Goal: Task Accomplishment & Management: Complete application form

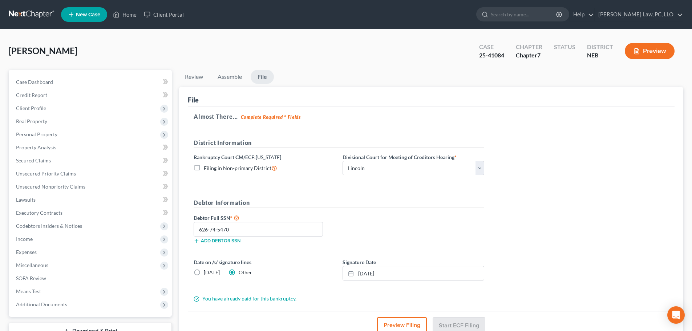
select select "0"
click at [129, 13] on link "Home" at bounding box center [124, 14] width 31 height 13
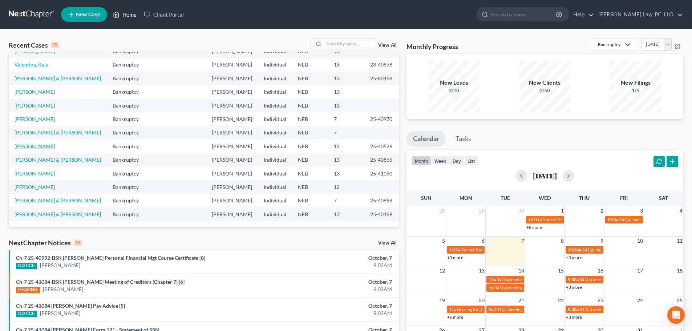
scroll to position [145, 0]
click at [53, 129] on link "[PERSON_NAME] & [PERSON_NAME]" at bounding box center [58, 132] width 86 height 6
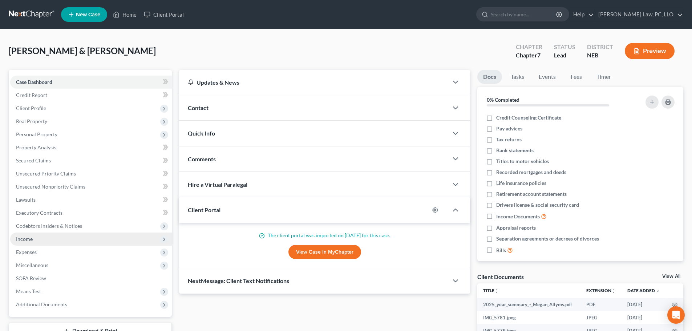
click at [56, 235] on span "Income" at bounding box center [91, 238] width 162 height 13
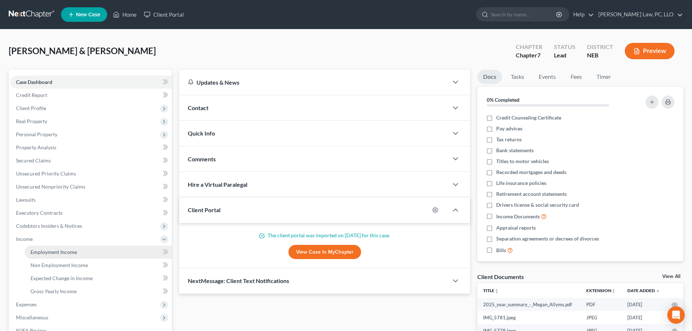
click at [64, 253] on span "Employment Income" at bounding box center [54, 252] width 46 height 6
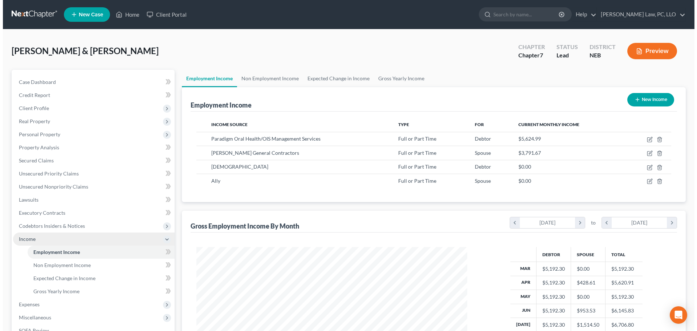
scroll to position [135, 286]
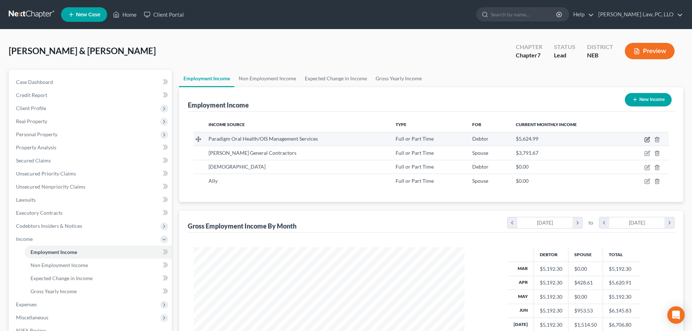
click at [648, 139] on icon "button" at bounding box center [647, 140] width 6 height 6
select select "0"
select select "30"
select select "2"
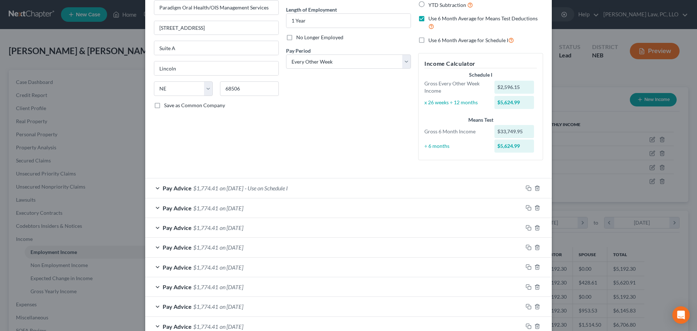
scroll to position [73, 0]
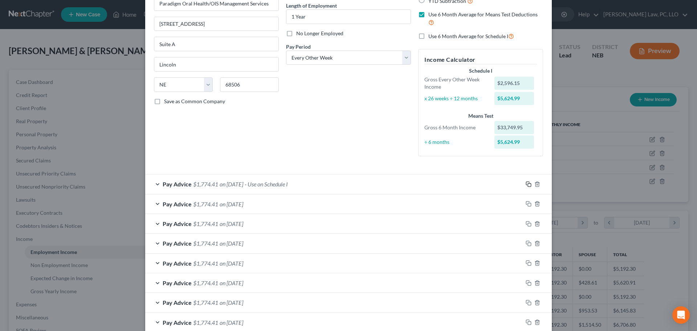
click at [527, 183] on icon "button" at bounding box center [529, 184] width 6 height 6
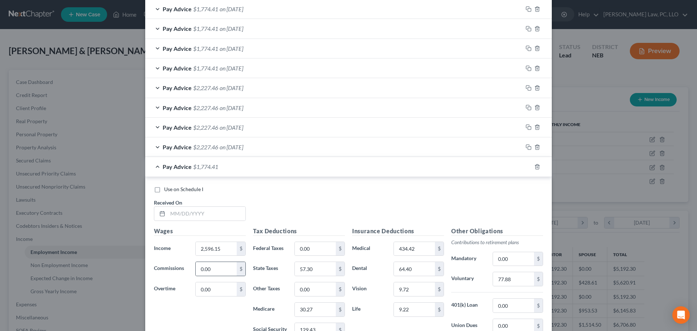
scroll to position [363, 0]
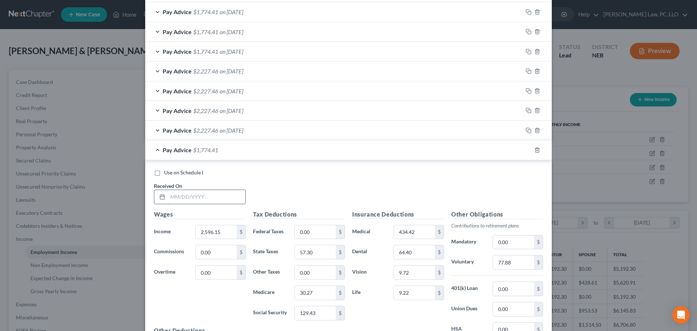
click at [175, 198] on input "text" at bounding box center [207, 197] width 78 height 14
type input "[DATE]"
type input "2,596.15"
click at [528, 150] on rect "button" at bounding box center [529, 150] width 3 height 3
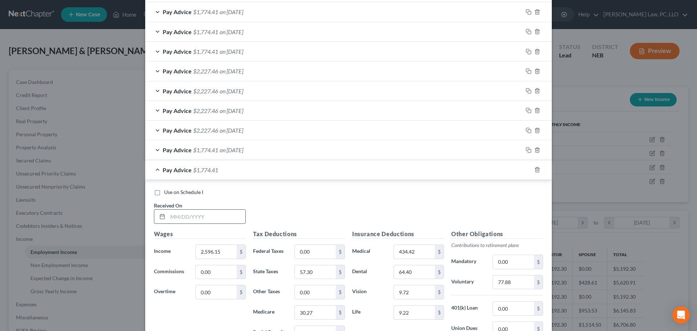
click at [186, 216] on input "text" at bounding box center [207, 217] width 78 height 14
type input "[DATE]"
type input "2,596.15"
click at [155, 169] on div "Pay Advice $1,774.41 on [DATE]" at bounding box center [334, 169] width 378 height 19
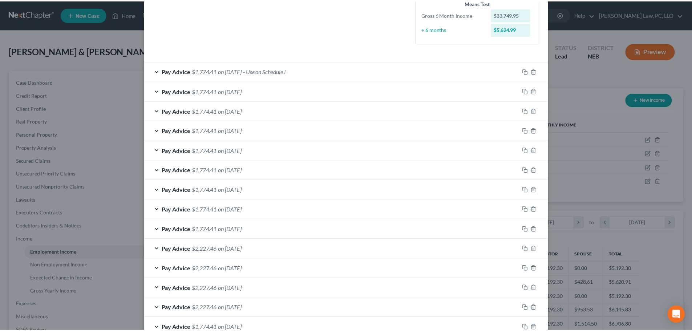
scroll to position [252, 0]
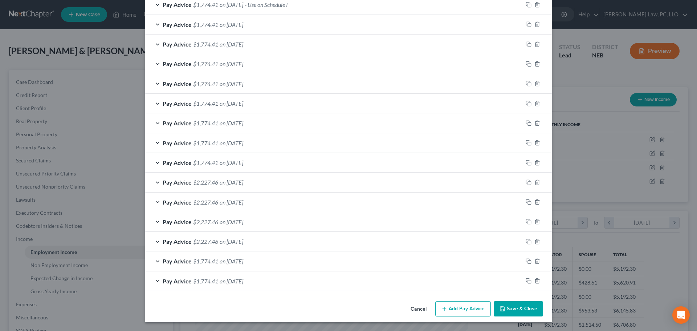
click at [509, 310] on button "Save & Close" at bounding box center [518, 308] width 49 height 15
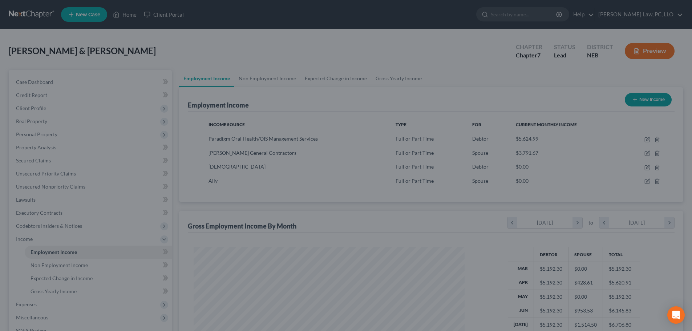
scroll to position [363128, 362978]
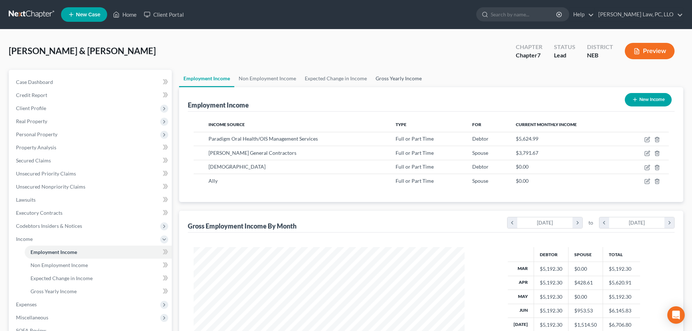
click at [405, 82] on link "Gross Yearly Income" at bounding box center [398, 78] width 55 height 17
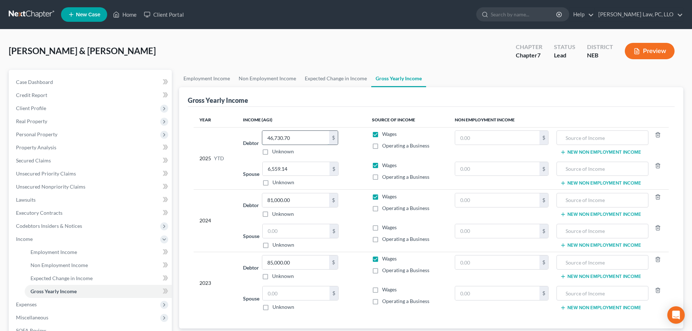
click at [312, 133] on input "46,730.70" at bounding box center [295, 138] width 67 height 14
type input "51,923.00"
click at [305, 172] on input "6,559.14" at bounding box center [296, 169] width 67 height 14
type input "8,737.50"
click at [340, 81] on link "Expected Change in Income" at bounding box center [335, 78] width 71 height 17
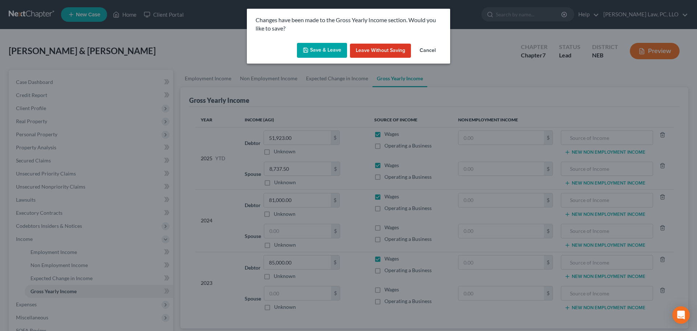
click at [326, 48] on button "Save & Leave" at bounding box center [322, 50] width 50 height 15
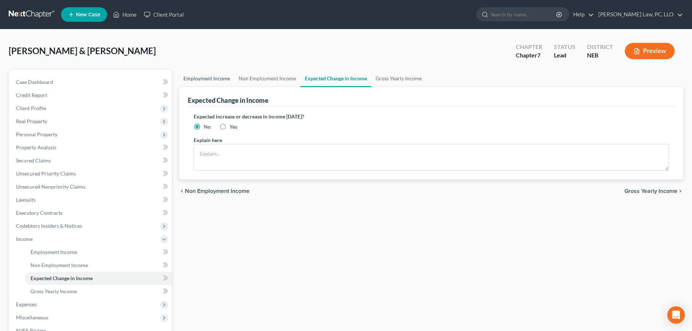
click at [204, 78] on link "Employment Income" at bounding box center [206, 78] width 55 height 17
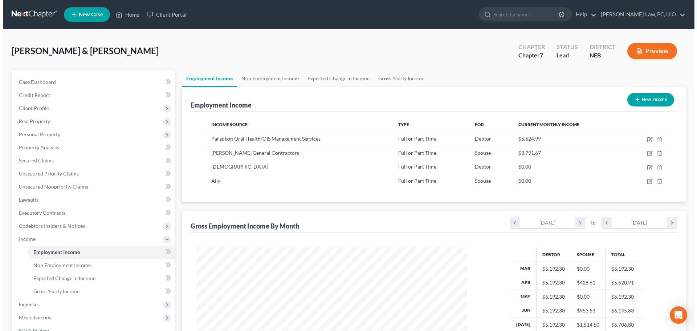
scroll to position [135, 286]
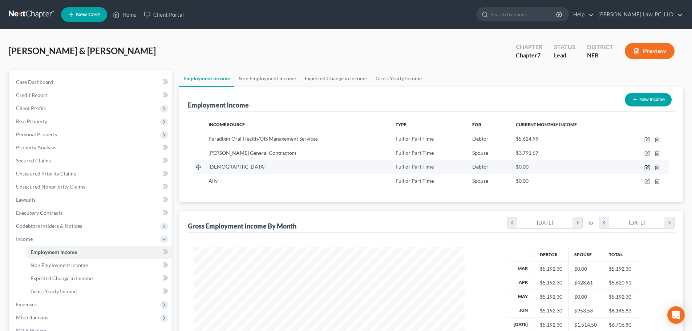
click at [645, 167] on icon "button" at bounding box center [647, 167] width 4 height 4
select select "0"
select select "30"
select select "0"
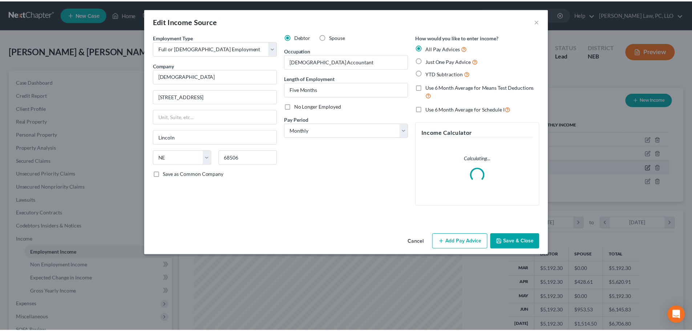
scroll to position [137, 288]
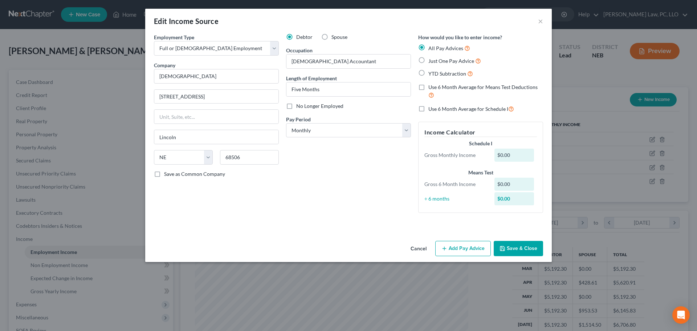
click at [519, 254] on button "Save & Close" at bounding box center [518, 248] width 49 height 15
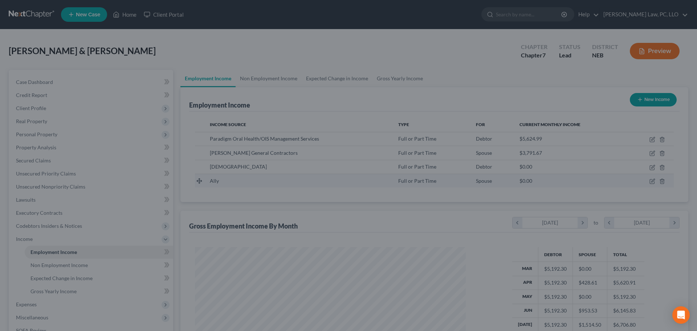
scroll to position [363128, 362978]
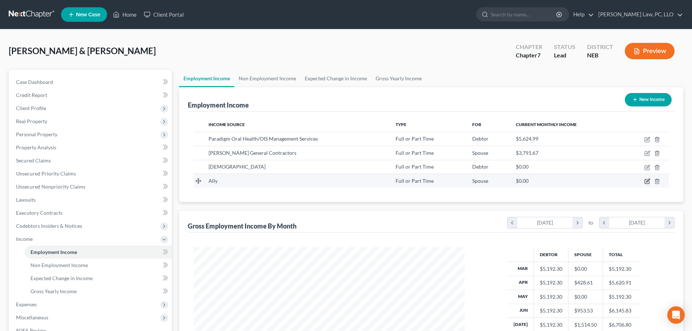
click at [648, 181] on icon "button" at bounding box center [647, 181] width 6 height 6
select select "0"
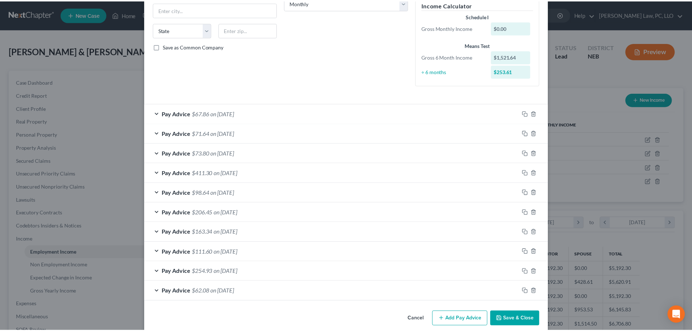
scroll to position [137, 0]
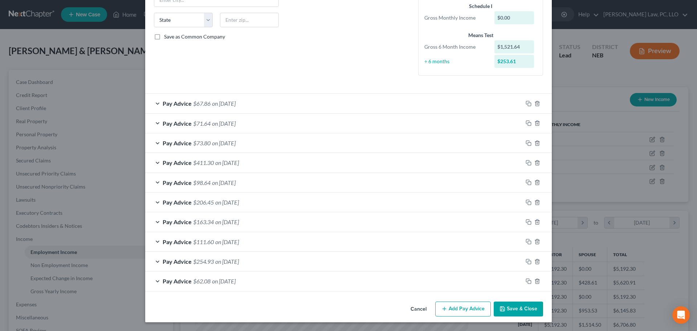
click at [282, 103] on div "Pay Advice $67.86 on [DATE]" at bounding box center [334, 103] width 378 height 19
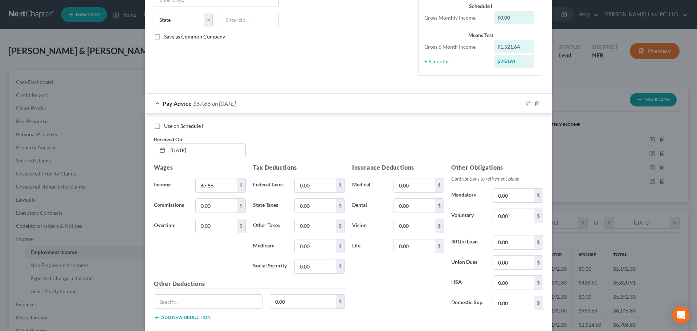
click at [285, 108] on div "Pay Advice $67.86 on [DATE]" at bounding box center [334, 103] width 378 height 19
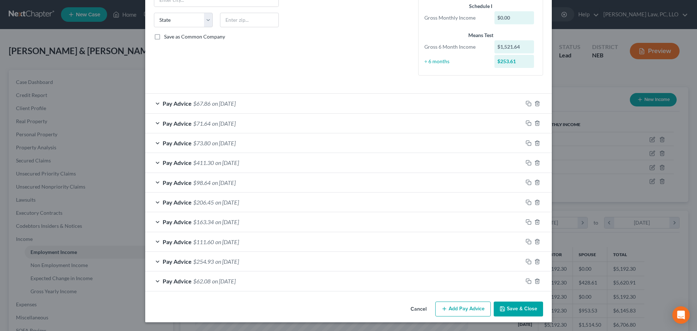
click at [420, 311] on button "Cancel" at bounding box center [419, 309] width 28 height 15
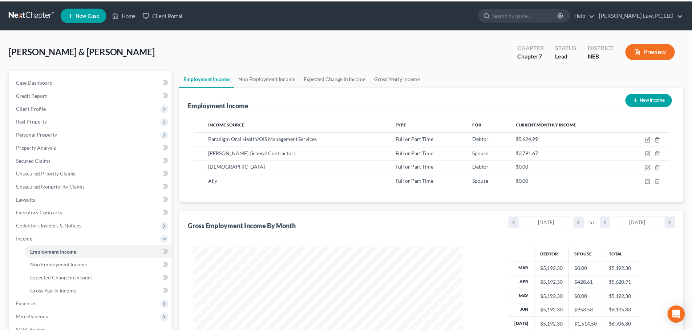
scroll to position [363128, 362978]
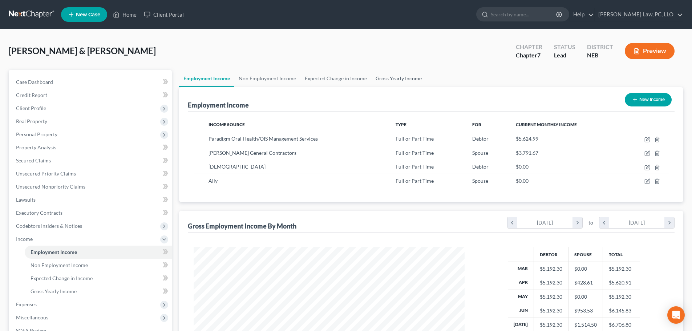
click at [383, 80] on link "Gross Yearly Income" at bounding box center [398, 78] width 55 height 17
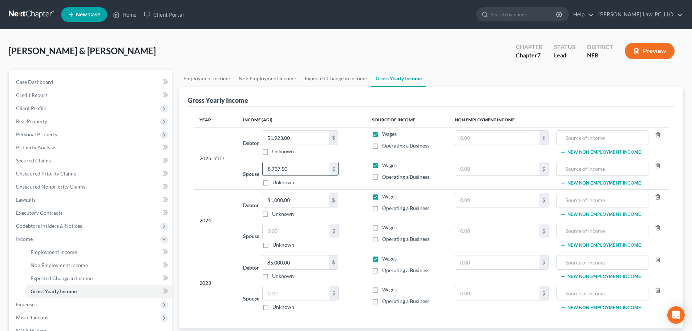
drag, startPoint x: 287, startPoint y: 173, endPoint x: 283, endPoint y: 171, distance: 4.3
click at [287, 173] on input "8,737.50" at bounding box center [296, 169] width 67 height 14
paste input "10,259.14"
type input "10,259.14"
click at [215, 176] on div "2025 YTD" at bounding box center [215, 158] width 32 height 56
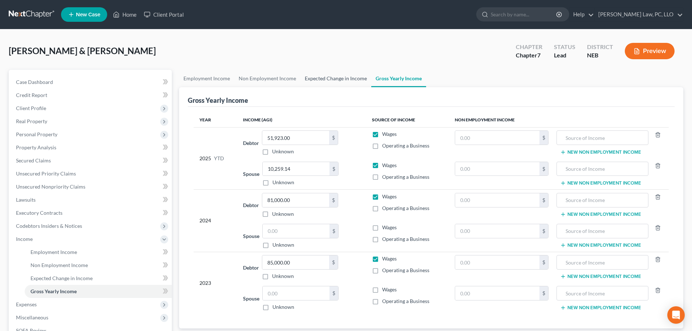
click at [325, 79] on link "Expected Change in Income" at bounding box center [335, 78] width 71 height 17
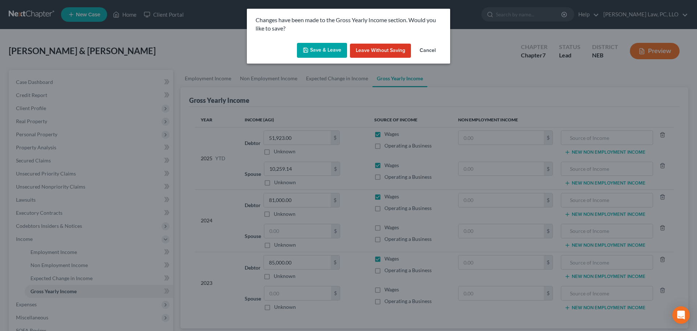
click at [324, 53] on button "Save & Leave" at bounding box center [322, 50] width 50 height 15
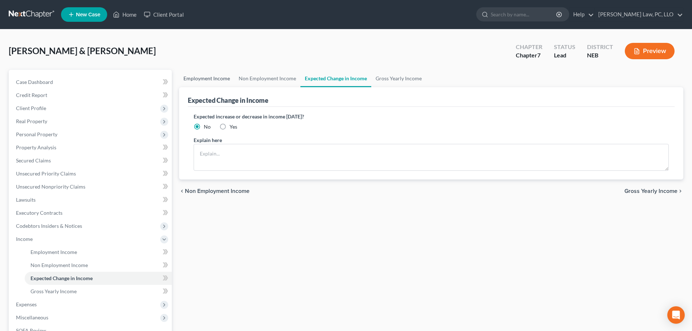
click at [202, 82] on link "Employment Income" at bounding box center [206, 78] width 55 height 17
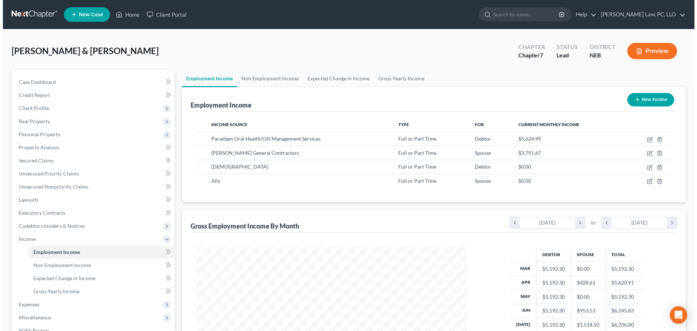
scroll to position [135, 286]
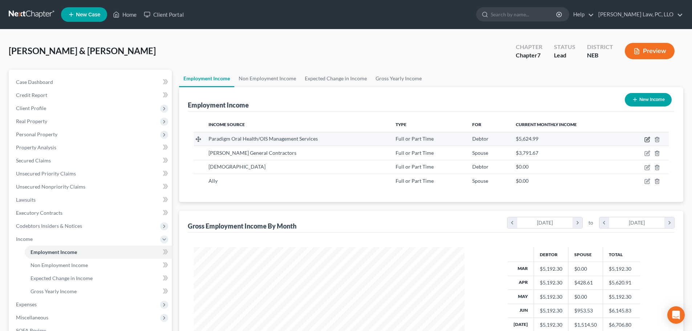
click at [648, 139] on icon "button" at bounding box center [647, 138] width 3 height 3
select select "0"
select select "30"
select select "2"
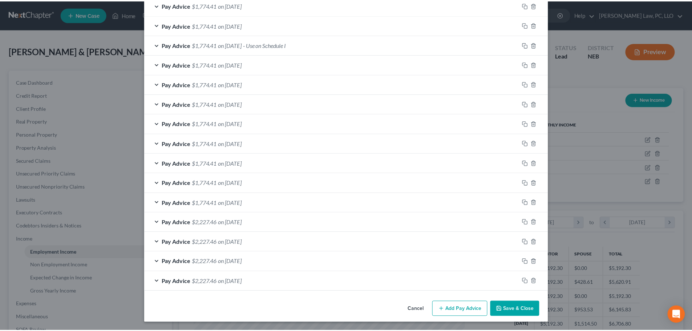
scroll to position [229, 0]
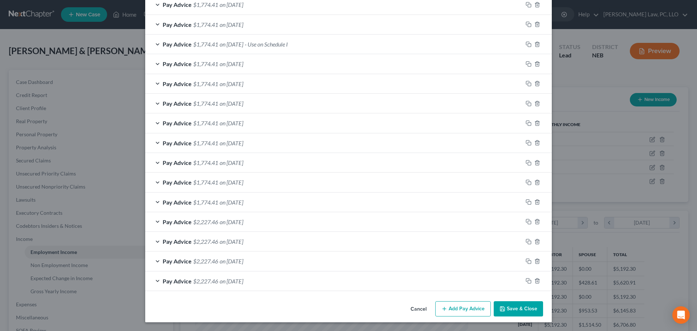
click at [502, 306] on button "Save & Close" at bounding box center [518, 308] width 49 height 15
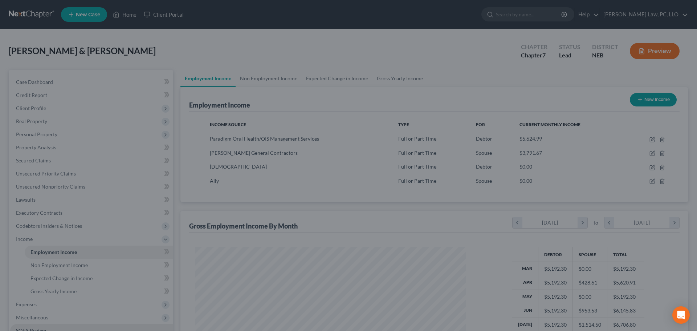
scroll to position [363128, 362978]
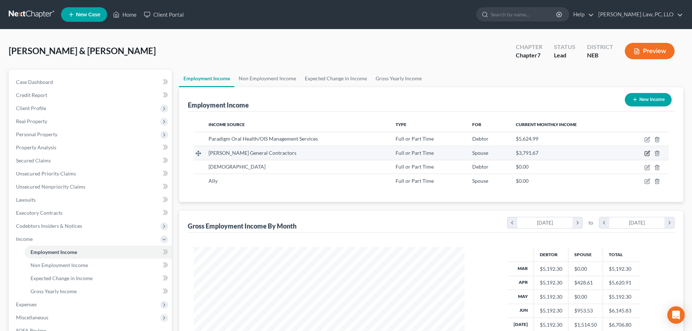
click at [647, 152] on icon "button" at bounding box center [647, 153] width 6 height 6
select select "0"
select select "30"
select select "3"
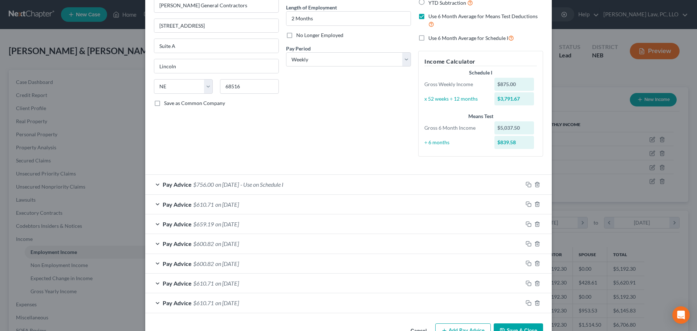
scroll to position [93, 0]
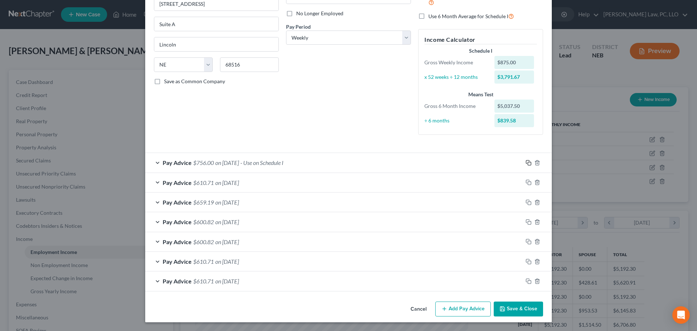
click at [528, 161] on icon "button" at bounding box center [529, 163] width 6 height 6
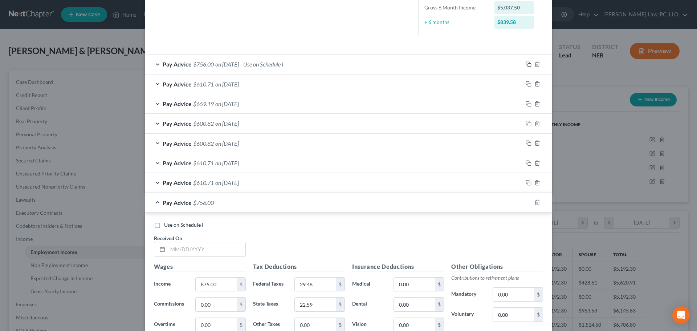
scroll to position [202, 0]
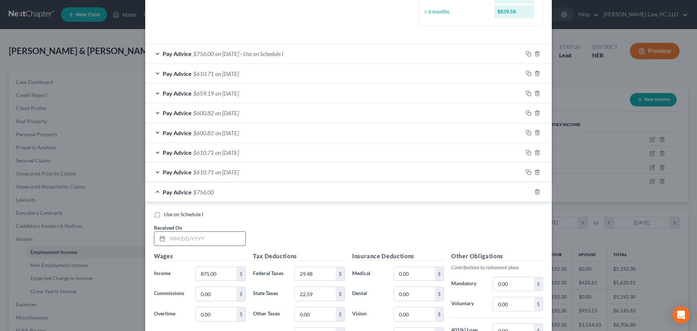
click at [199, 242] on input "text" at bounding box center [207, 239] width 78 height 14
type input "[DATE]"
type input "700.00"
type input "11.98"
type input "13.99"
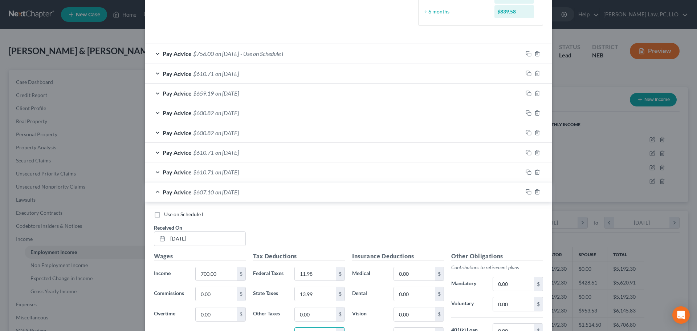
scroll to position [212, 0]
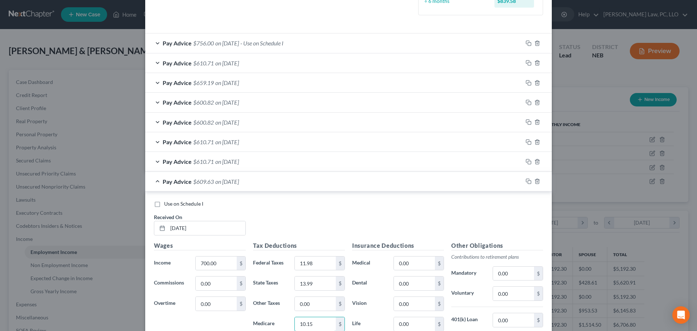
type input "10.15"
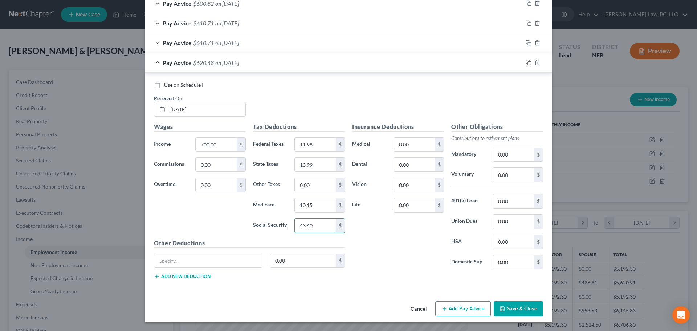
type input "43.40"
click at [528, 63] on icon "button" at bounding box center [529, 63] width 6 height 6
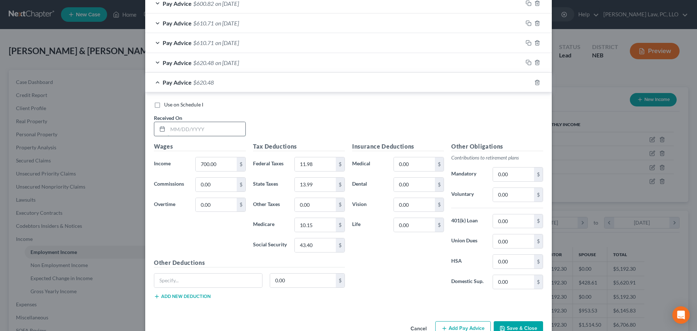
click at [197, 132] on input "text" at bounding box center [207, 129] width 78 height 14
type input "[DATE]"
type input "925.00"
type input "34.48"
type input "25.04"
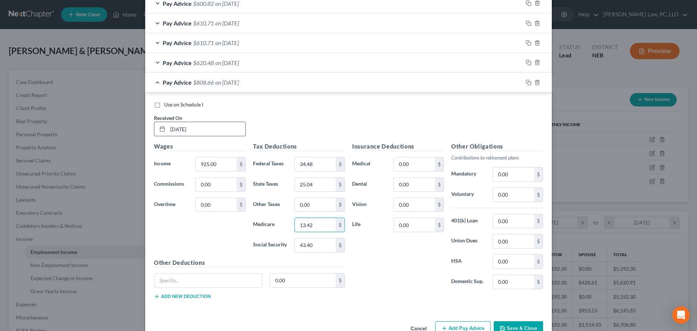
type input "13.42"
type input "57.35"
click at [528, 82] on rect "button" at bounding box center [529, 83] width 3 height 3
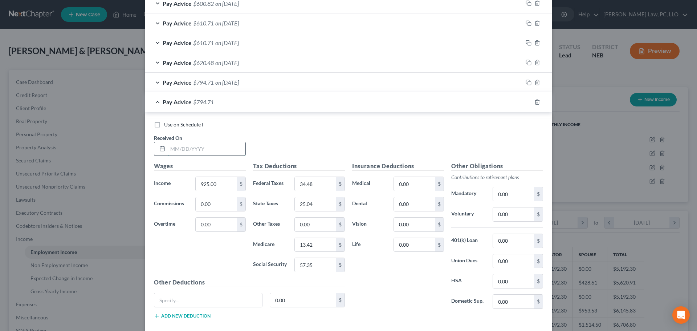
click at [178, 147] on input "text" at bounding box center [207, 149] width 78 height 14
type input "[DATE]"
type input "1,262.50"
type input "72.71"
type input "42.01"
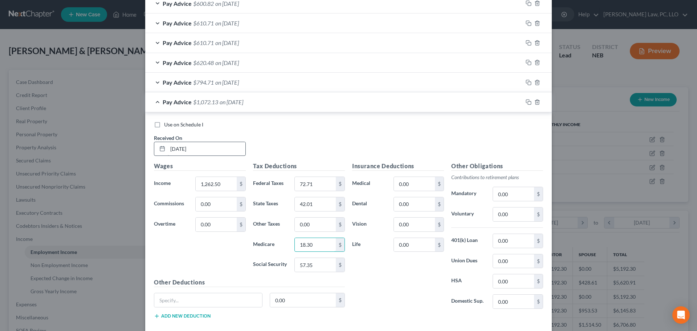
type input "18.30"
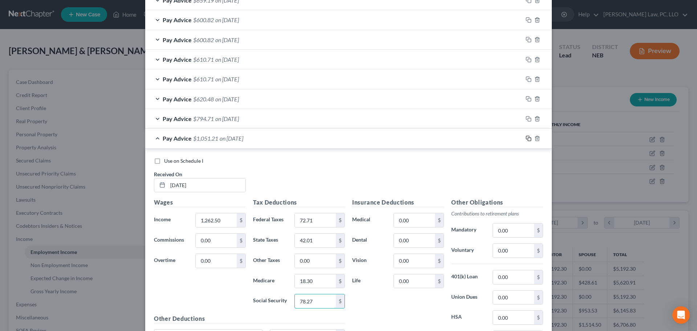
type input "78.27"
click at [526, 137] on icon "button" at bounding box center [529, 138] width 6 height 6
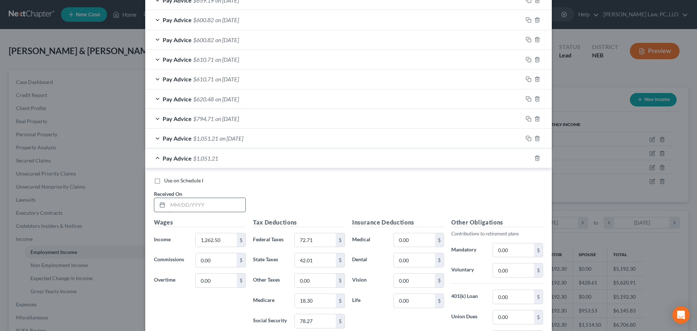
click at [180, 208] on input "text" at bounding box center [207, 205] width 78 height 14
type input "[DATE]"
type input "812.50"
type input "23.23"
type input "19.52"
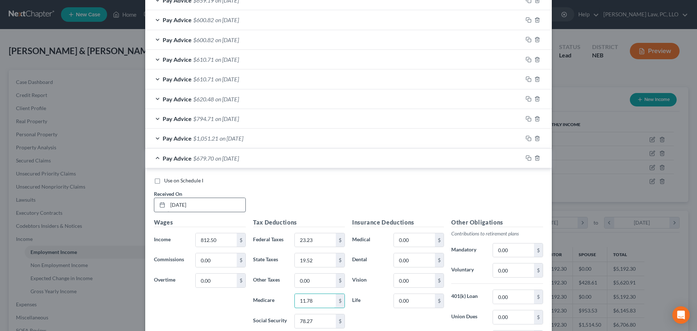
type input "11.78"
type input "50.38"
click at [526, 157] on icon "button" at bounding box center [529, 158] width 6 height 6
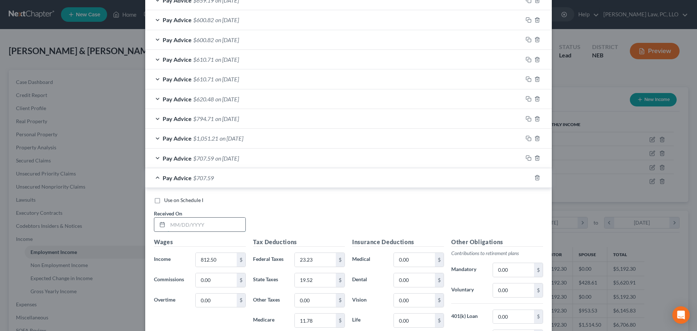
click at [208, 220] on input "text" at bounding box center [207, 225] width 78 height 14
type input "[DATE]"
click at [157, 176] on div "Pay Advice $707.59 on [DATE]" at bounding box center [334, 177] width 378 height 19
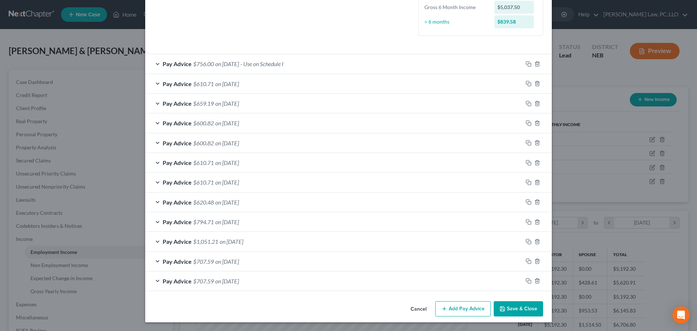
scroll to position [191, 0]
click at [173, 223] on span "Pay Advice" at bounding box center [177, 221] width 29 height 7
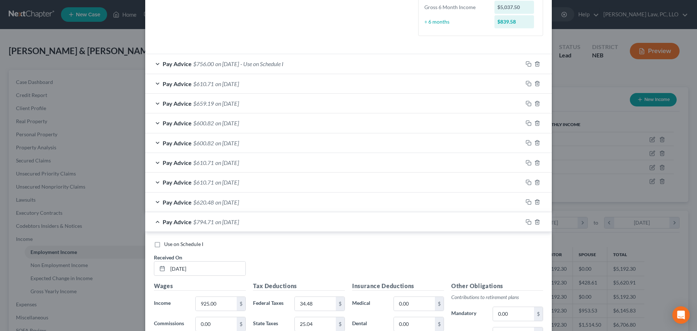
scroll to position [295, 0]
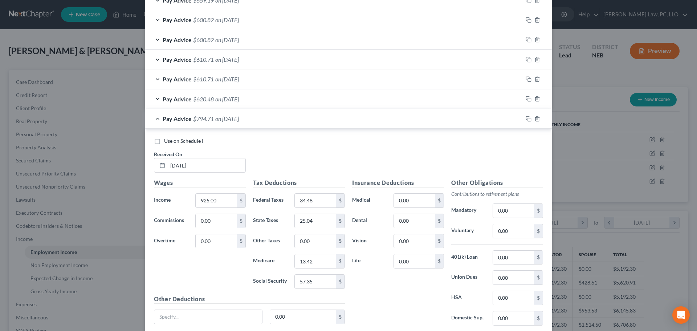
click at [164, 139] on span "Use on Schedule I" at bounding box center [183, 141] width 39 height 6
click at [167, 139] on input "Use on Schedule I" at bounding box center [169, 139] width 5 height 5
checkbox input "true"
click at [157, 118] on div "Pay Advice $794.71 on [DATE] - Use on Schedule I" at bounding box center [334, 118] width 378 height 19
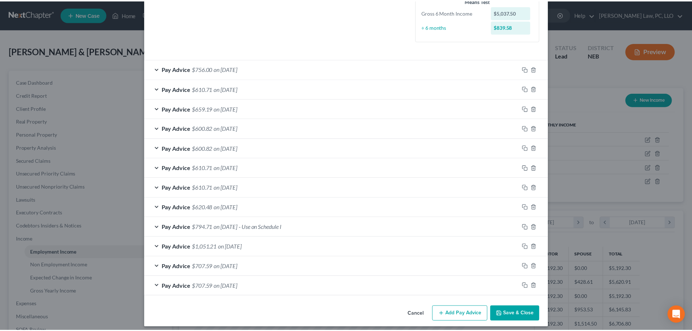
scroll to position [191, 0]
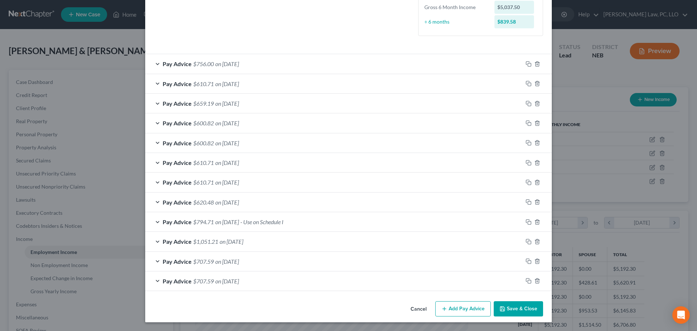
click at [527, 307] on button "Save & Close" at bounding box center [518, 308] width 49 height 15
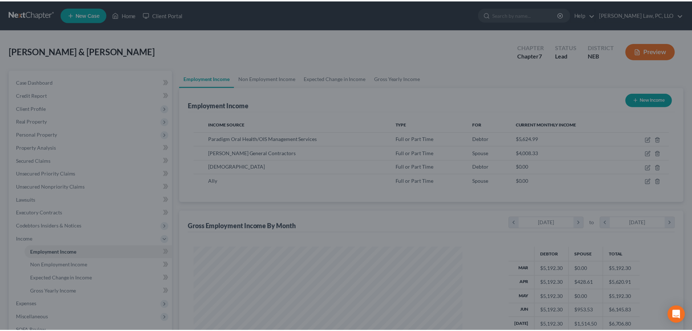
scroll to position [363128, 362978]
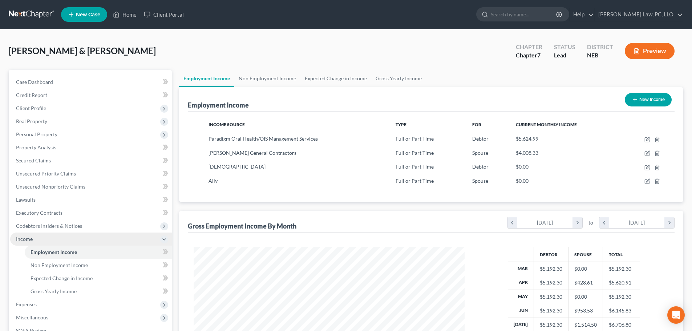
click at [34, 237] on span "Income" at bounding box center [91, 238] width 162 height 13
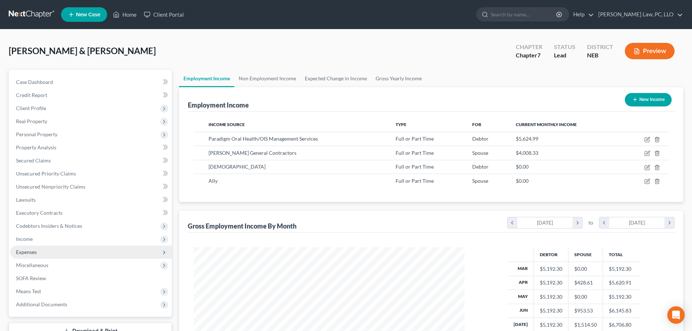
click at [34, 250] on span "Expenses" at bounding box center [26, 252] width 21 height 6
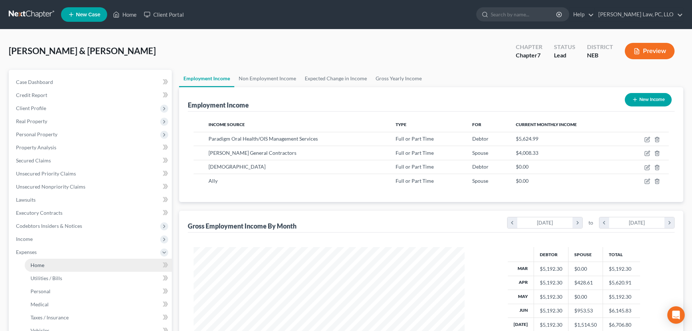
click at [39, 264] on span "Home" at bounding box center [38, 265] width 14 height 6
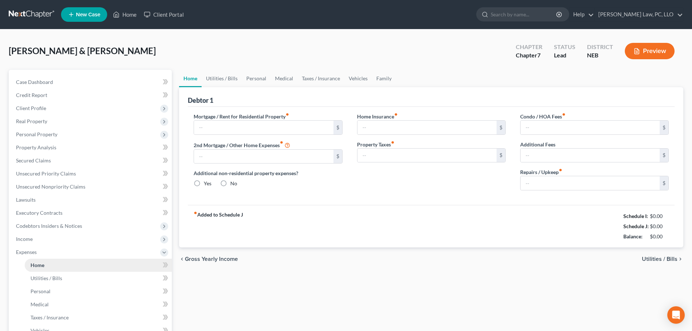
type input "2,052.00"
type input "0.00"
radio input "true"
type input "0.00"
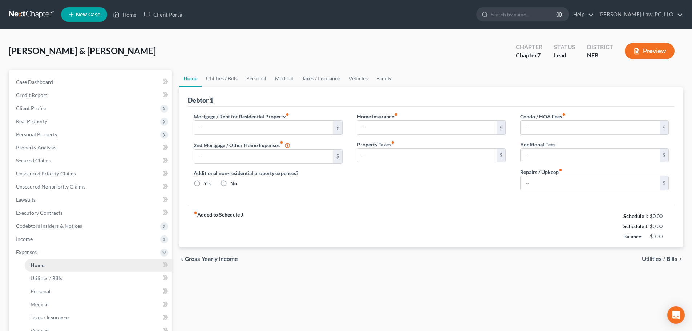
type input "0.00"
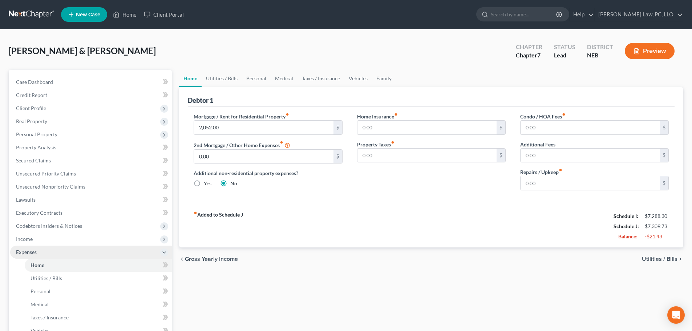
click at [44, 249] on span "Expenses" at bounding box center [91, 252] width 162 height 13
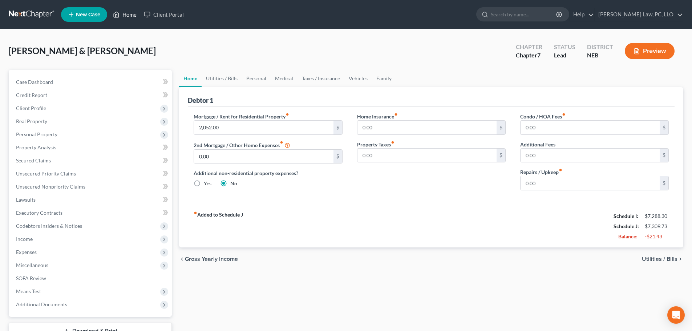
click at [118, 15] on icon at bounding box center [116, 14] width 7 height 9
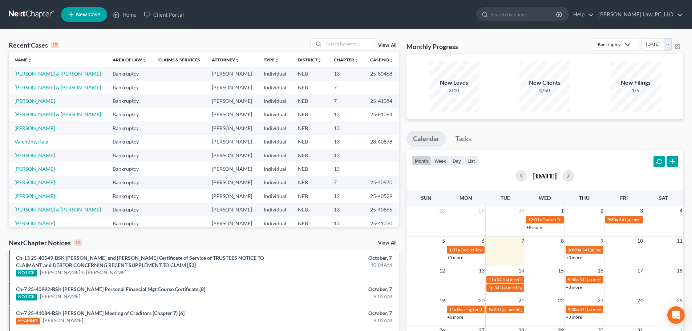
click at [381, 243] on link "View All" at bounding box center [387, 242] width 18 height 5
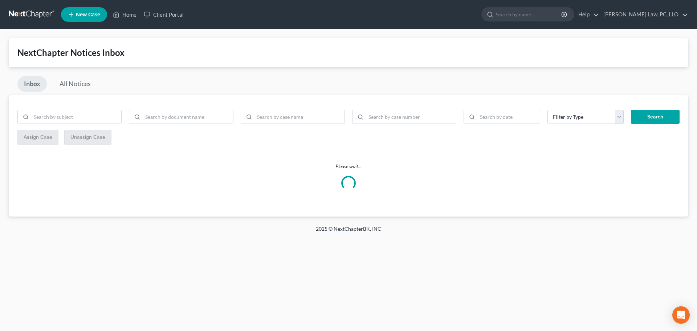
click at [94, 108] on div "Filter by Type Asset Attachment Hearing Notice Proof of Claim SOFA Attachment S…" at bounding box center [349, 155] width 680 height 121
click at [88, 115] on input "search" at bounding box center [76, 117] width 90 height 14
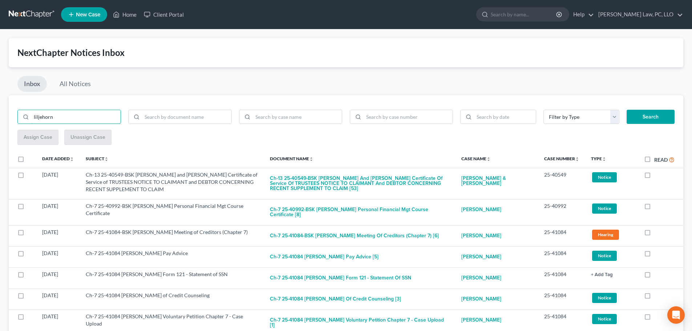
type input "liljehorn"
click at [627, 110] on button "Search" at bounding box center [651, 117] width 48 height 15
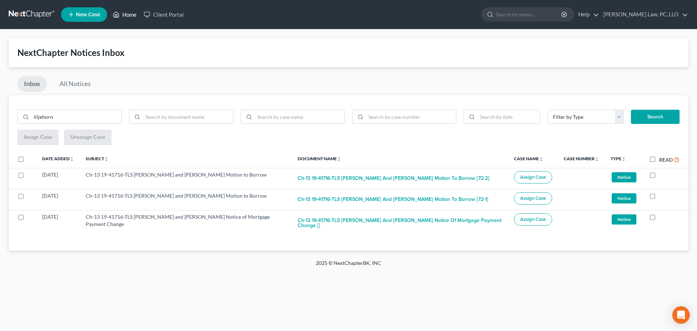
click at [133, 14] on link "Home" at bounding box center [124, 14] width 31 height 13
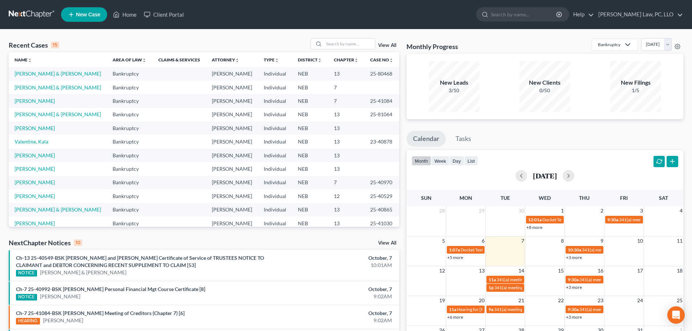
click at [94, 14] on span "New Case" at bounding box center [88, 14] width 24 height 5
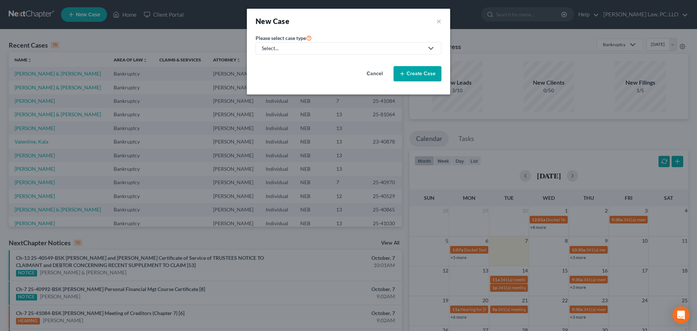
click at [279, 49] on div "Select..." at bounding box center [343, 48] width 162 height 7
click at [274, 64] on div "Bankruptcy" at bounding box center [297, 62] width 69 height 7
select select "48"
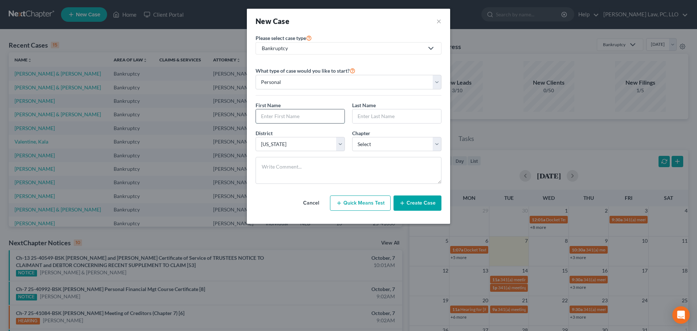
click at [282, 119] on input "text" at bounding box center [300, 116] width 89 height 14
type input "[PERSON_NAME]"
click at [361, 147] on select "Select 7 11 12 13" at bounding box center [396, 144] width 89 height 15
select select "0"
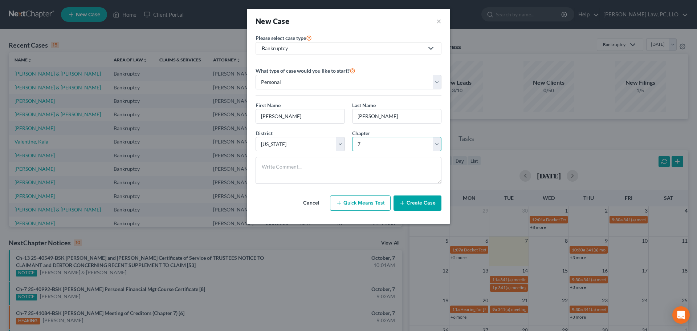
click at [352, 137] on select "Select 7 11 12 13" at bounding box center [396, 144] width 89 height 15
click at [405, 206] on icon "button" at bounding box center [403, 203] width 6 height 6
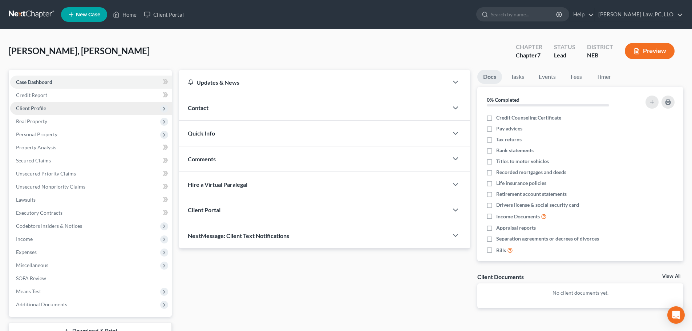
click at [74, 105] on span "Client Profile" at bounding box center [91, 108] width 162 height 13
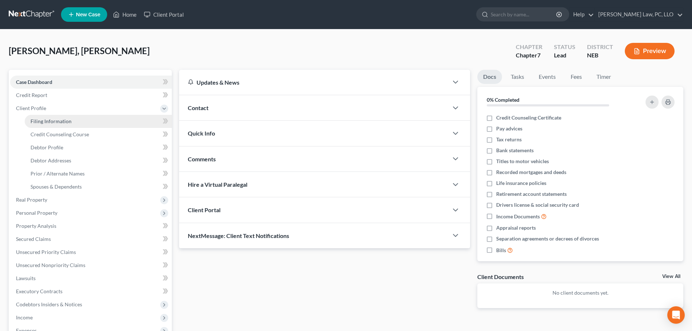
click at [69, 123] on span "Filing Information" at bounding box center [51, 121] width 41 height 6
select select "1"
select select "0"
select select "48"
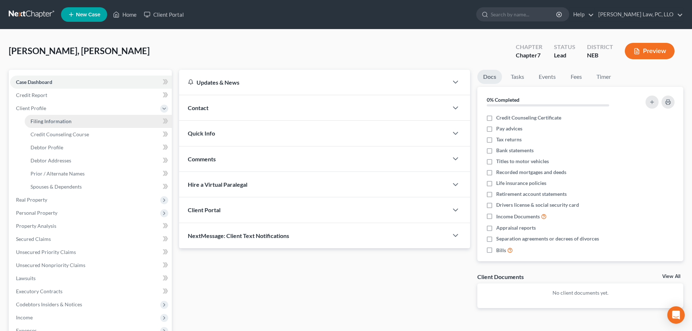
select select "30"
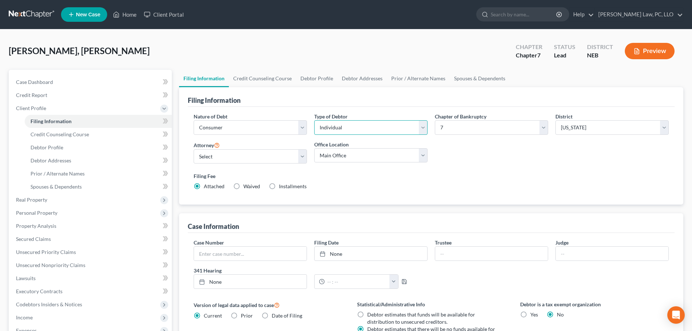
click at [384, 128] on select "Select Individual Joint" at bounding box center [370, 127] width 113 height 15
select select "1"
click at [314, 120] on select "Select Individual Joint" at bounding box center [370, 127] width 113 height 15
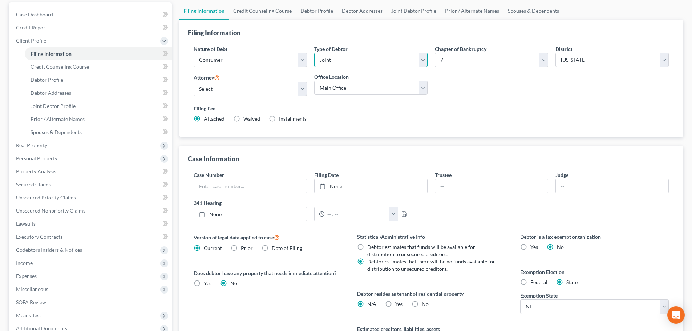
scroll to position [73, 0]
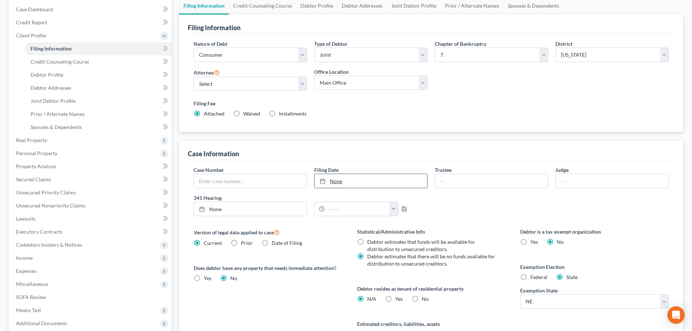
click at [361, 183] on link "None" at bounding box center [371, 181] width 113 height 14
click at [422, 298] on label "No" at bounding box center [425, 298] width 7 height 7
click at [425, 298] on input "No" at bounding box center [427, 297] width 5 height 5
radio input "true"
radio input "false"
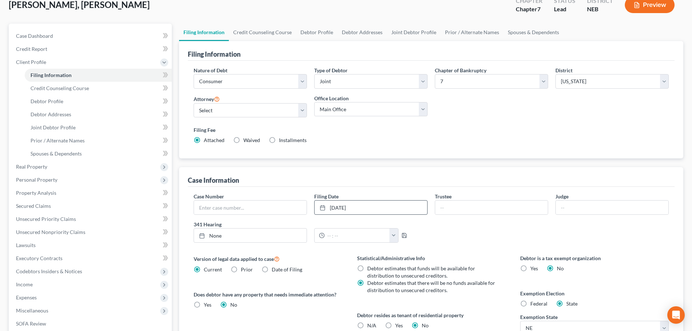
scroll to position [36, 0]
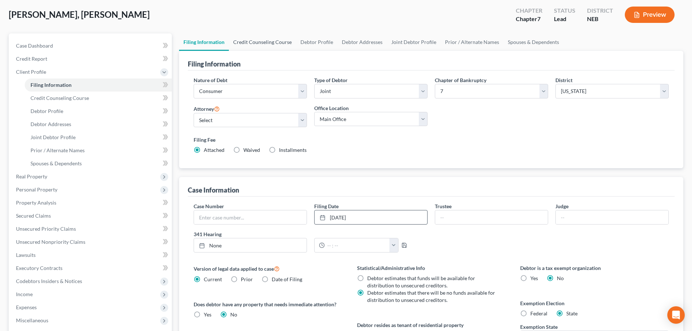
click at [256, 44] on link "Credit Counseling Course" at bounding box center [262, 41] width 67 height 17
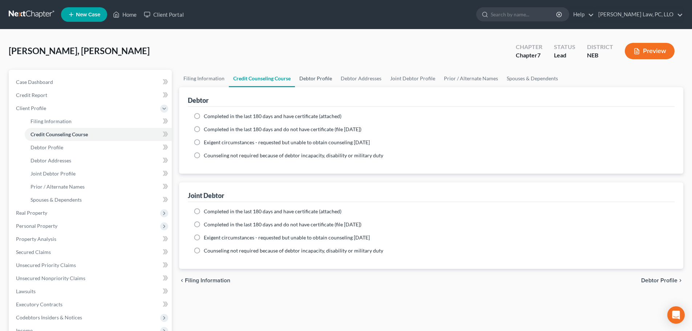
click at [324, 78] on link "Debtor Profile" at bounding box center [315, 78] width 41 height 17
select select "1"
select select "0"
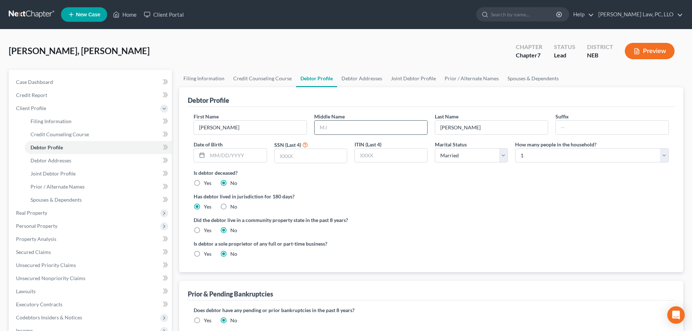
click at [357, 132] on input "text" at bounding box center [371, 128] width 113 height 14
type input "W."
click at [482, 129] on input "[PERSON_NAME]" at bounding box center [491, 128] width 113 height 14
type input "[PERSON_NAME]"
type input "III"
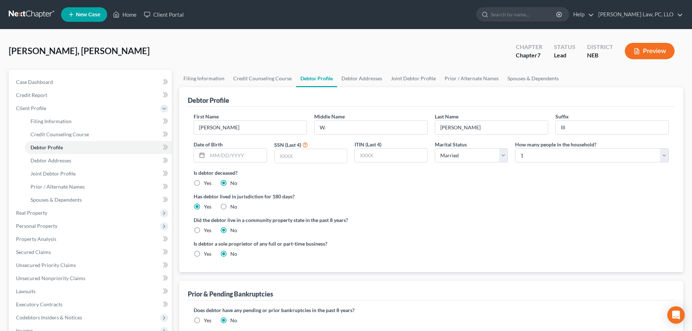
click at [420, 182] on div "Is debtor deceased? Yes No" at bounding box center [431, 178] width 475 height 18
click at [327, 158] on input "text" at bounding box center [311, 156] width 72 height 14
type input "9342"
click at [530, 154] on select "Select 1 2 3 4 5 6 7 8 9 10 11 12 13 14 15 16 17 18 19 20" at bounding box center [592, 155] width 154 height 15
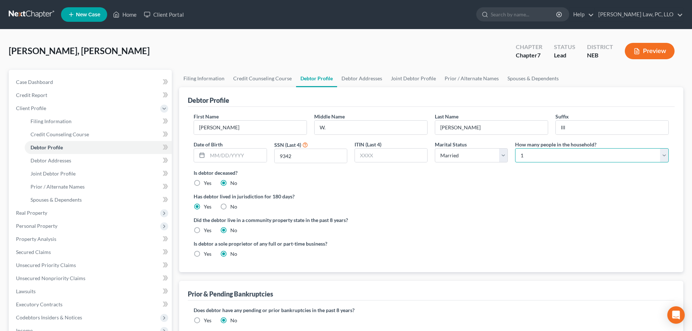
click at [529, 154] on select "Select 1 2 3 4 5 6 7 8 9 10 11 12 13 14 15 16 17 18 19 20" at bounding box center [592, 155] width 154 height 15
select select "3"
click at [515, 148] on select "Select 1 2 3 4 5 6 7 8 9 10 11 12 13 14 15 16 17 18 19 20" at bounding box center [592, 155] width 154 height 15
click at [353, 192] on ng-include "First Name [PERSON_NAME] Middle Name W. Last Name [PERSON_NAME] Date of Birth S…" at bounding box center [431, 188] width 475 height 151
click at [361, 80] on link "Debtor Addresses" at bounding box center [361, 78] width 49 height 17
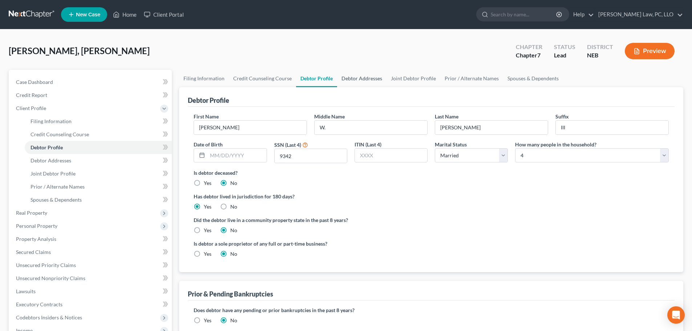
select select "0"
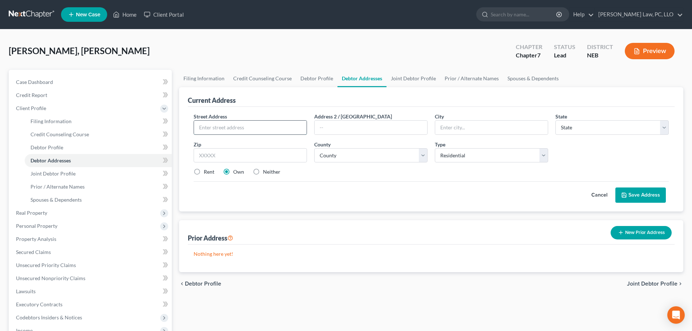
click at [246, 128] on input "text" at bounding box center [250, 128] width 113 height 14
type input "[STREET_ADDRESS]"
type input "Lincoln"
select select "30"
type input "68510"
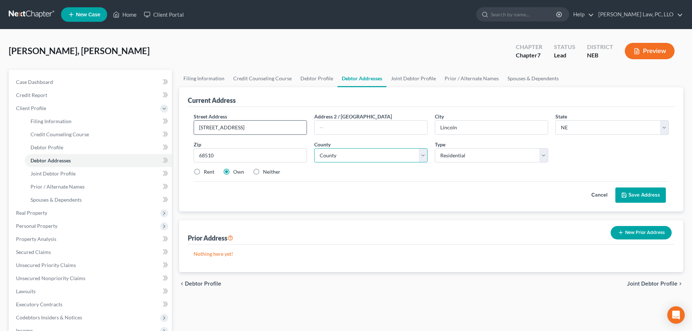
select select "54"
click at [263, 174] on label "Neither" at bounding box center [271, 171] width 17 height 7
click at [266, 173] on input "Neither" at bounding box center [268, 170] width 5 height 5
radio input "true"
click at [631, 195] on button "Save Address" at bounding box center [640, 194] width 50 height 15
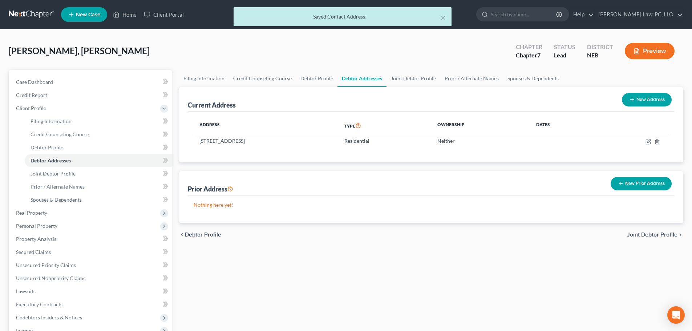
click at [631, 183] on button "New Prior Address" at bounding box center [641, 183] width 61 height 13
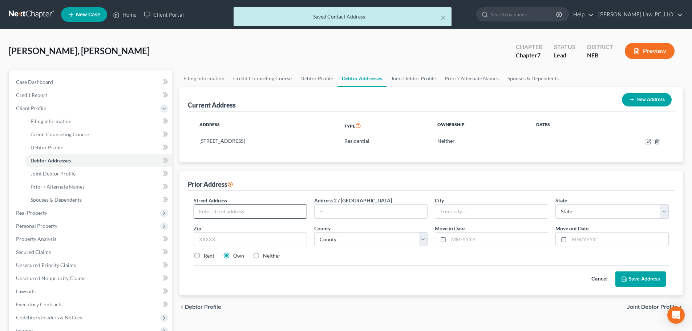
click at [271, 215] on input "text" at bounding box center [250, 212] width 113 height 14
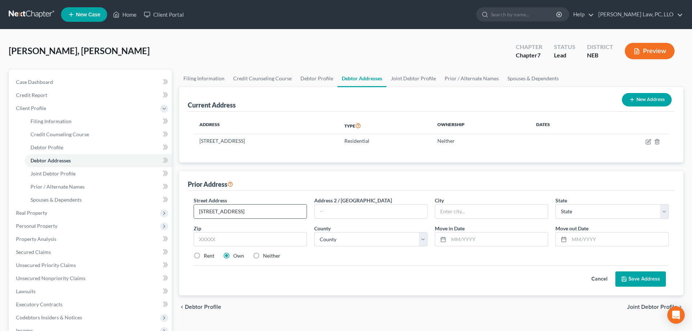
type input "[STREET_ADDRESS]"
type input "Lincoln"
select select "30"
type input "68510"
select select "54"
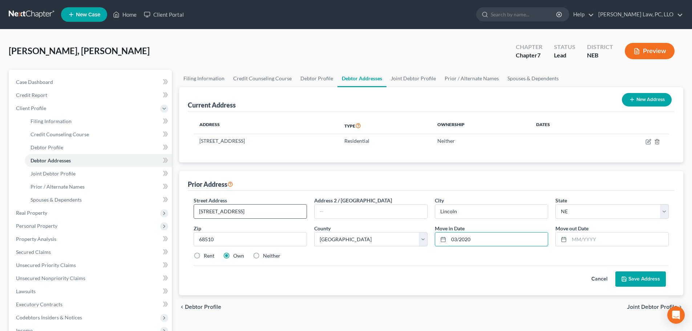
type input "03/2020"
type input "08/2024"
click at [203, 254] on div "Rent" at bounding box center [204, 255] width 21 height 7
click at [204, 256] on label "Rent" at bounding box center [209, 255] width 11 height 7
click at [207, 256] on input "Rent" at bounding box center [209, 254] width 5 height 5
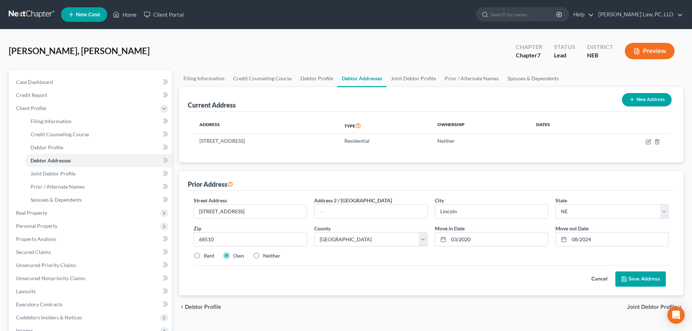
radio input "true"
click at [652, 272] on button "Save Address" at bounding box center [640, 278] width 50 height 15
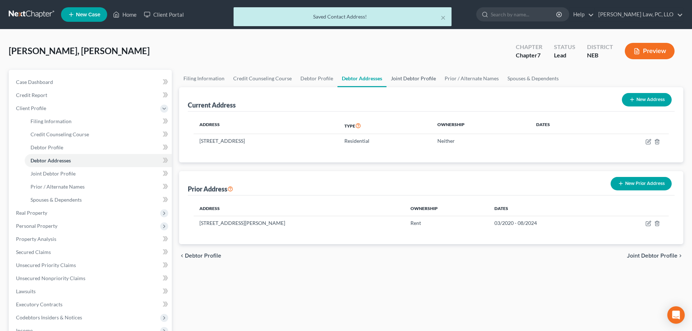
click at [402, 79] on link "Joint Debtor Profile" at bounding box center [414, 78] width 54 height 17
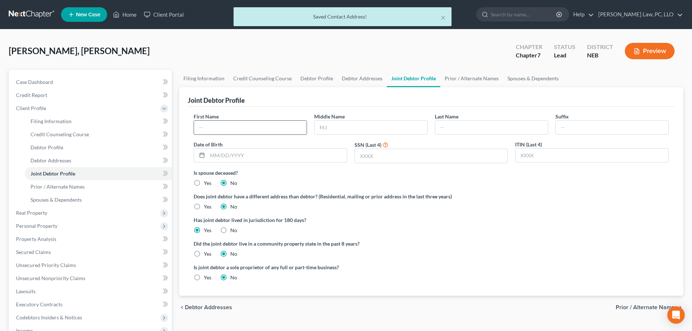
click at [240, 129] on input "text" at bounding box center [250, 128] width 113 height 14
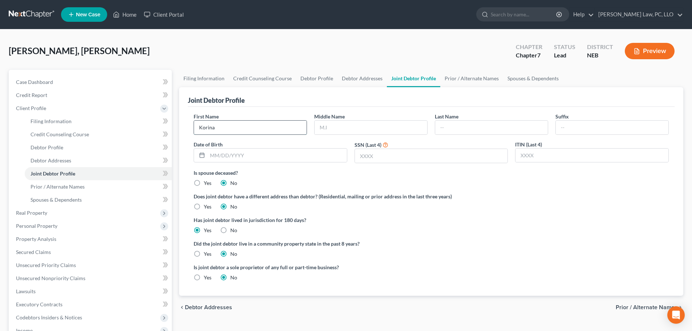
type input "Korina"
type input "L."
type input "[PERSON_NAME]"
click at [394, 161] on input "text" at bounding box center [431, 156] width 153 height 14
type input "1025"
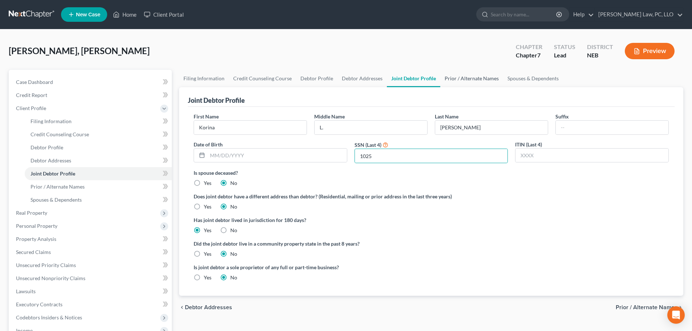
click at [461, 80] on link "Prior / Alternate Names" at bounding box center [471, 78] width 63 height 17
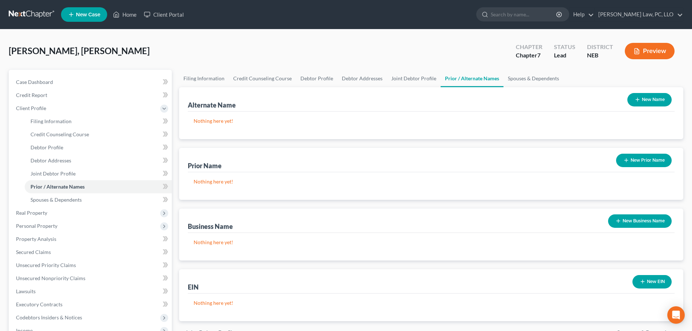
click at [645, 101] on button "New Name" at bounding box center [649, 99] width 44 height 13
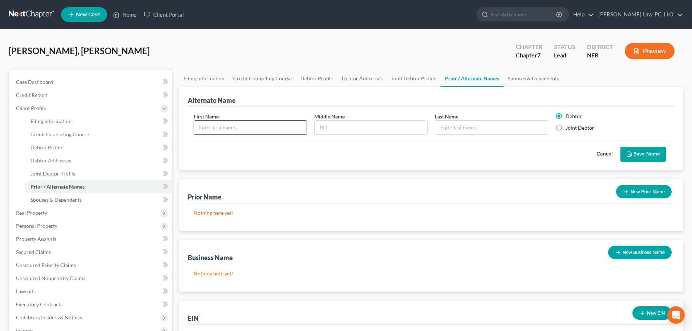
click at [229, 123] on input "text" at bounding box center [250, 128] width 113 height 14
type input "[PERSON_NAME]"
click at [628, 155] on polyline "submit" at bounding box center [629, 155] width 3 height 2
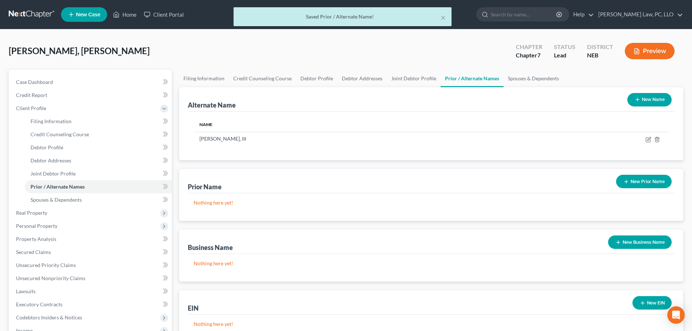
click at [640, 100] on button "New Name" at bounding box center [649, 99] width 44 height 13
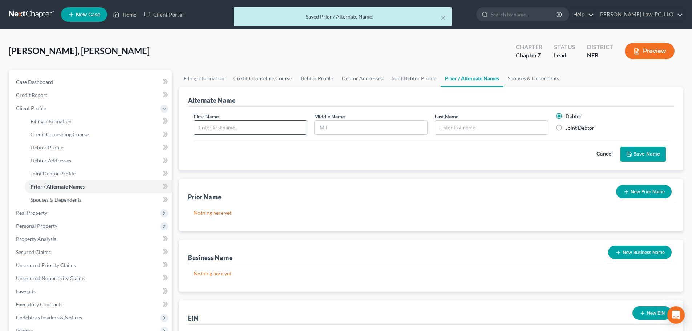
click at [259, 131] on input "text" at bounding box center [250, 128] width 113 height 14
type input "[PERSON_NAME]"
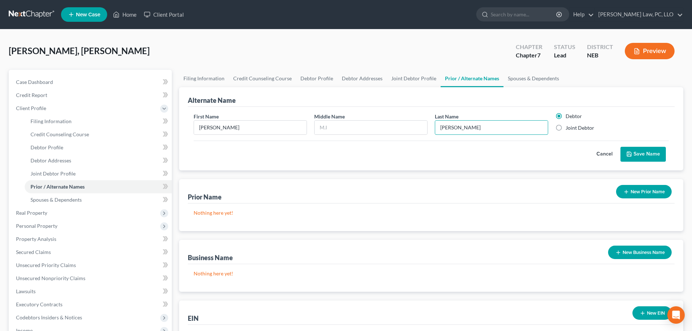
type input "[PERSON_NAME]"
click at [634, 154] on button "Save Name" at bounding box center [642, 154] width 45 height 15
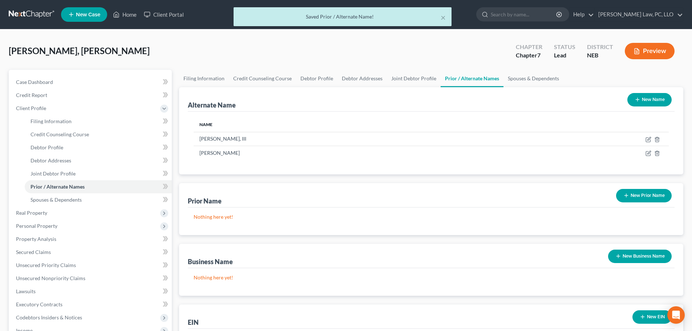
click at [635, 101] on icon "button" at bounding box center [638, 100] width 6 height 6
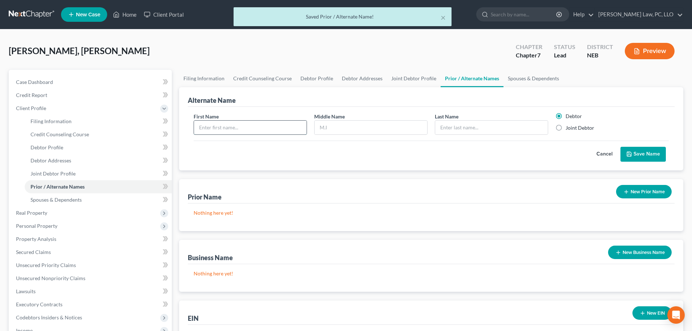
click at [251, 125] on input "text" at bounding box center [250, 128] width 113 height 14
type input "Korina"
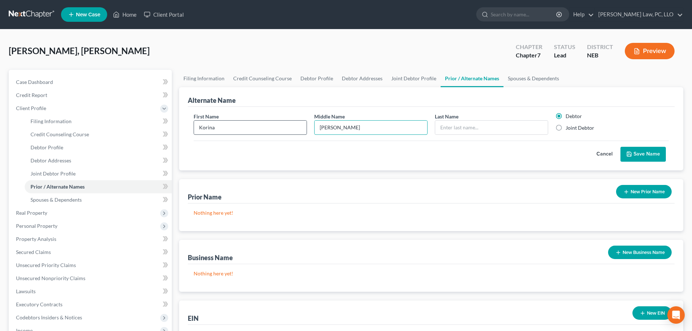
type input "[PERSON_NAME]"
click at [592, 127] on label "Joint Debtor" at bounding box center [580, 127] width 29 height 7
click at [573, 127] on input "Joint Debtor" at bounding box center [571, 126] width 5 height 5
radio input "true"
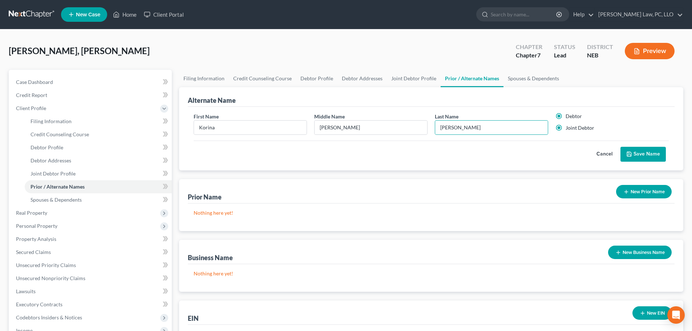
radio input "false"
click at [629, 148] on button "Save Name" at bounding box center [642, 154] width 45 height 15
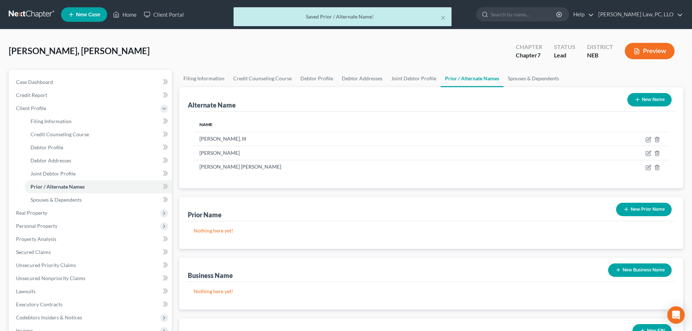
click at [640, 102] on button "New Name" at bounding box center [649, 99] width 44 height 13
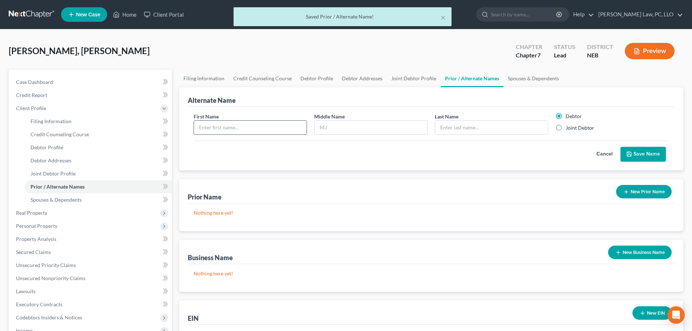
click at [268, 122] on input "text" at bounding box center [250, 128] width 113 height 14
type input "Korina"
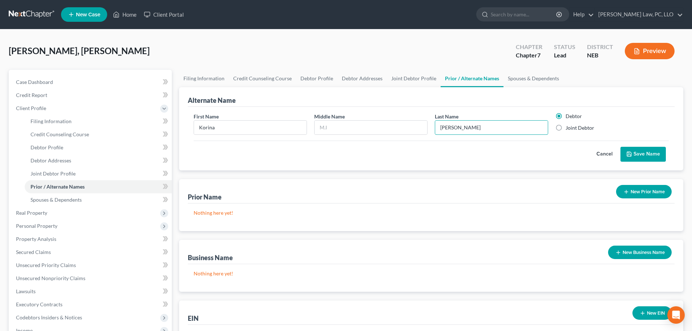
type input "[PERSON_NAME]"
click at [573, 129] on label "Joint Debtor" at bounding box center [580, 127] width 29 height 7
click at [573, 129] on input "Joint Debtor" at bounding box center [571, 126] width 5 height 5
radio input "true"
radio input "false"
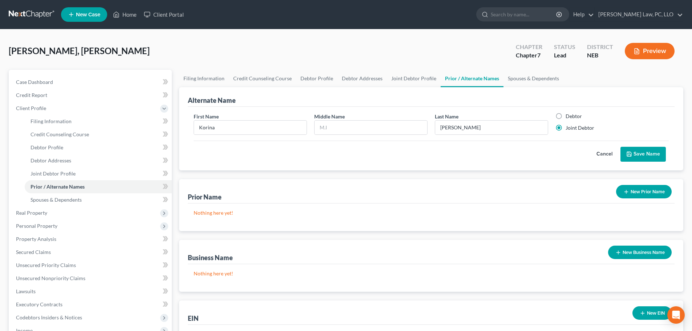
click at [632, 158] on button "Save Name" at bounding box center [642, 154] width 45 height 15
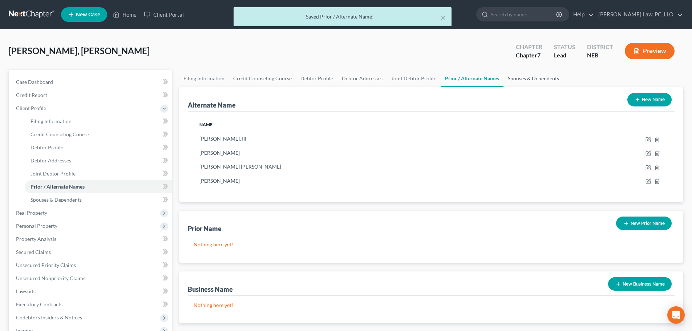
click at [518, 79] on link "Spouses & Dependents" at bounding box center [533, 78] width 60 height 17
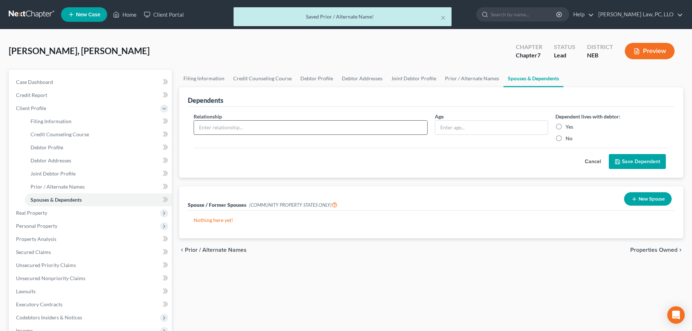
click at [352, 134] on div at bounding box center [311, 127] width 234 height 15
click at [353, 130] on input "text" at bounding box center [310, 128] width 233 height 14
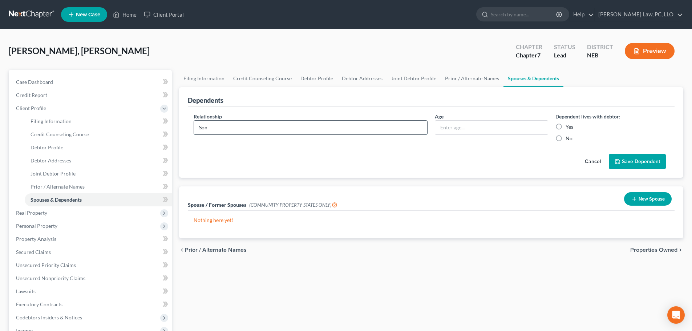
type input "Son"
type input "12"
click at [566, 126] on label "Yes" at bounding box center [570, 126] width 8 height 7
click at [569, 126] on input "Yes" at bounding box center [571, 125] width 5 height 5
radio input "true"
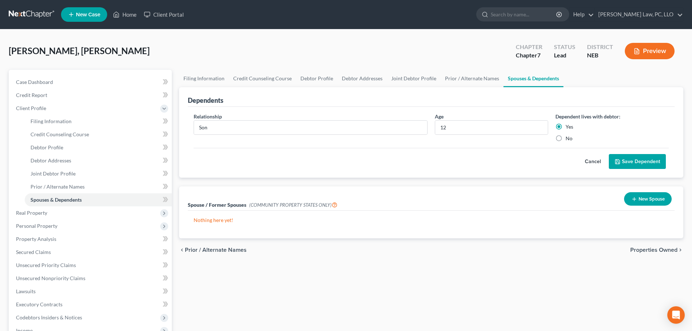
click at [624, 162] on button "Save Dependent" at bounding box center [637, 161] width 57 height 15
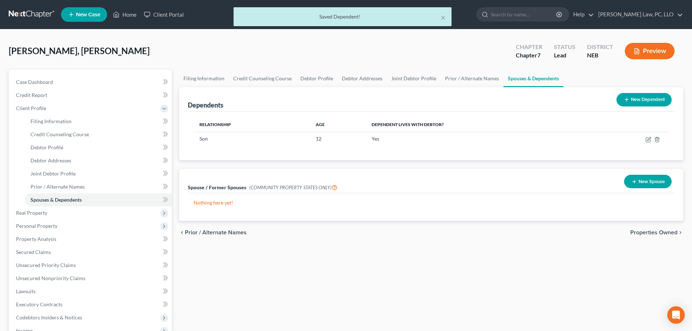
click at [634, 98] on button "New Dependent" at bounding box center [643, 99] width 55 height 13
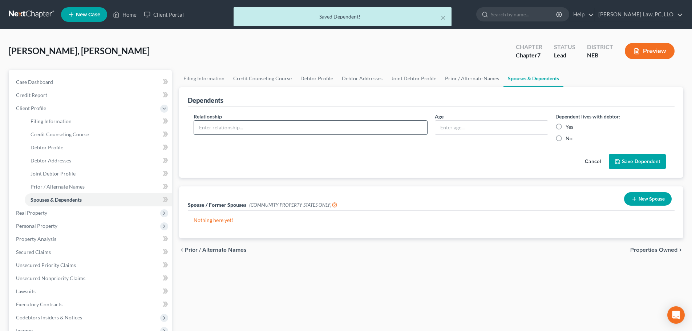
click at [270, 129] on input "text" at bounding box center [310, 128] width 233 height 14
type input "Daughter"
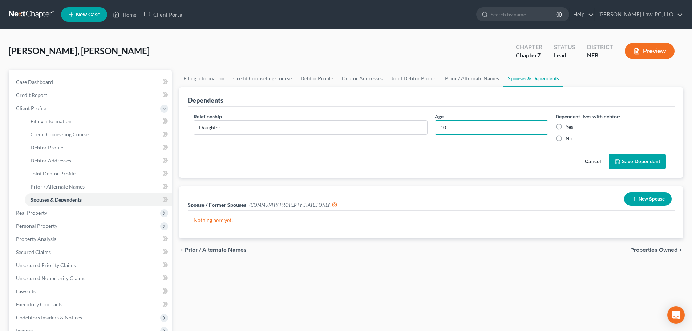
type input "10"
click at [566, 127] on label "Yes" at bounding box center [570, 126] width 8 height 7
click at [569, 127] on input "Yes" at bounding box center [571, 125] width 5 height 5
radio input "true"
click at [624, 161] on button "Save Dependent" at bounding box center [637, 161] width 57 height 15
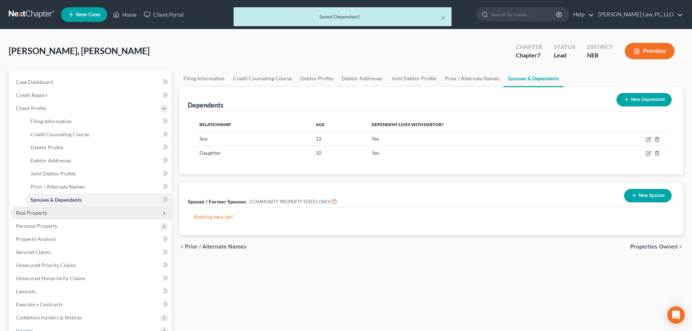
click at [47, 214] on span "Real Property" at bounding box center [91, 212] width 162 height 13
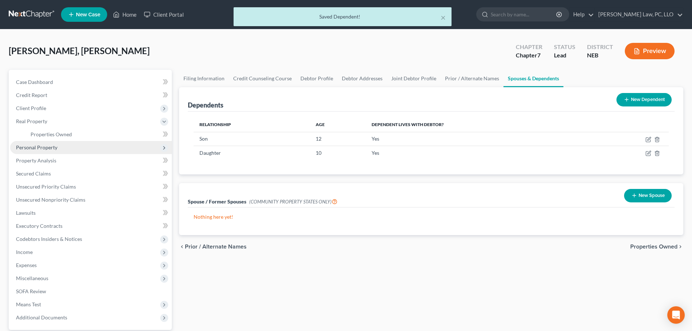
click at [44, 149] on span "Personal Property" at bounding box center [36, 147] width 41 height 6
click at [46, 147] on span "Vehicles Owned" at bounding box center [49, 147] width 36 height 6
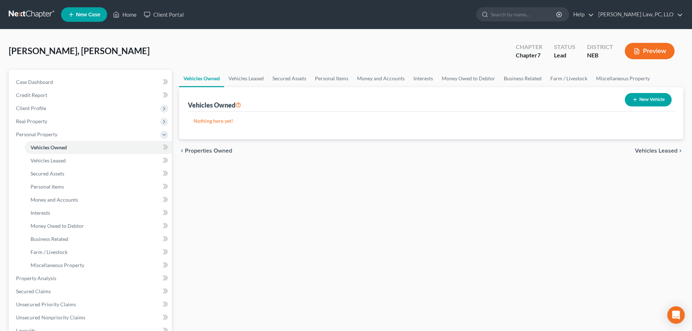
click at [651, 101] on button "New Vehicle" at bounding box center [648, 99] width 47 height 13
select select "0"
select select "2"
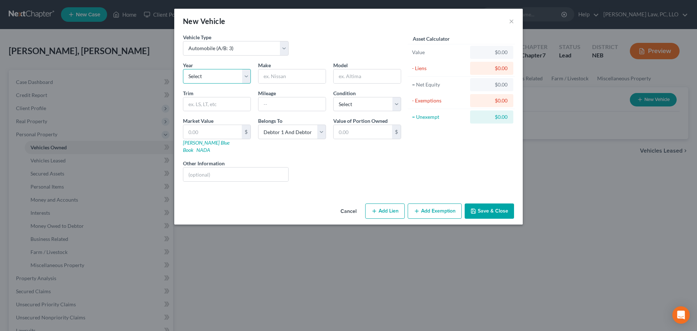
click at [226, 78] on select "Select 2026 2025 2024 2023 2022 2021 2020 2019 2018 2017 2016 2015 2014 2013 20…" at bounding box center [217, 76] width 68 height 15
select select "19"
click at [183, 69] on select "Select 2026 2025 2024 2023 2022 2021 2020 2019 2018 2017 2016 2015 2014 2013 20…" at bounding box center [217, 76] width 68 height 15
click at [265, 77] on input "text" at bounding box center [292, 76] width 67 height 14
type input "Ford"
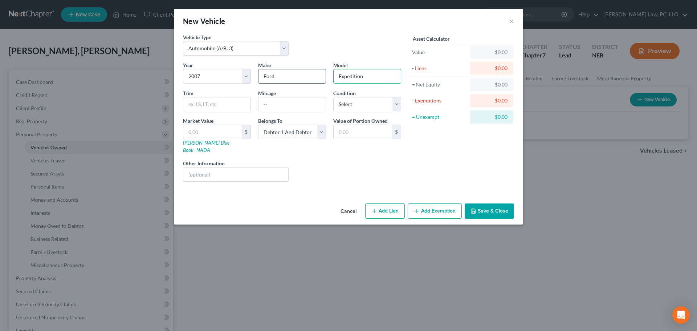
type input "Expedition"
type input "279000"
click at [349, 102] on select "Select Excellent Very Good Good Fair Poor" at bounding box center [367, 104] width 68 height 15
select select "2"
click at [333, 97] on select "Select Excellent Very Good Good Fair Poor" at bounding box center [367, 104] width 68 height 15
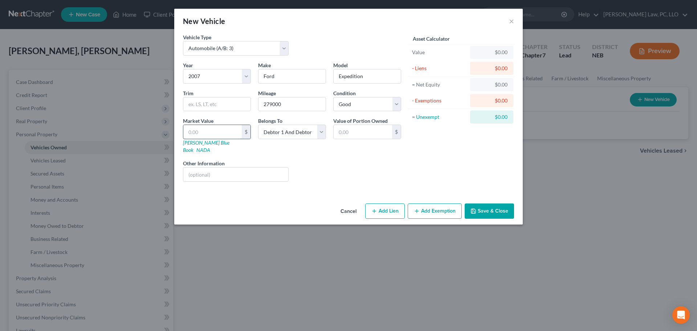
click at [234, 131] on input "text" at bounding box center [212, 132] width 58 height 14
type input "2"
type input "2.00"
type input "25"
type input "25.00"
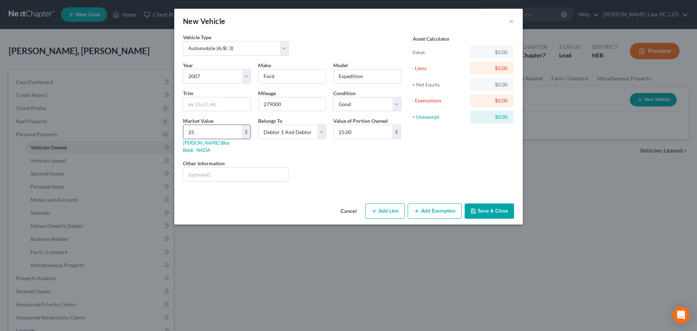
type input "255"
type input "255.00"
type input "2551"
type input "2,551.00"
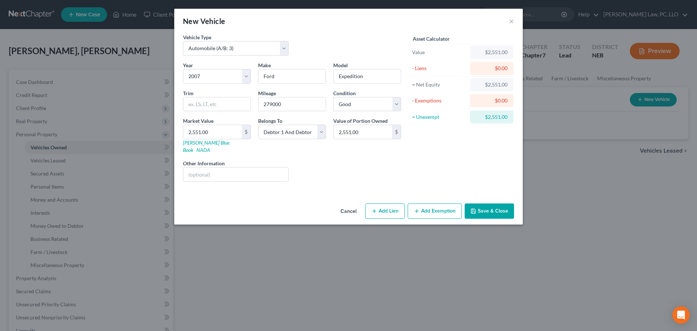
click at [425, 207] on button "Add Exemption" at bounding box center [435, 210] width 54 height 15
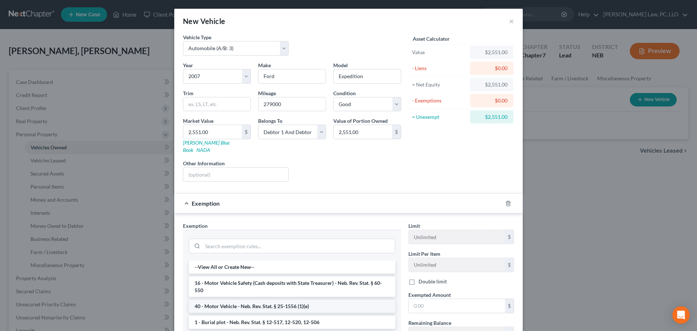
click at [250, 301] on li "40 - Motor Vehicle - Neb. Rev. Stat. § 25-1556 (1)(e)" at bounding box center [292, 306] width 207 height 13
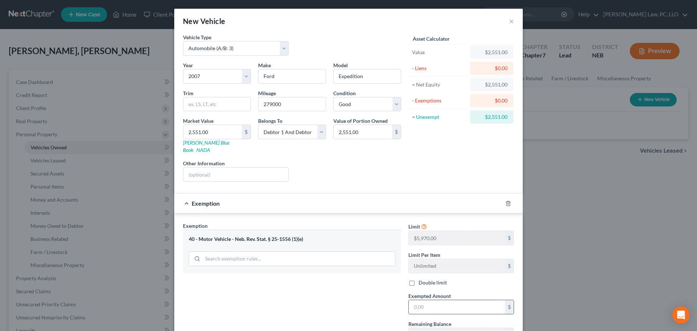
click at [421, 300] on input "text" at bounding box center [457, 307] width 96 height 14
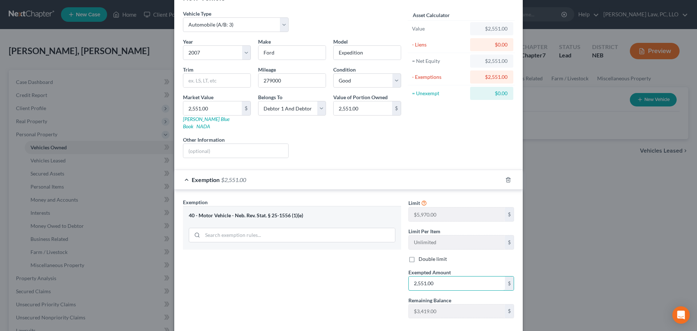
scroll to position [36, 0]
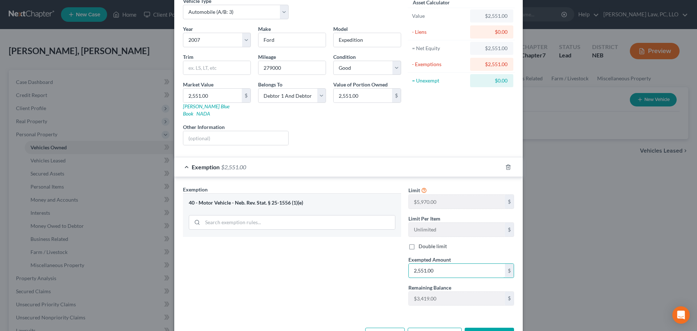
type input "2,551.00"
click at [430, 243] on label "Double limit" at bounding box center [433, 246] width 28 height 7
click at [426, 243] on input "Double limit" at bounding box center [424, 245] width 5 height 5
checkbox input "true"
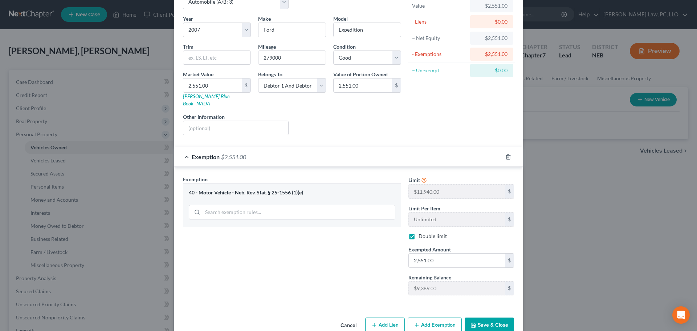
scroll to position [56, 0]
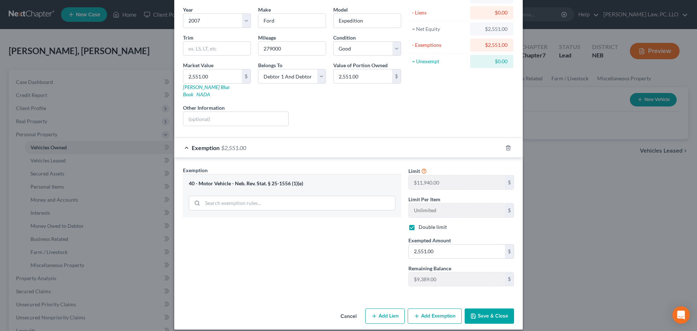
click at [476, 308] on button "Save & Close" at bounding box center [489, 315] width 49 height 15
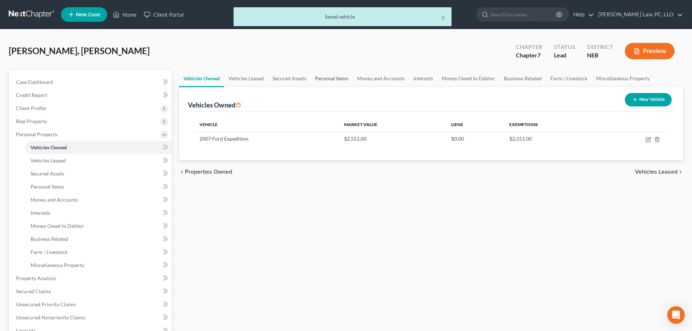
click at [328, 79] on link "Personal Items" at bounding box center [332, 78] width 42 height 17
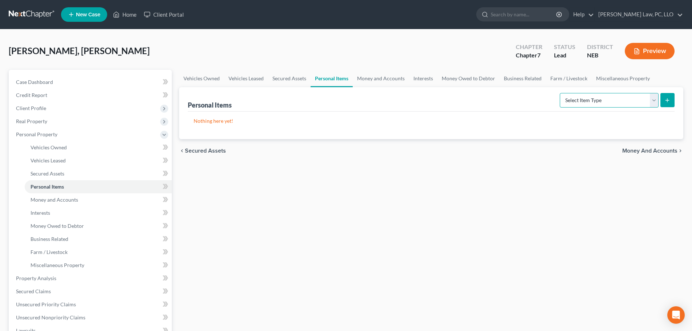
click at [581, 101] on select "Select Item Type Clothing (A/B: 11) Collectibles Of Value (A/B: 8) Electronics …" at bounding box center [609, 100] width 99 height 15
select select "household_goods"
click at [561, 93] on select "Select Item Type Clothing (A/B: 11) Collectibles Of Value (A/B: 8) Electronics …" at bounding box center [609, 100] width 99 height 15
click at [671, 104] on button "submit" at bounding box center [667, 100] width 14 height 14
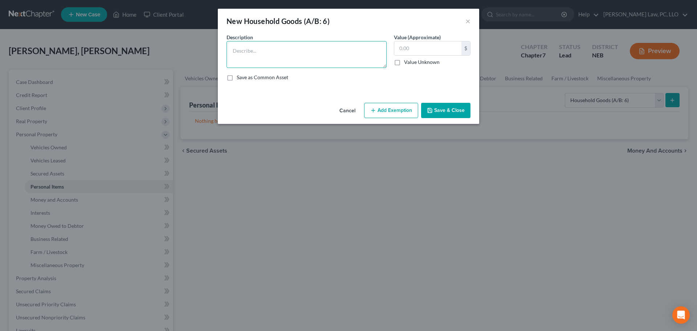
click at [293, 54] on textarea at bounding box center [307, 54] width 160 height 27
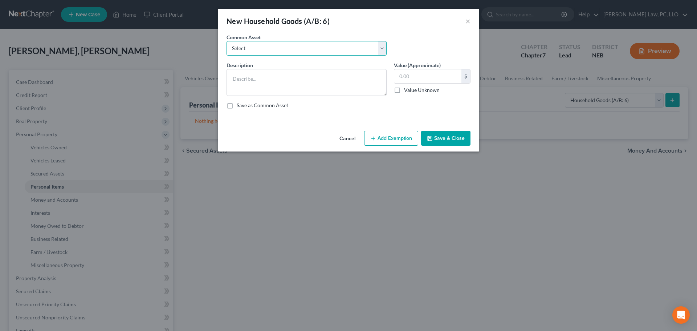
click at [292, 53] on select "Select Household Goods and Furniture" at bounding box center [307, 48] width 160 height 15
select select "0"
click at [227, 41] on select "Select Household Goods and Furniture" at bounding box center [307, 48] width 160 height 15
type textarea "Household Goods and Furniture"
click at [423, 80] on input "1,500.00" at bounding box center [428, 76] width 67 height 14
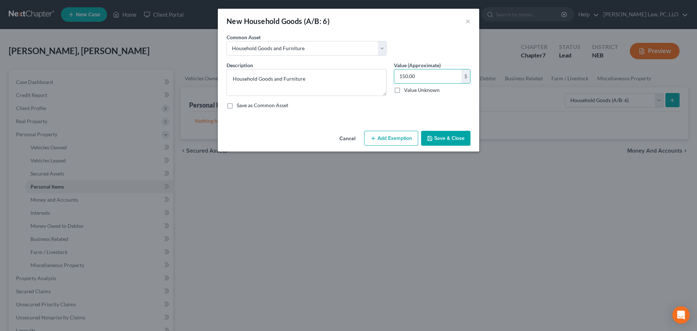
type input "150.00"
click at [396, 135] on button "Add Exemption" at bounding box center [391, 138] width 54 height 15
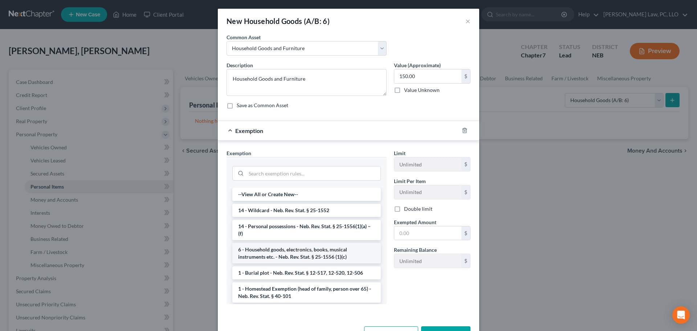
click at [274, 256] on li "6 - Household goods, electronics, books, musical instruments etc. - Neb. Rev. S…" at bounding box center [306, 253] width 149 height 20
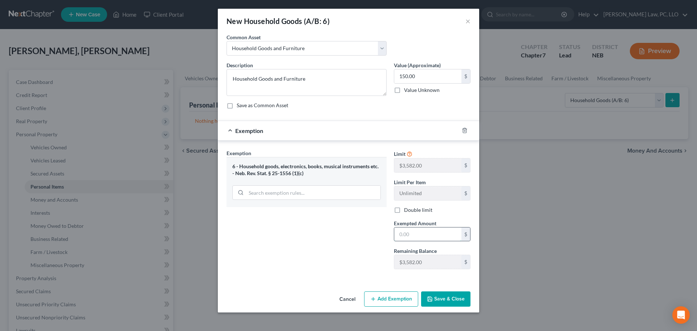
click at [405, 238] on input "text" at bounding box center [428, 234] width 67 height 14
type input "150"
click at [380, 236] on div "Exemption Set must be selected for CA. Exemption * 6 - Household goods, electro…" at bounding box center [306, 212] width 167 height 126
click at [444, 300] on button "Save & Close" at bounding box center [445, 298] width 49 height 15
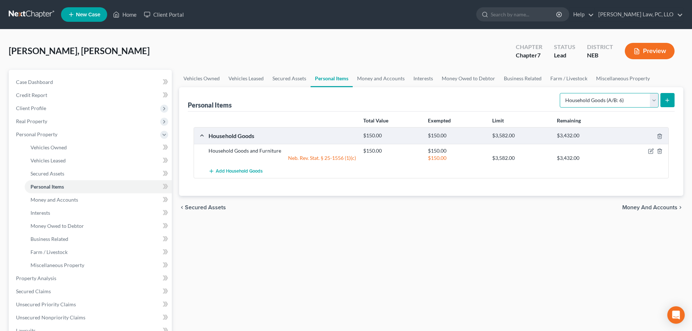
click at [580, 103] on select "Select Item Type Clothing (A/B: 11) Collectibles Of Value (A/B: 8) Electronics …" at bounding box center [609, 100] width 99 height 15
select select "clothing"
click at [561, 93] on select "Select Item Type Clothing (A/B: 11) Collectibles Of Value (A/B: 8) Electronics …" at bounding box center [609, 100] width 99 height 15
click at [667, 98] on line "submit" at bounding box center [667, 99] width 0 height 3
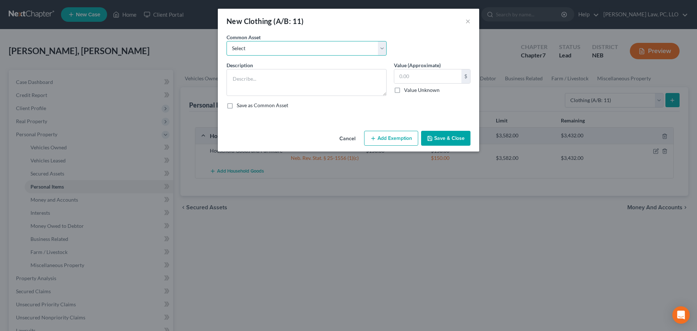
drag, startPoint x: 332, startPoint y: 50, endPoint x: 332, endPoint y: 54, distance: 4.4
click at [332, 50] on select "Select Clothing" at bounding box center [307, 48] width 160 height 15
select select "0"
click at [227, 41] on select "Select Clothing" at bounding box center [307, 48] width 160 height 15
type textarea "Clothing"
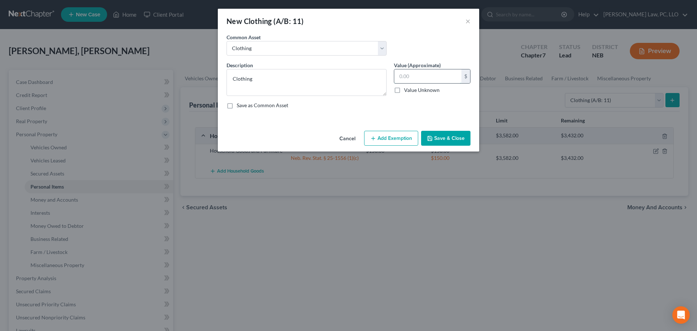
click at [430, 77] on input "text" at bounding box center [428, 76] width 67 height 14
type input "200"
click at [404, 133] on button "Add Exemption" at bounding box center [391, 138] width 54 height 15
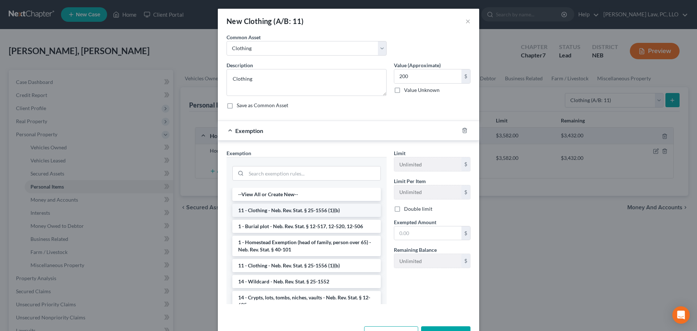
click at [289, 212] on li "11 - Clothing - Neb. Rev. Stat. § 25-1556 (1)(b)" at bounding box center [306, 210] width 149 height 13
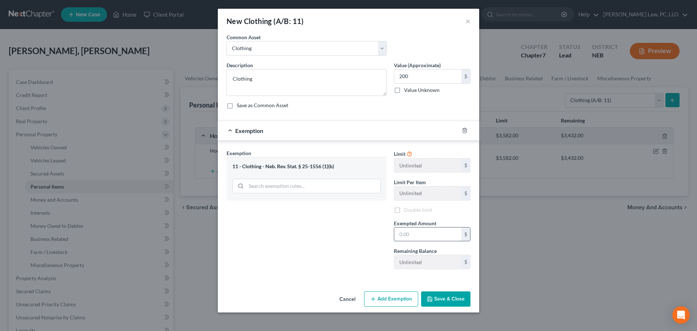
click at [411, 238] on input "text" at bounding box center [428, 234] width 67 height 14
type input "200"
drag, startPoint x: 323, startPoint y: 254, endPoint x: 337, endPoint y: 259, distance: 15.7
click at [323, 254] on div "Exemption Set must be selected for CA. Exemption * 11 - Clothing - Neb. Rev. St…" at bounding box center [306, 212] width 167 height 126
click at [452, 298] on button "Save & Close" at bounding box center [445, 298] width 49 height 15
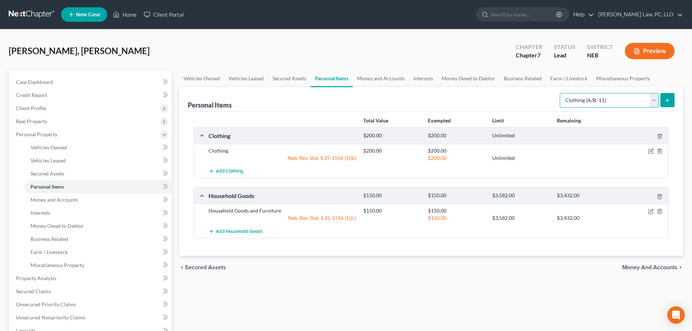
click at [638, 105] on select "Select Item Type Clothing (A/B: 11) Collectibles Of Value (A/B: 8) Electronics …" at bounding box center [609, 100] width 99 height 15
select select "electronics"
click at [561, 93] on select "Select Item Type Clothing (A/B: 11) Collectibles Of Value (A/B: 8) Electronics …" at bounding box center [609, 100] width 99 height 15
click at [664, 103] on button "submit" at bounding box center [667, 100] width 14 height 14
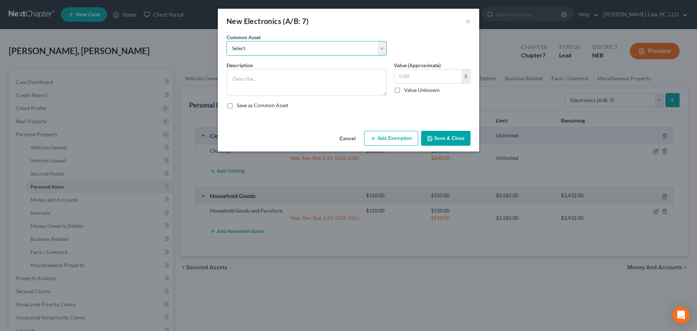
drag, startPoint x: 309, startPoint y: 49, endPoint x: 309, endPoint y: 54, distance: 5.1
click at [309, 49] on select "Select Electronics" at bounding box center [307, 48] width 160 height 15
select select "0"
click at [227, 41] on select "Select Electronics" at bounding box center [307, 48] width 160 height 15
type textarea "Electronics"
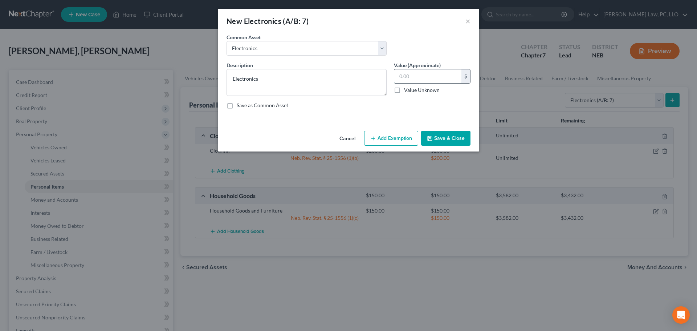
click at [420, 76] on input "text" at bounding box center [428, 76] width 67 height 14
type input "500"
click at [399, 139] on button "Add Exemption" at bounding box center [391, 138] width 54 height 15
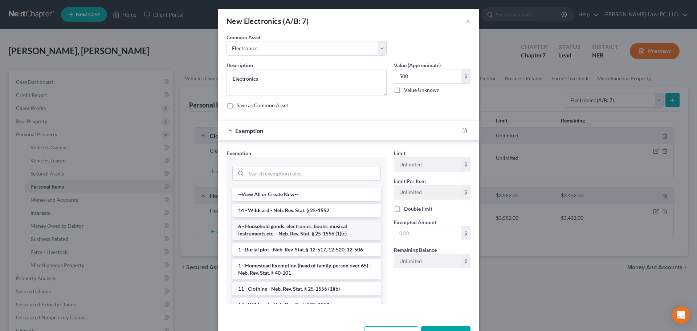
click at [287, 227] on li "6 - Household goods, electronics, books, musical instruments etc. - Neb. Rev. S…" at bounding box center [306, 230] width 149 height 20
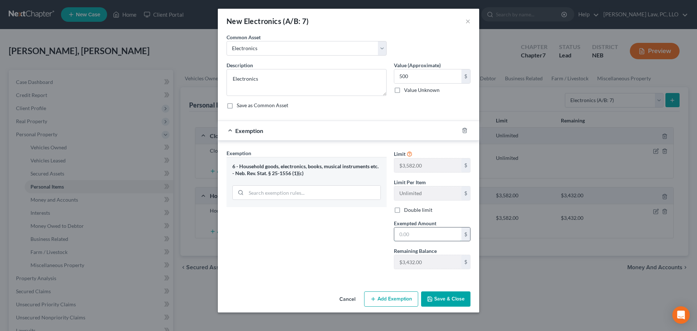
click at [410, 235] on input "text" at bounding box center [428, 234] width 67 height 14
type input "500"
click at [404, 210] on label "Double limit" at bounding box center [418, 209] width 28 height 7
click at [407, 210] on input "Double limit" at bounding box center [409, 208] width 5 height 5
checkbox input "true"
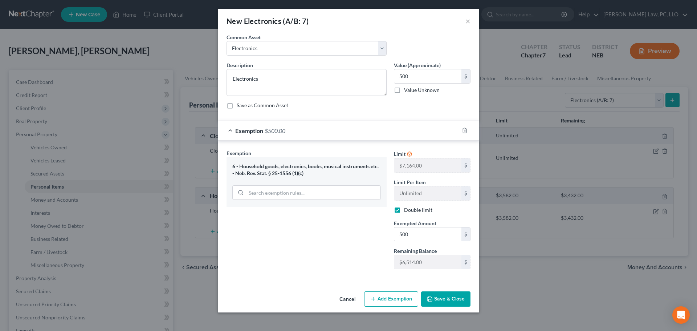
click at [436, 305] on button "Save & Close" at bounding box center [445, 298] width 49 height 15
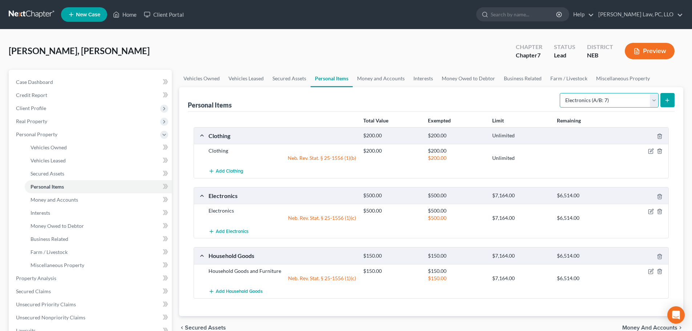
click at [580, 101] on select "Select Item Type Clothing (A/B: 11) Collectibles Of Value (A/B: 8) Electronics …" at bounding box center [609, 100] width 99 height 15
select select "jewelry"
click at [561, 93] on select "Select Item Type Clothing (A/B: 11) Collectibles Of Value (A/B: 8) Electronics …" at bounding box center [609, 100] width 99 height 15
click at [666, 105] on button "submit" at bounding box center [667, 100] width 14 height 14
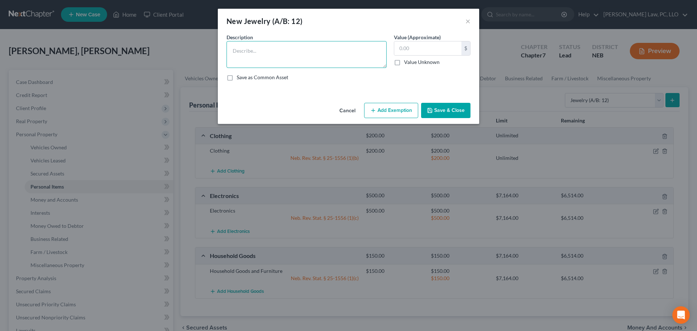
click at [296, 48] on textarea at bounding box center [307, 54] width 160 height 27
type textarea "Wedding Rings"
type input "100"
click at [385, 108] on button "Add Exemption" at bounding box center [391, 110] width 54 height 15
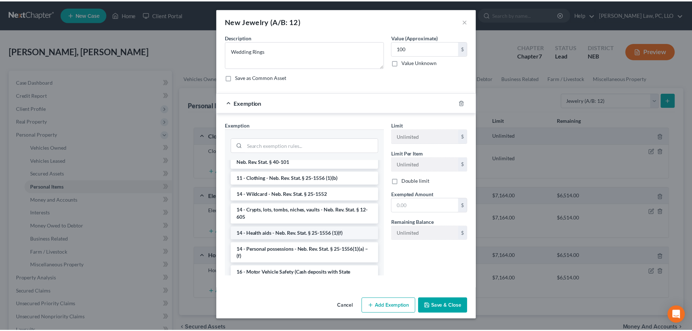
scroll to position [73, 0]
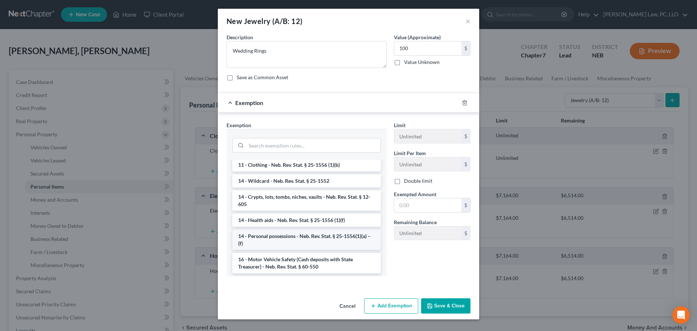
click at [308, 233] on li "14 - Personal possessions - Neb. Rev. Stat. § 25-1556(1)(a) – (f)" at bounding box center [306, 240] width 149 height 20
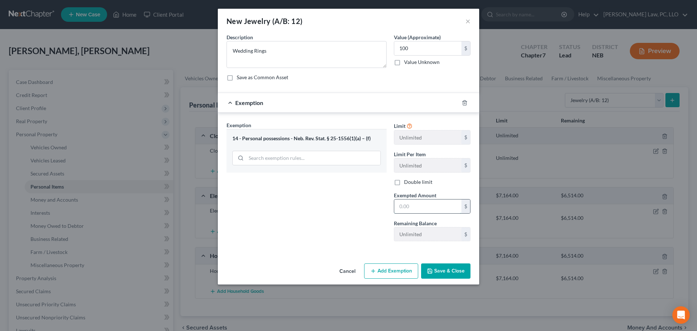
click at [409, 203] on input "text" at bounding box center [428, 206] width 67 height 14
type input "100"
click at [339, 223] on div "Exemption Set must be selected for CA. Exemption * 14 - Personal possessions - …" at bounding box center [306, 184] width 167 height 126
click at [442, 271] on button "Save & Close" at bounding box center [445, 270] width 49 height 15
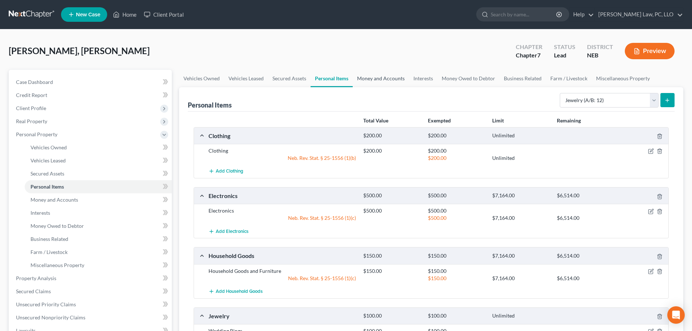
click at [377, 72] on link "Money and Accounts" at bounding box center [381, 78] width 56 height 17
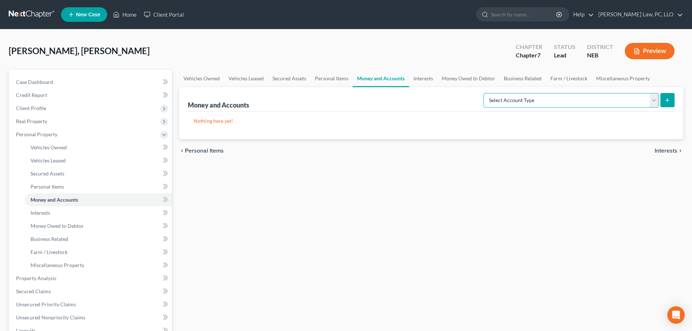
click at [501, 101] on select "Select Account Type Brokerage (A/B: 18, SOFA: 20) Cash on Hand (A/B: 16) Certif…" at bounding box center [571, 100] width 175 height 15
select select "checking"
click at [485, 93] on select "Select Account Type Brokerage (A/B: 18, SOFA: 20) Cash on Hand (A/B: 16) Certif…" at bounding box center [571, 100] width 175 height 15
click at [668, 98] on icon "submit" at bounding box center [667, 100] width 6 height 6
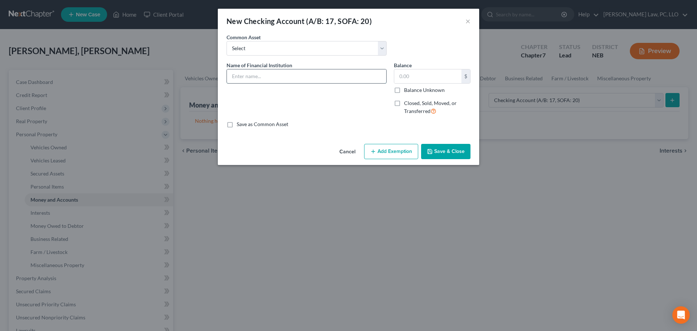
click at [250, 73] on input "text" at bounding box center [306, 76] width 159 height 14
type input "[PERSON_NAME] Fargo Bank"
click at [420, 82] on input "text" at bounding box center [428, 76] width 67 height 14
type input "175"
click at [390, 145] on button "Add Exemption" at bounding box center [391, 151] width 54 height 15
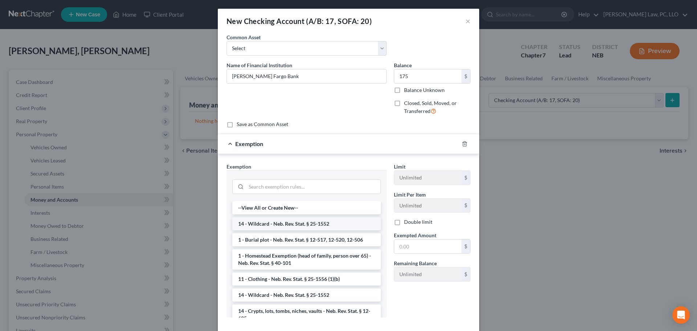
click at [289, 223] on li "14 - Wildcard - Neb. Rev. Stat. § 25-1552" at bounding box center [306, 223] width 149 height 13
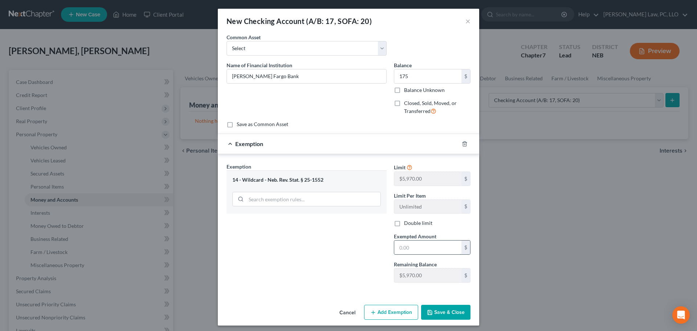
click at [442, 248] on input "text" at bounding box center [428, 247] width 67 height 14
type input "175"
click at [424, 224] on label "Double limit" at bounding box center [418, 222] width 28 height 7
click at [412, 224] on input "Double limit" at bounding box center [409, 221] width 5 height 5
checkbox input "true"
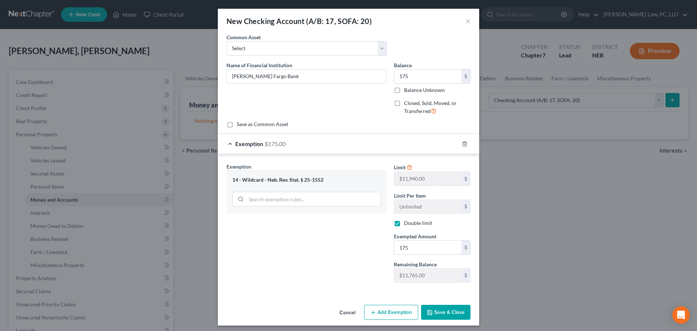
click at [437, 314] on button "Save & Close" at bounding box center [445, 312] width 49 height 15
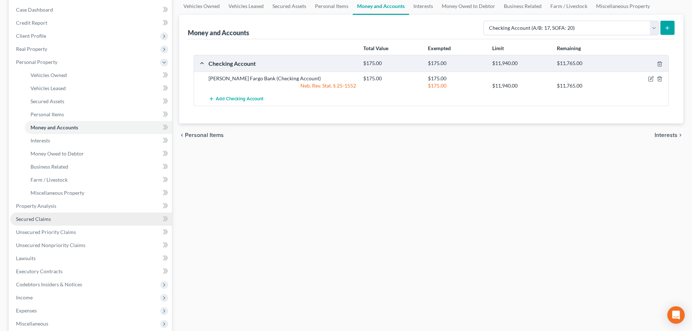
scroll to position [73, 0]
click at [57, 210] on link "Property Analysis" at bounding box center [91, 205] width 162 height 13
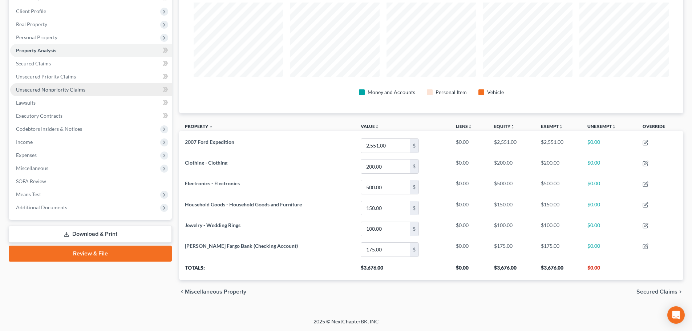
click at [50, 90] on span "Unsecured Nonpriority Claims" at bounding box center [50, 89] width 69 height 6
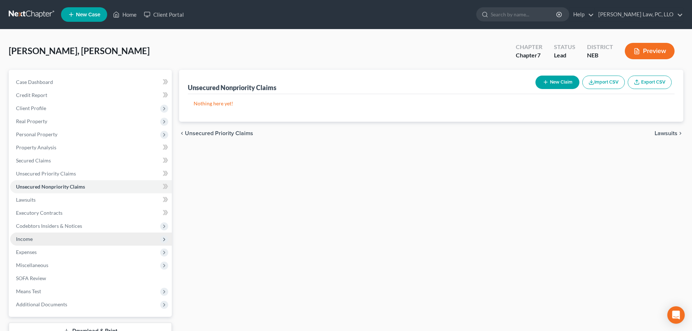
click at [38, 239] on span "Income" at bounding box center [91, 238] width 162 height 13
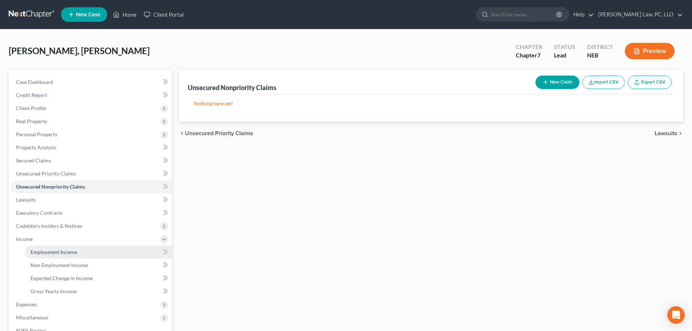
click at [48, 252] on span "Employment Income" at bounding box center [54, 252] width 46 height 6
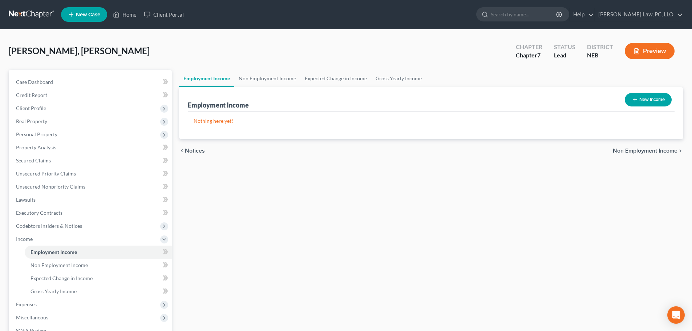
click at [654, 101] on button "New Income" at bounding box center [648, 99] width 47 height 13
select select "0"
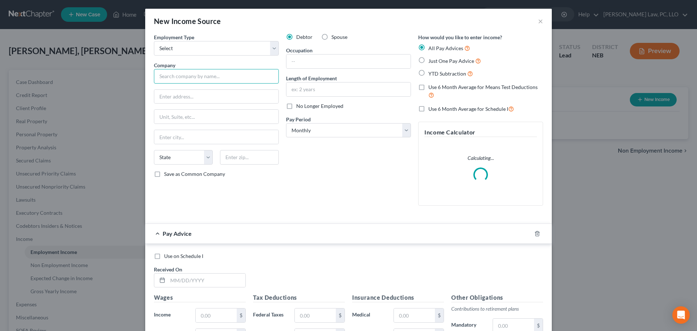
click at [175, 74] on input "text" at bounding box center [216, 76] width 125 height 15
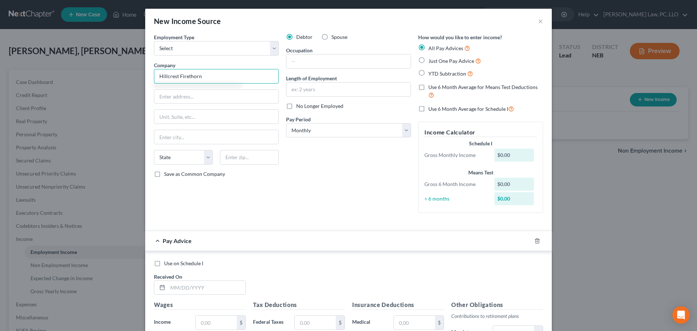
type input "Hillcrest Firethorn"
type input "Lincoln"
select select "30"
type input "68520"
click at [312, 60] on input "text" at bounding box center [349, 61] width 124 height 14
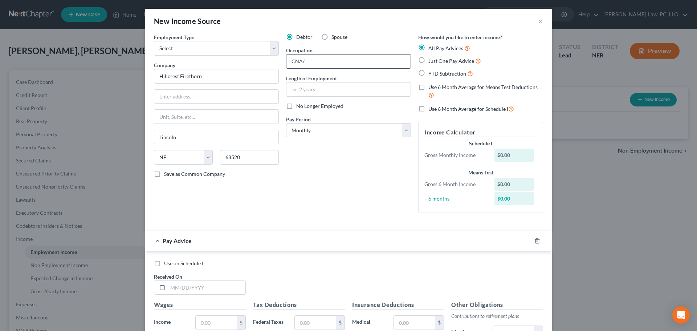
type input "CNA/Med Aide"
click at [326, 90] on input "text" at bounding box center [349, 89] width 124 height 14
type input "3 years"
drag, startPoint x: 321, startPoint y: 128, endPoint x: 319, endPoint y: 133, distance: 5.7
click at [321, 128] on select "Select Monthly Twice Monthly Every Other Week Weekly" at bounding box center [348, 130] width 125 height 15
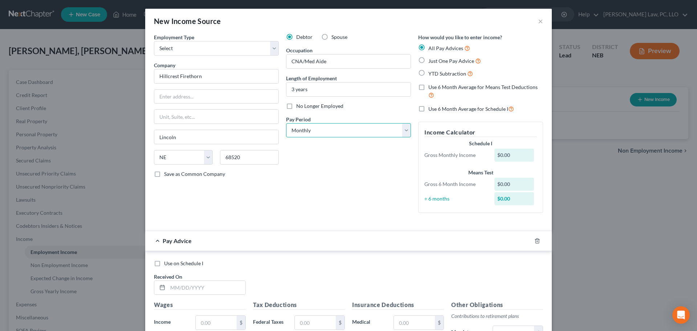
select select "1"
click at [286, 123] on select "Select Monthly Twice Monthly Every Other Week Weekly" at bounding box center [348, 130] width 125 height 15
click at [441, 86] on span "Use 6 Month Average for Means Test Deductions" at bounding box center [483, 87] width 109 height 6
click at [436, 86] on input "Use 6 Month Average for Means Test Deductions" at bounding box center [434, 86] width 5 height 5
checkbox input "true"
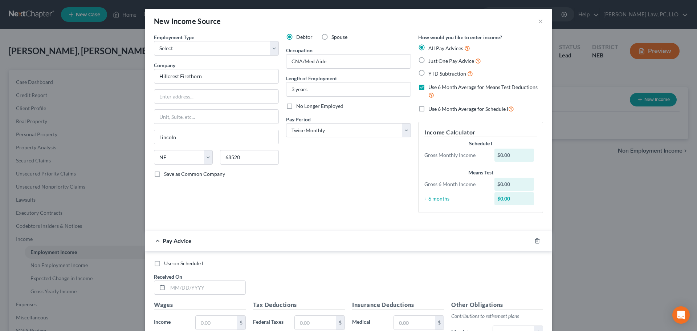
click at [429, 108] on label "Use 6 Month Average for Schedule I" at bounding box center [472, 109] width 86 height 8
click at [432, 108] on input "Use 6 Month Average for Schedule I" at bounding box center [434, 107] width 5 height 5
checkbox input "true"
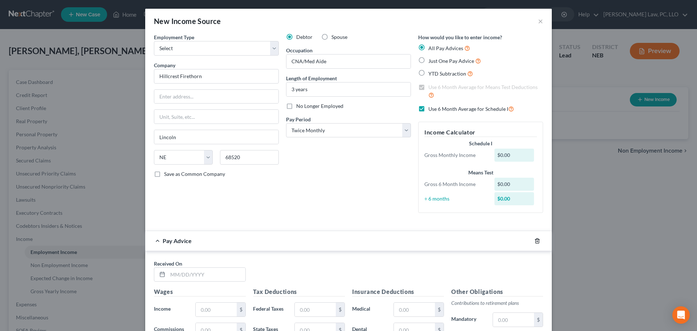
click at [536, 239] on icon "button" at bounding box center [538, 241] width 6 height 6
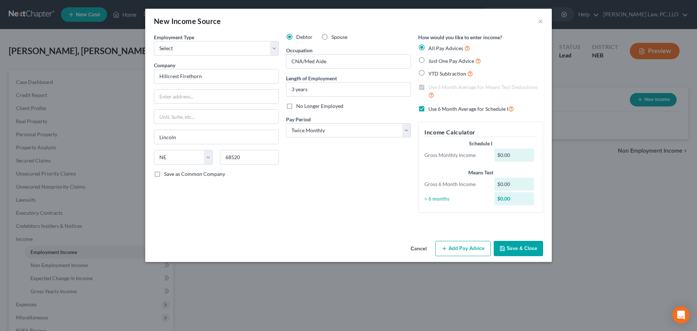
click at [514, 247] on button "Save & Close" at bounding box center [518, 248] width 49 height 15
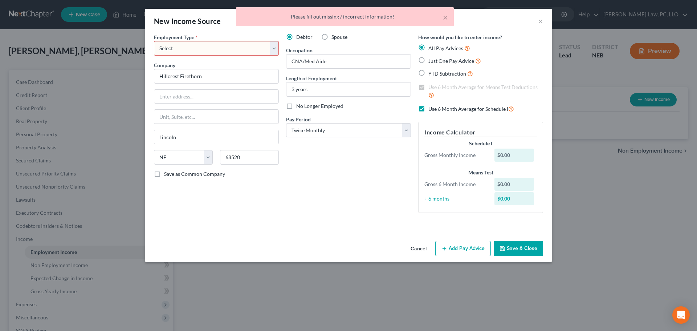
click at [182, 49] on select "Select Full or [DEMOGRAPHIC_DATA] Employment Self Employment" at bounding box center [216, 48] width 125 height 15
select select "0"
click at [154, 41] on select "Select Full or [DEMOGRAPHIC_DATA] Employment Self Employment" at bounding box center [216, 48] width 125 height 15
click at [336, 37] on span "Spouse" at bounding box center [340, 37] width 16 height 6
click at [336, 37] on input "Spouse" at bounding box center [337, 35] width 5 height 5
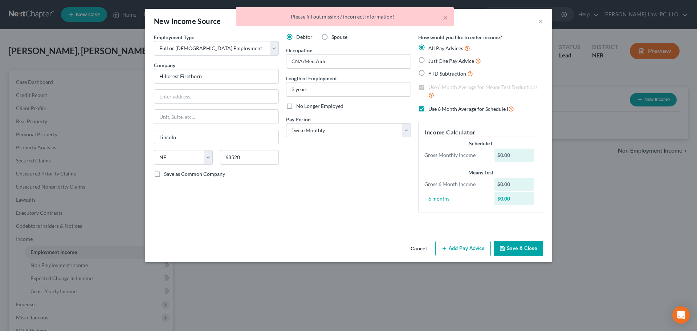
radio input "true"
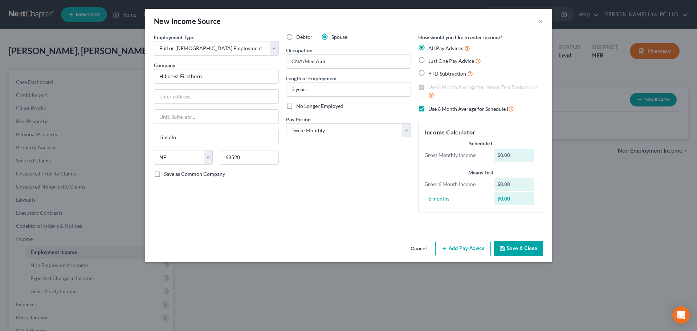
click at [511, 250] on button "Save & Close" at bounding box center [518, 248] width 49 height 15
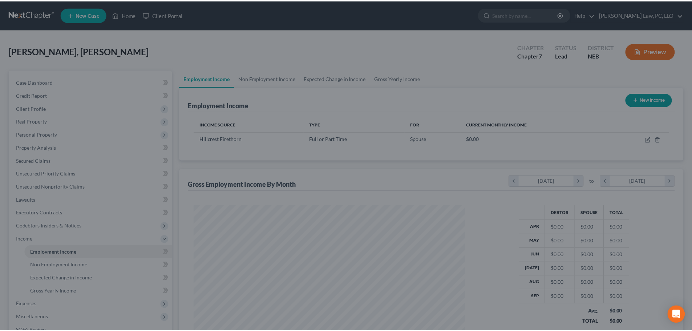
scroll to position [135, 286]
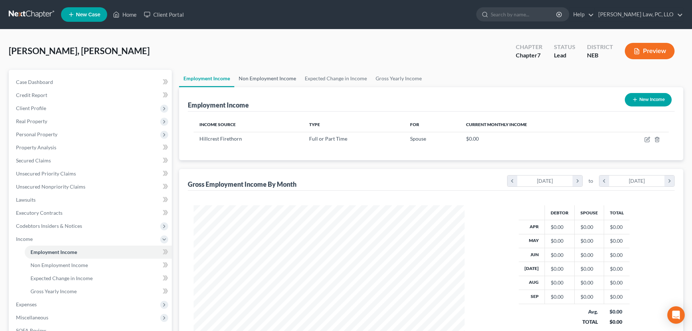
click at [260, 73] on link "Non Employment Income" at bounding box center [267, 78] width 66 height 17
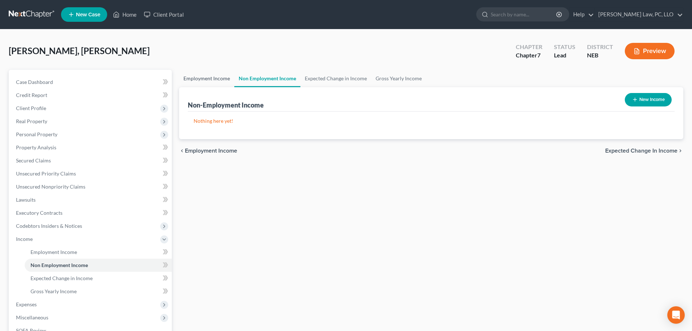
click at [218, 79] on link "Employment Income" at bounding box center [206, 78] width 55 height 17
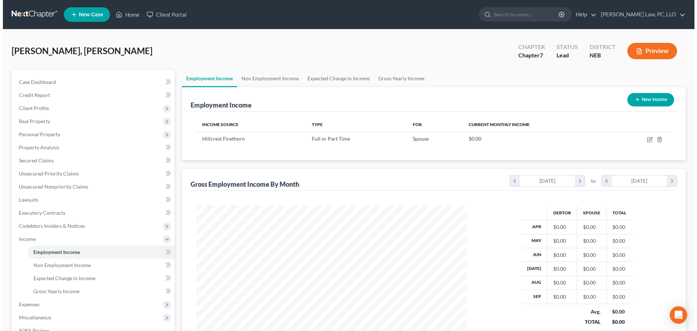
scroll to position [135, 286]
click at [635, 100] on line "button" at bounding box center [635, 99] width 0 height 3
select select "0"
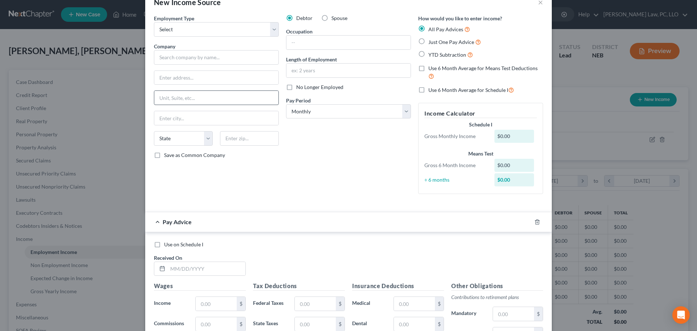
scroll to position [0, 0]
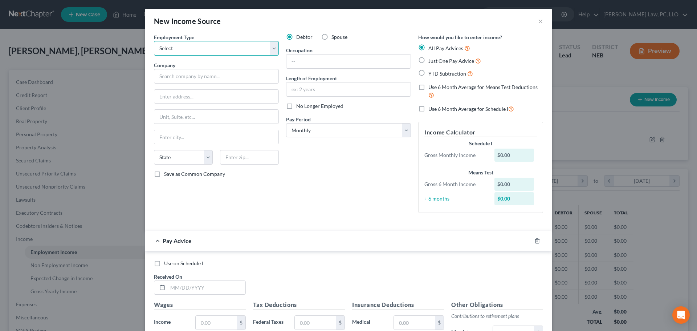
click at [184, 44] on select "Select Full or [DEMOGRAPHIC_DATA] Employment Self Employment" at bounding box center [216, 48] width 125 height 15
select select "0"
click at [154, 41] on select "Select Full or [DEMOGRAPHIC_DATA] Employment Self Employment" at bounding box center [216, 48] width 125 height 15
drag, startPoint x: 213, startPoint y: 78, endPoint x: 213, endPoint y: 84, distance: 5.1
click at [213, 78] on input "text" at bounding box center [216, 76] width 125 height 15
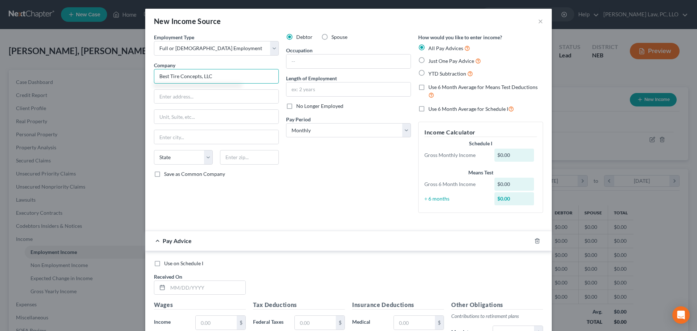
type input "Best Tire Concepts, LLC"
click at [310, 108] on span "No Longer Employed" at bounding box center [319, 106] width 47 height 6
click at [304, 107] on input "No Longer Employed" at bounding box center [301, 104] width 5 height 5
checkbox input "true"
click at [309, 128] on select "Select Monthly Twice Monthly Every Other Week Weekly" at bounding box center [348, 130] width 125 height 15
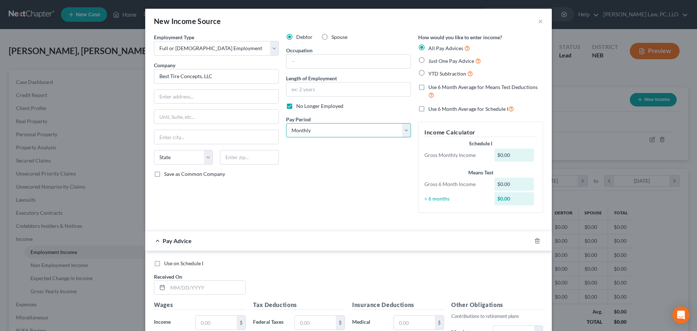
select select "2"
click at [286, 123] on select "Select Monthly Twice Monthly Every Other Week Weekly" at bounding box center [348, 130] width 125 height 15
click at [436, 88] on span "Use 6 Month Average for Means Test Deductions" at bounding box center [483, 87] width 109 height 6
click at [436, 88] on input "Use 6 Month Average for Means Test Deductions" at bounding box center [434, 86] width 5 height 5
checkbox input "true"
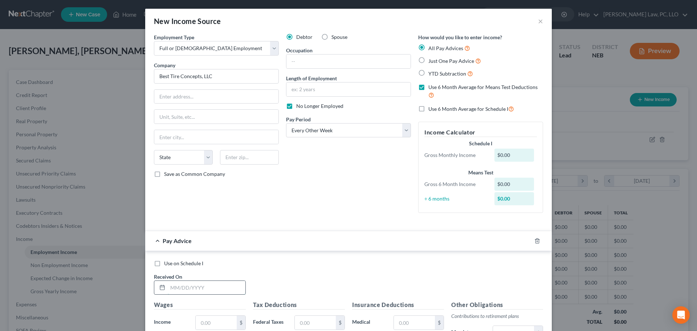
click at [178, 287] on input "text" at bounding box center [207, 288] width 78 height 14
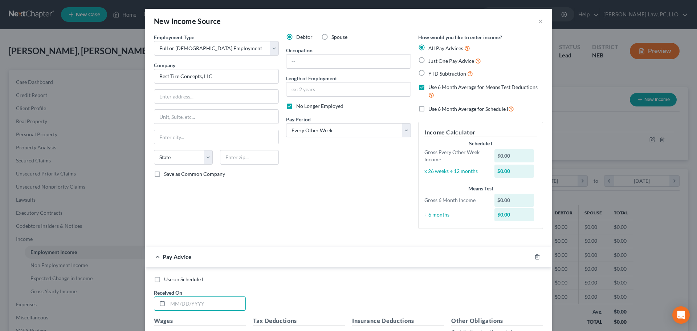
click at [441, 72] on span "YTD Subtraction" at bounding box center [448, 73] width 38 height 6
click at [436, 72] on input "YTD Subtraction" at bounding box center [434, 71] width 5 height 5
radio input "true"
checkbox input "false"
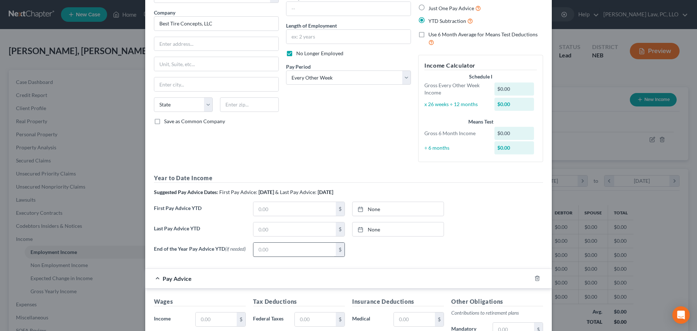
scroll to position [73, 0]
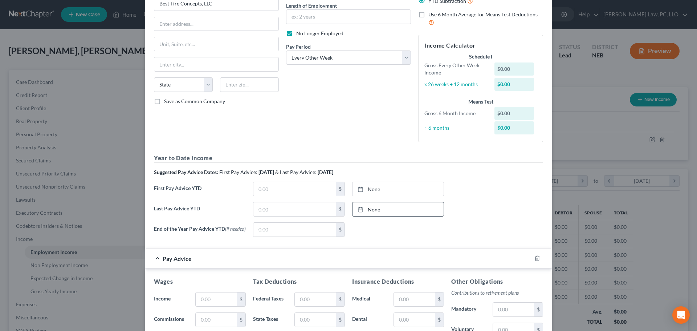
click at [409, 207] on link "None" at bounding box center [398, 209] width 91 height 14
type input "[DATE]"
click at [422, 190] on link "None" at bounding box center [398, 189] width 91 height 14
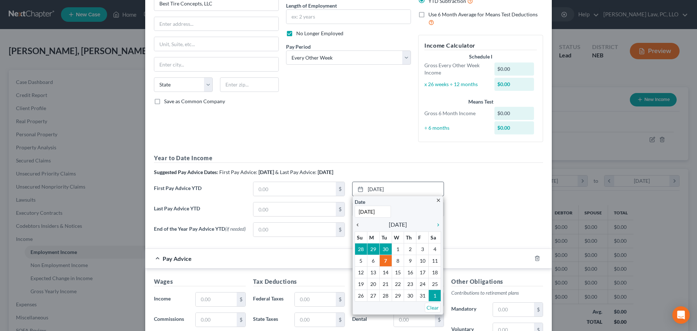
click at [357, 225] on icon "chevron_left" at bounding box center [359, 225] width 9 height 6
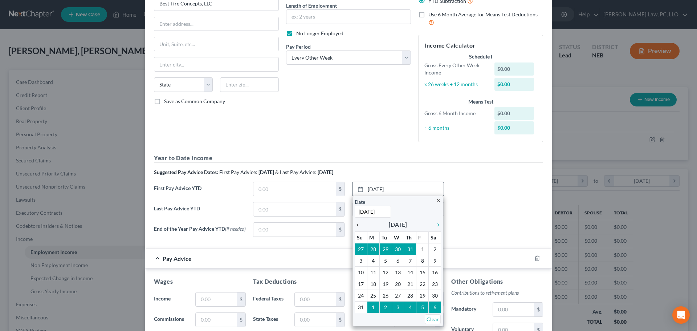
click at [357, 225] on icon "chevron_left" at bounding box center [359, 225] width 9 height 6
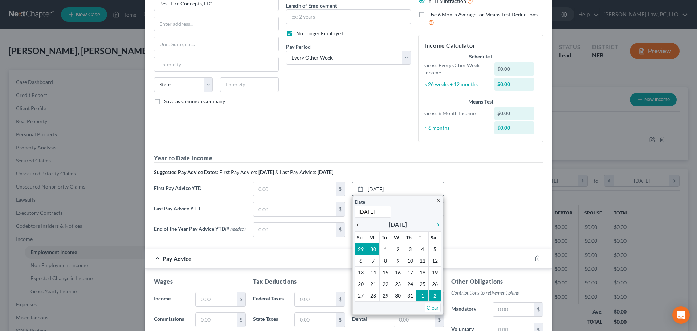
click at [357, 225] on icon "chevron_left" at bounding box center [359, 225] width 9 height 6
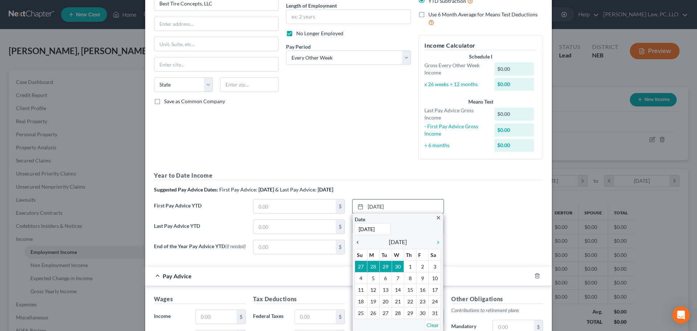
click at [357, 225] on input "[DATE]" at bounding box center [373, 229] width 36 height 12
click at [358, 239] on icon "chevron_left" at bounding box center [359, 242] width 9 height 6
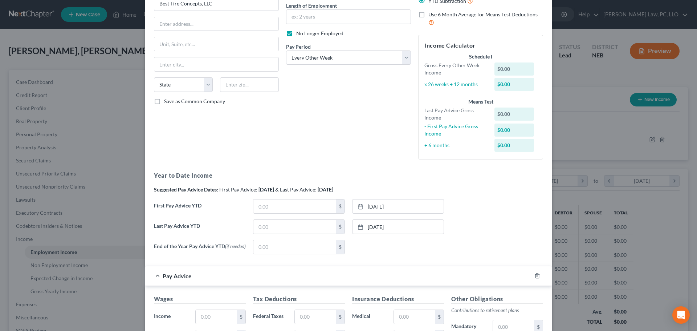
click at [380, 247] on div "None close Date Time chevron_left [DATE] chevron_right Su M Tu W Th F Sa 28 29 …" at bounding box center [398, 247] width 99 height 15
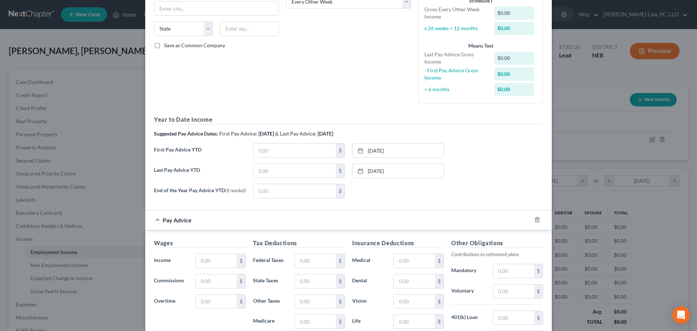
scroll to position [145, 0]
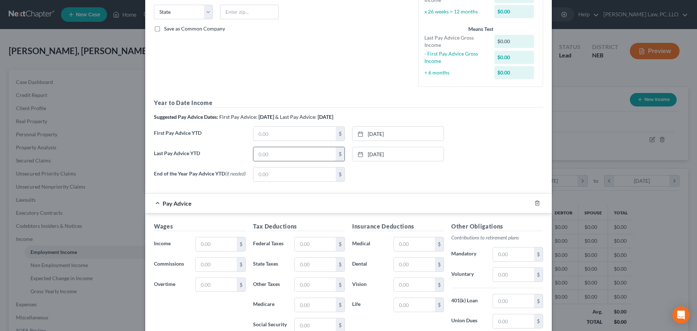
click at [266, 156] on input "text" at bounding box center [295, 154] width 82 height 14
paste input "38,027.97"
type input "38,027.97"
paste input "12,675.99"
type input "12,675.99"
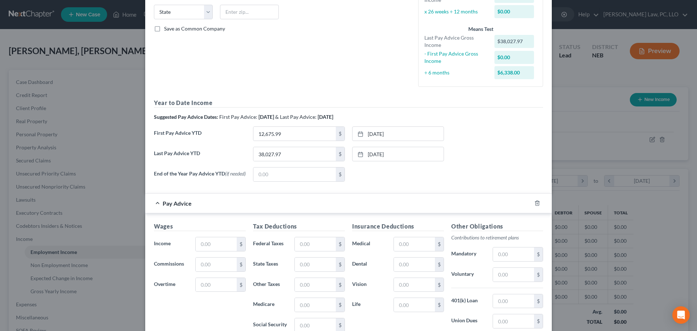
click at [268, 191] on form "Employment Type * Select Full or [DEMOGRAPHIC_DATA] Employment Self Employment …" at bounding box center [348, 139] width 389 height 503
click at [538, 205] on line "button" at bounding box center [538, 203] width 0 height 1
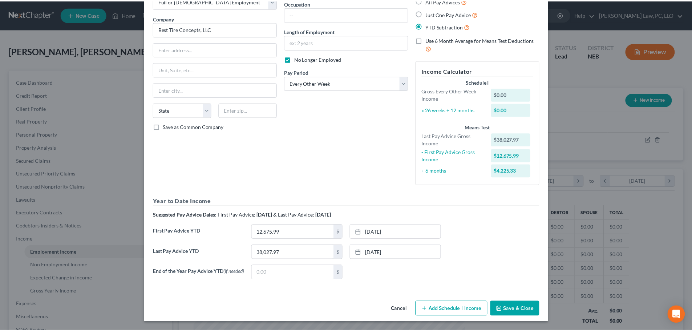
scroll to position [49, 0]
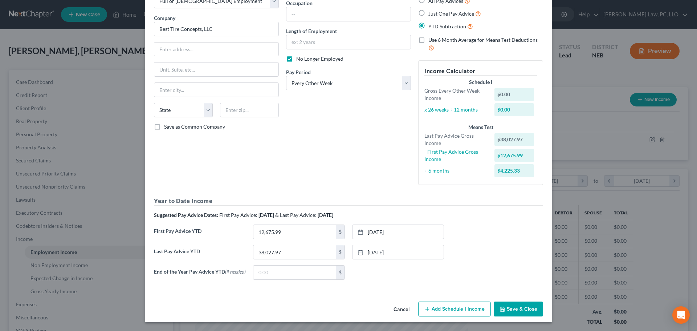
click at [501, 310] on icon "button" at bounding box center [503, 309] width 6 height 6
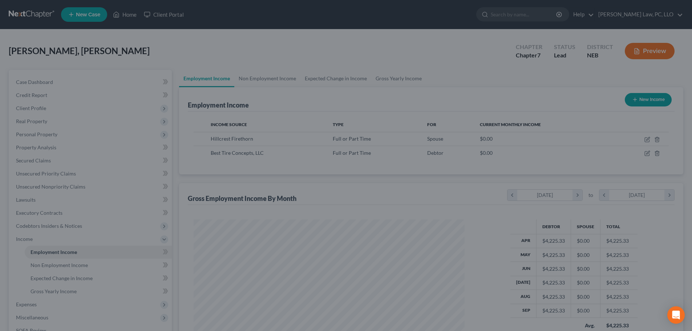
scroll to position [363128, 362978]
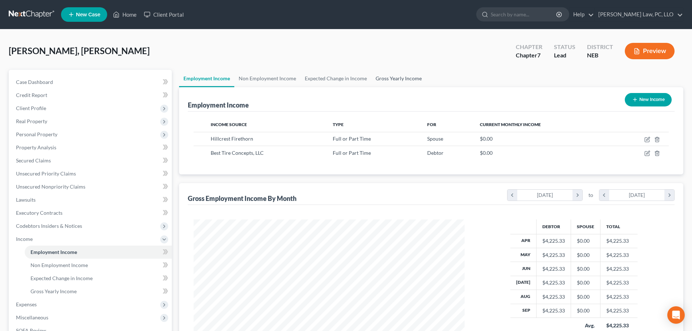
click at [397, 80] on link "Gross Yearly Income" at bounding box center [398, 78] width 55 height 17
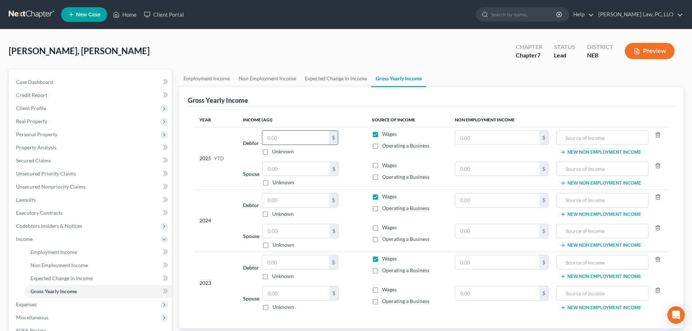
paste input "38,027.97"
type input "38,027.97"
click at [282, 168] on input "text" at bounding box center [296, 169] width 67 height 14
type input "26,281.85"
click at [288, 199] on input "text" at bounding box center [295, 200] width 67 height 14
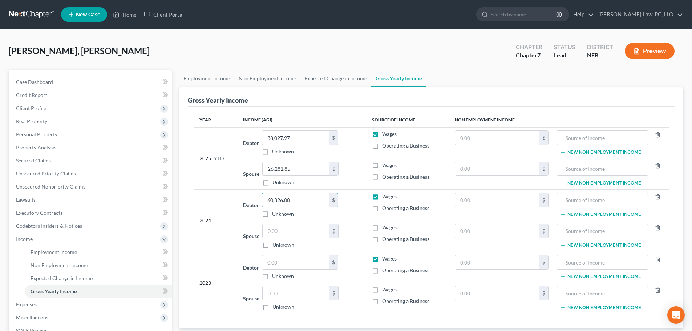
type input "60,826.00"
click at [382, 227] on label "Wages" at bounding box center [389, 227] width 15 height 7
click at [385, 227] on input "Wages" at bounding box center [387, 226] width 5 height 5
checkbox input "true"
click at [382, 167] on label "Wages" at bounding box center [389, 165] width 15 height 7
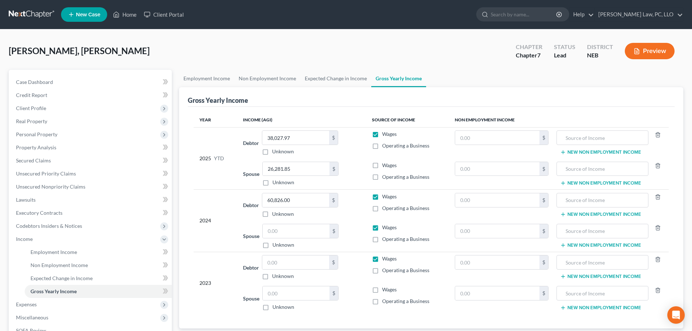
click at [385, 166] on input "Wages" at bounding box center [387, 164] width 5 height 5
checkbox input "true"
click at [382, 289] on label "Wages" at bounding box center [389, 289] width 15 height 7
click at [385, 289] on input "Wages" at bounding box center [387, 288] width 5 height 5
checkbox input "true"
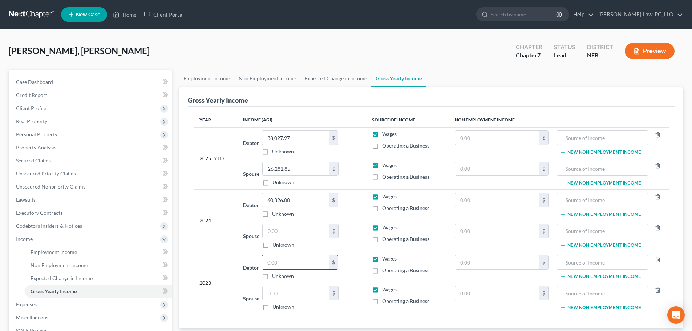
click at [302, 265] on input "text" at bounding box center [295, 262] width 67 height 14
type input "48,039.00"
click at [343, 74] on link "Expected Change in Income" at bounding box center [335, 78] width 71 height 17
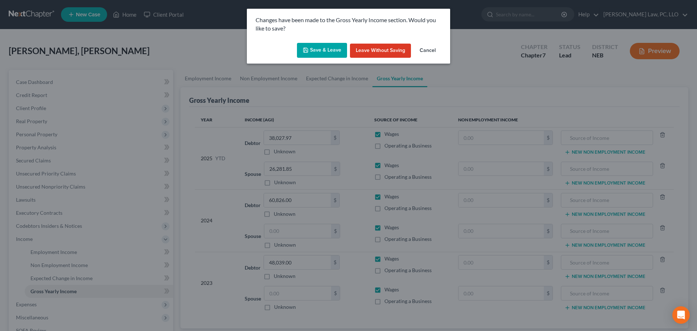
click at [336, 47] on button "Save & Leave" at bounding box center [322, 50] width 50 height 15
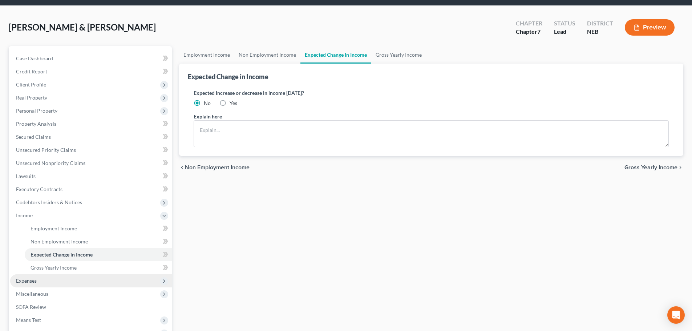
scroll to position [36, 0]
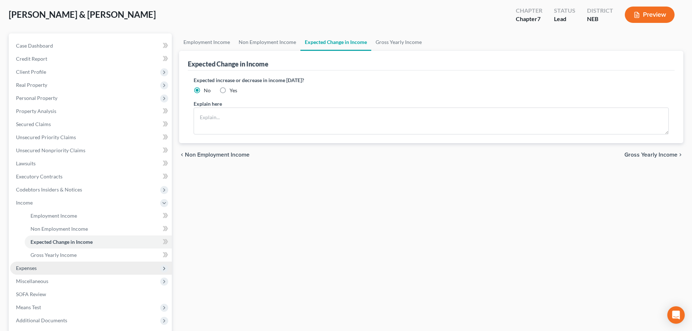
click at [30, 265] on span "Expenses" at bounding box center [26, 268] width 21 height 6
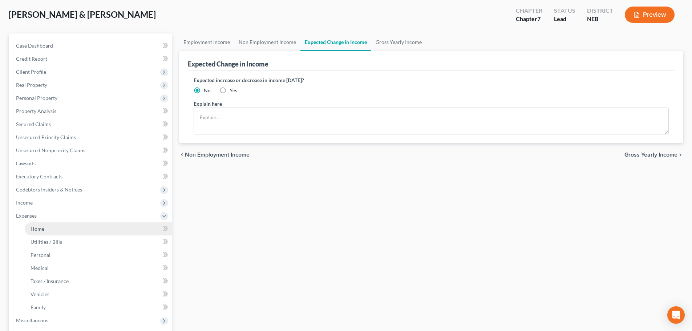
click at [29, 228] on link "Home" at bounding box center [98, 228] width 147 height 13
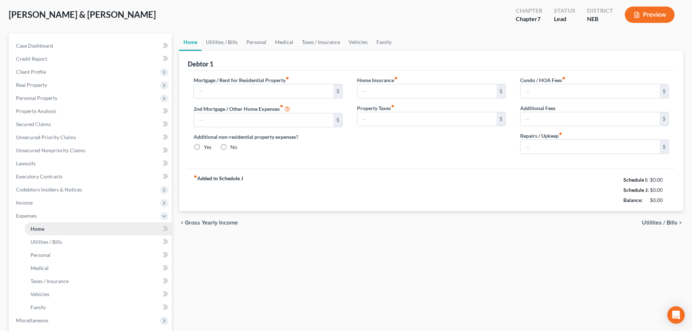
type input "0.00"
radio input "true"
type input "0.00"
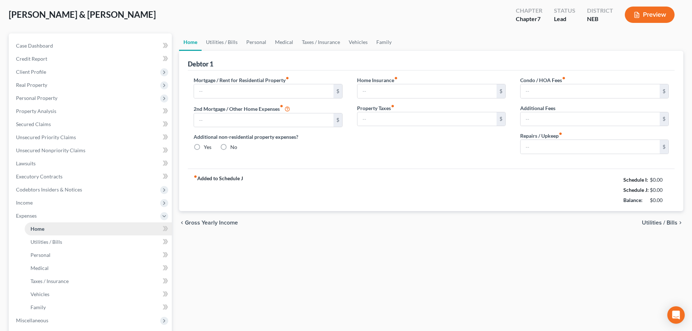
type input "0.00"
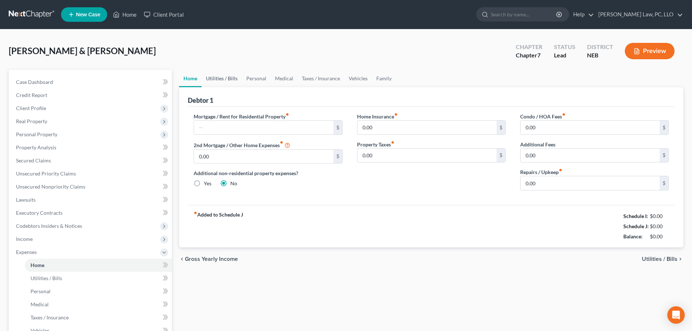
click at [230, 80] on link "Utilities / Bills" at bounding box center [222, 78] width 40 height 17
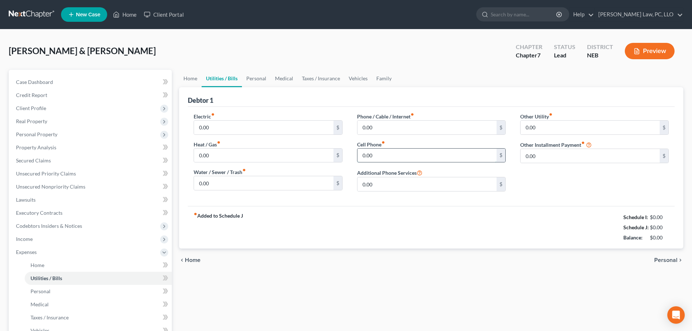
click at [380, 152] on input "0.00" at bounding box center [426, 156] width 139 height 14
type input "90.00"
click at [255, 80] on link "Personal" at bounding box center [256, 78] width 29 height 17
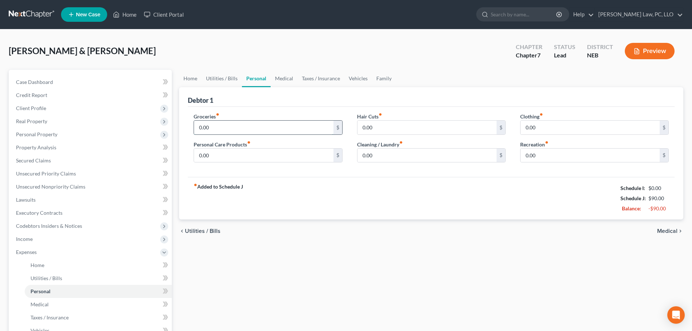
click at [219, 127] on input "0.00" at bounding box center [263, 128] width 139 height 14
type input "500.00"
type input "150.00"
type input "100.00"
click at [352, 84] on link "Vehicles" at bounding box center [358, 78] width 28 height 17
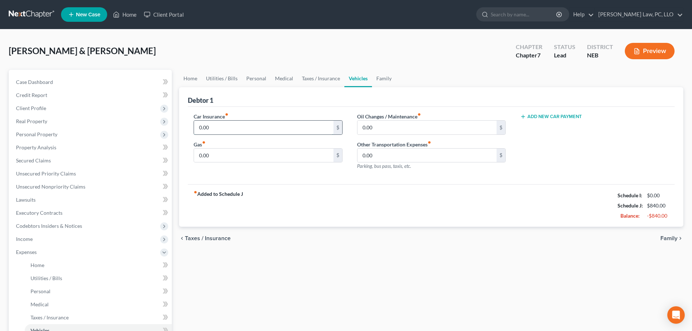
drag, startPoint x: 269, startPoint y: 122, endPoint x: 264, endPoint y: 133, distance: 11.7
click at [268, 122] on input "0.00" at bounding box center [263, 128] width 139 height 14
type input "112.00"
click at [250, 155] on input "0.00" at bounding box center [263, 156] width 139 height 14
click at [384, 76] on link "Family" at bounding box center [384, 78] width 24 height 17
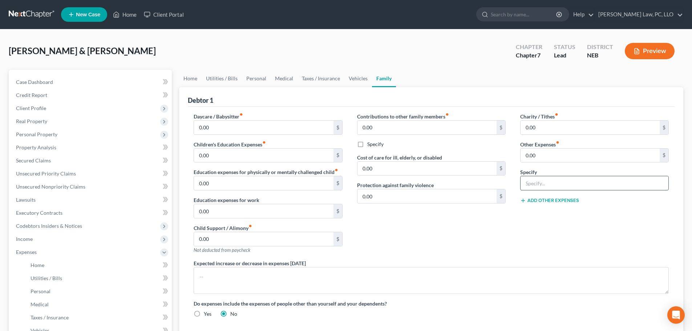
click at [542, 180] on input "text" at bounding box center [595, 183] width 148 height 14
click at [533, 154] on input "0.00" at bounding box center [590, 156] width 139 height 14
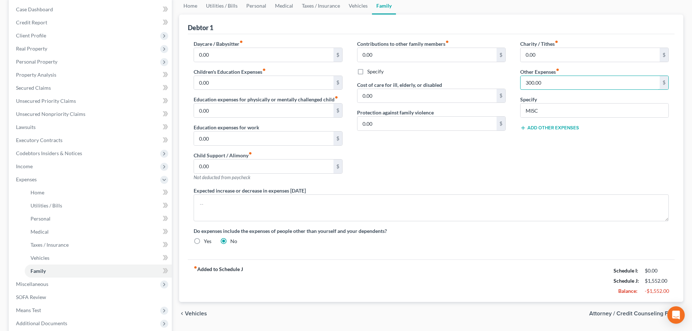
scroll to position [36, 0]
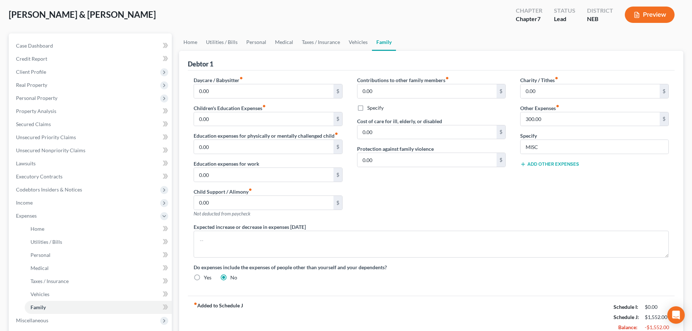
click at [487, 189] on div "Contributions to other family members fiber_manual_record 0.00 $ Specify Cost o…" at bounding box center [431, 149] width 163 height 147
click at [276, 119] on input "0.00" at bounding box center [263, 119] width 139 height 14
click at [535, 165] on button "Add Other Expenses" at bounding box center [549, 164] width 59 height 6
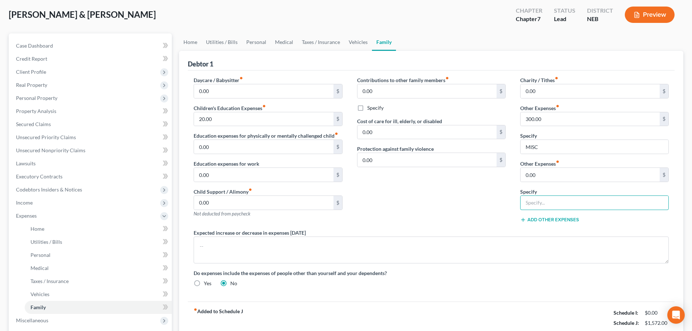
drag, startPoint x: 531, startPoint y: 207, endPoint x: 503, endPoint y: 207, distance: 27.6
click at [531, 207] on input "text" at bounding box center [595, 203] width 148 height 14
click at [550, 178] on input "0.00" at bounding box center [590, 175] width 139 height 14
click at [224, 40] on link "Utilities / Bills" at bounding box center [222, 41] width 40 height 17
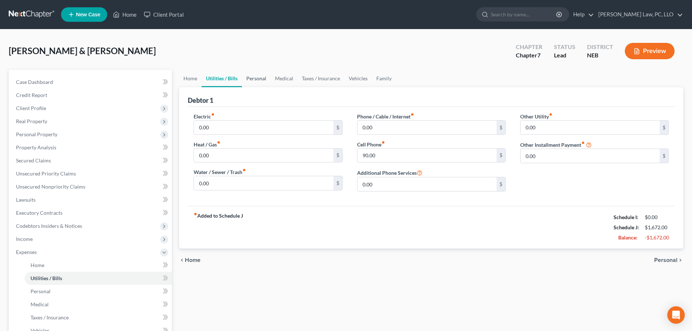
click at [256, 77] on link "Personal" at bounding box center [256, 78] width 29 height 17
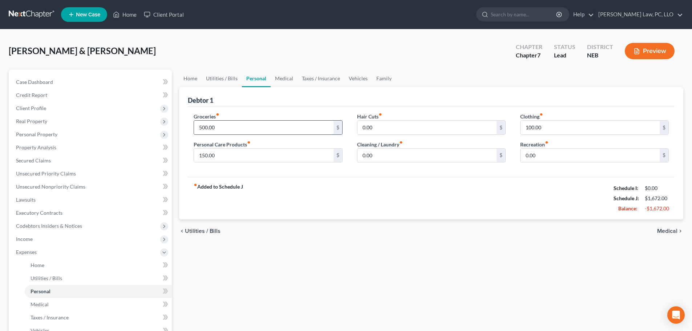
click at [219, 130] on input "500.00" at bounding box center [263, 128] width 139 height 14
click at [434, 119] on div "Hair Cuts fiber_manual_record 0.00 $" at bounding box center [431, 124] width 149 height 22
click at [444, 160] on input "0.00" at bounding box center [426, 156] width 139 height 14
click at [280, 77] on link "Medical" at bounding box center [284, 78] width 27 height 17
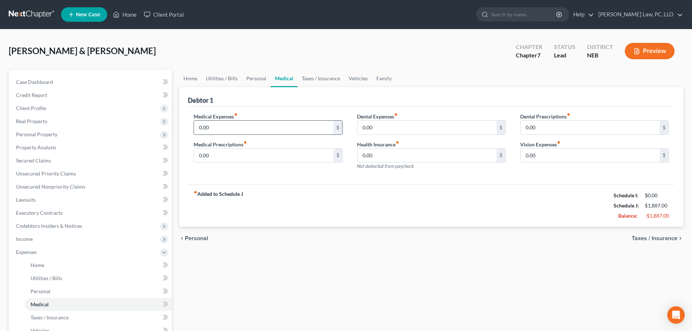
click at [241, 125] on input "0.00" at bounding box center [263, 128] width 139 height 14
click at [330, 78] on link "Taxes / Insurance" at bounding box center [321, 78] width 47 height 17
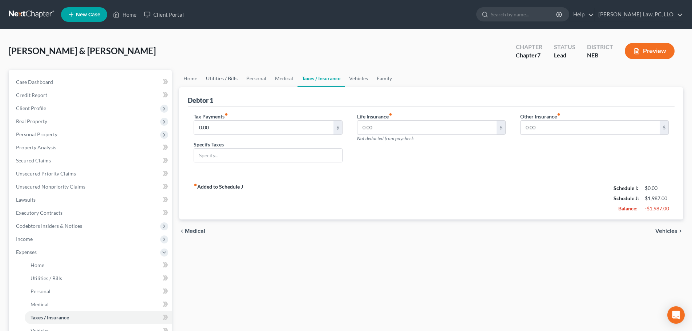
click at [226, 78] on link "Utilities / Bills" at bounding box center [222, 78] width 40 height 17
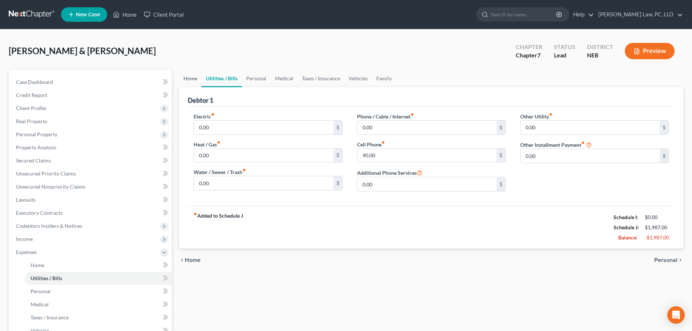
click at [194, 78] on link "Home" at bounding box center [190, 78] width 23 height 17
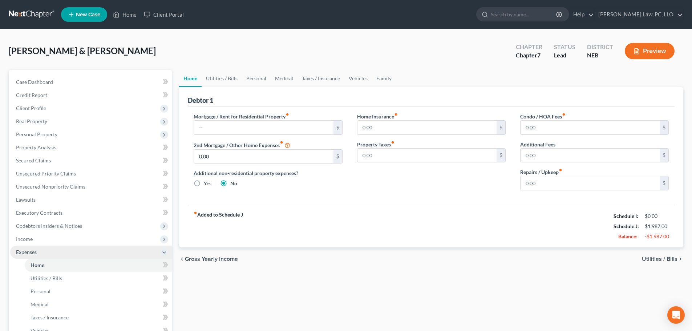
click at [17, 254] on span "Expenses" at bounding box center [26, 252] width 21 height 6
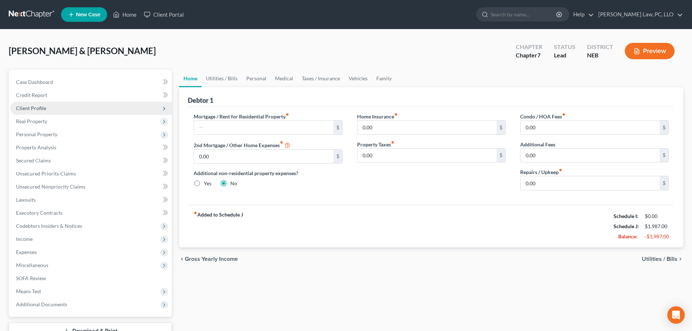
click at [22, 108] on span "Client Profile" at bounding box center [31, 108] width 30 height 6
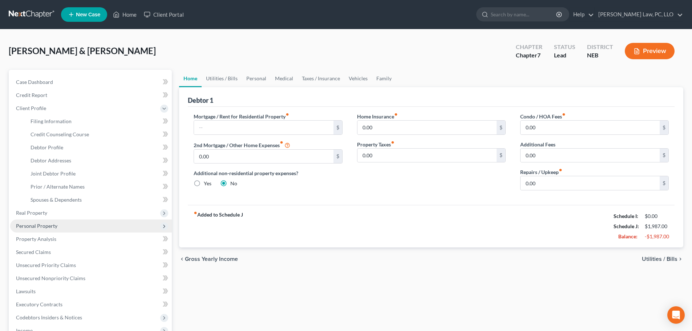
click at [52, 226] on span "Personal Property" at bounding box center [36, 226] width 41 height 6
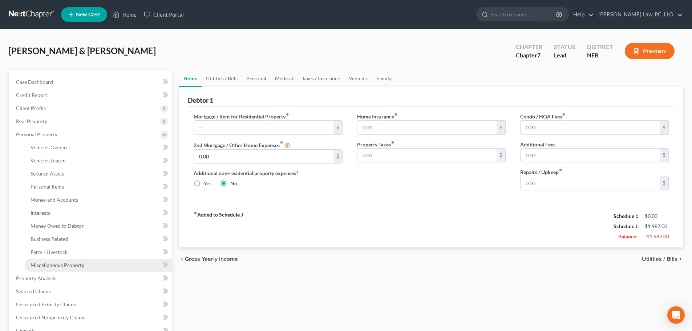
click at [59, 266] on span "Miscellaneous Property" at bounding box center [58, 265] width 54 height 6
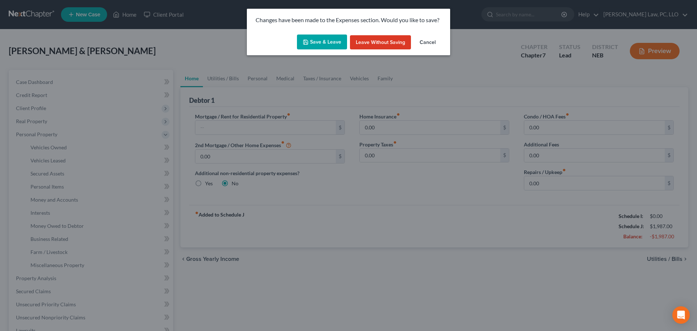
click at [325, 41] on button "Save & Leave" at bounding box center [322, 42] width 50 height 15
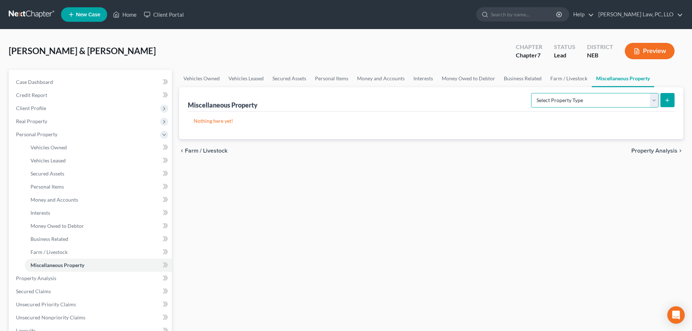
click at [607, 104] on select "Select Property Type Assigned for Creditor Benefit [DATE] (SOFA: 12) Holding fo…" at bounding box center [595, 100] width 128 height 15
click at [531, 93] on select "Select Property Type Assigned for Creditor Benefit [DATE] (SOFA: 12) Holding fo…" at bounding box center [595, 100] width 128 height 15
click at [663, 101] on button "submit" at bounding box center [667, 100] width 14 height 14
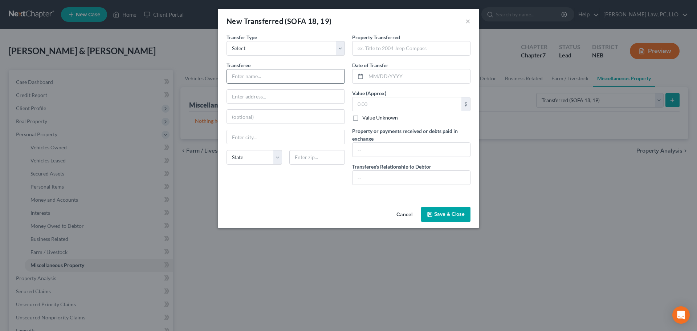
click at [256, 76] on input "text" at bounding box center [286, 76] width 118 height 14
click at [433, 217] on icon "button" at bounding box center [430, 214] width 6 height 6
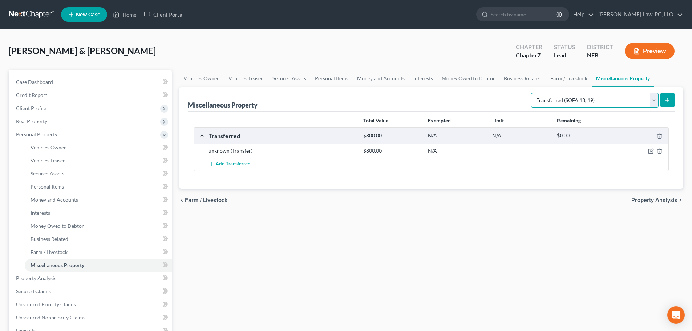
click at [556, 103] on select "Select Property Type Assigned for Creditor Benefit [DATE] (SOFA: 12) Holding fo…" at bounding box center [595, 100] width 128 height 15
click at [531, 93] on select "Select Property Type Assigned for Creditor Benefit [DATE] (SOFA: 12) Holding fo…" at bounding box center [595, 100] width 128 height 15
click at [667, 102] on icon "submit" at bounding box center [667, 100] width 6 height 6
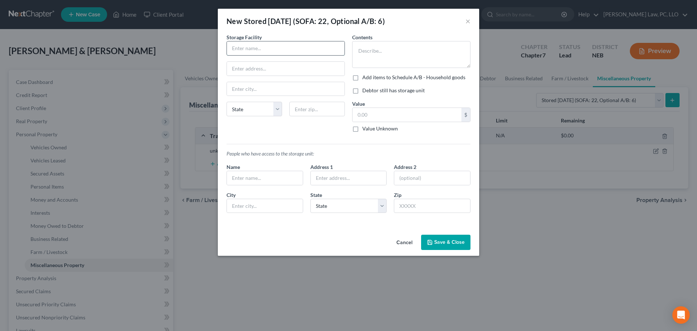
click at [258, 50] on input "text" at bounding box center [286, 48] width 118 height 14
click at [306, 109] on input "text" at bounding box center [318, 109] width 56 height 15
click at [255, 65] on input "text" at bounding box center [286, 69] width 118 height 14
paste input "[STREET_ADDRESS]"
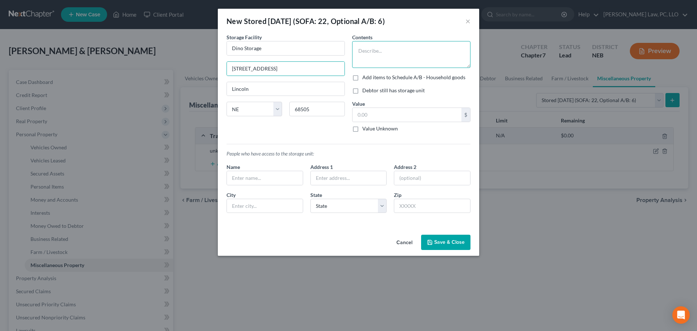
click at [388, 63] on textarea at bounding box center [411, 54] width 118 height 27
click at [382, 91] on label "Debtor still has storage unit" at bounding box center [394, 90] width 62 height 7
click at [370, 91] on input "Debtor still has storage unit" at bounding box center [367, 89] width 5 height 5
click at [384, 77] on label "Add items to Schedule A/B - Household goods" at bounding box center [414, 77] width 103 height 7
click at [370, 77] on input "Add items to Schedule A/B - Household goods" at bounding box center [367, 76] width 5 height 5
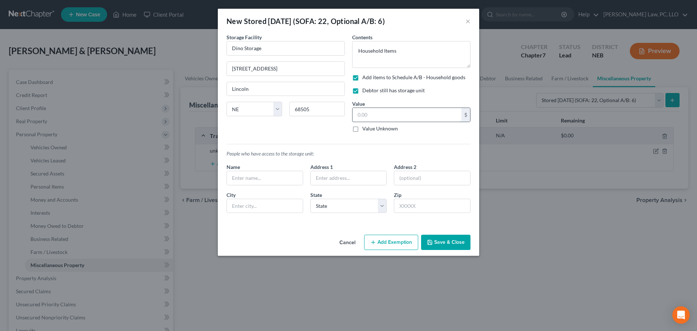
click at [372, 112] on input "text" at bounding box center [407, 115] width 109 height 14
click at [387, 247] on button "Add Exemption" at bounding box center [391, 242] width 54 height 15
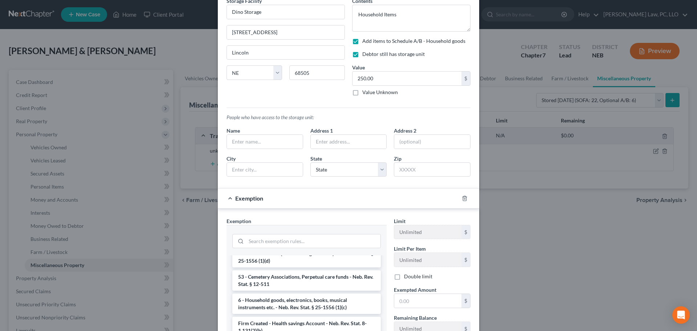
scroll to position [581, 0]
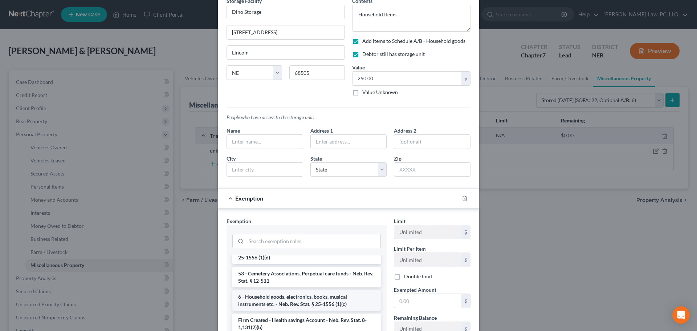
click at [316, 301] on li "6 - Household goods, electronics, books, musical instruments etc. - Neb. Rev. S…" at bounding box center [306, 300] width 149 height 20
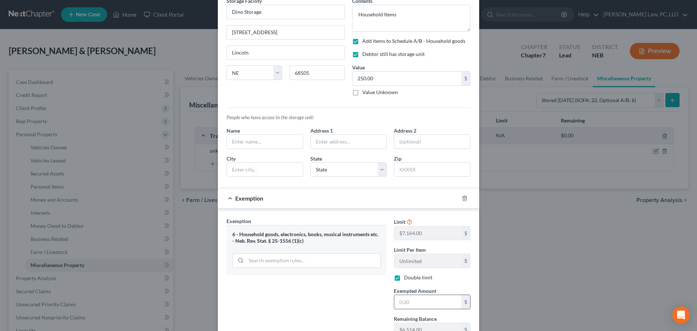
click at [429, 307] on input "text" at bounding box center [428, 302] width 67 height 14
click at [320, 309] on div "Exemption Set must be selected for CA. Exemption * 6 - Household goods, electro…" at bounding box center [306, 280] width 167 height 126
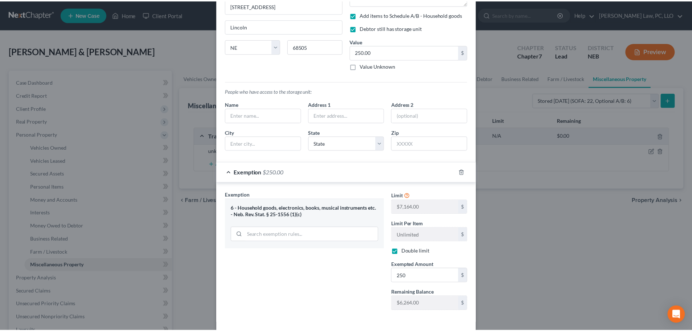
scroll to position [94, 0]
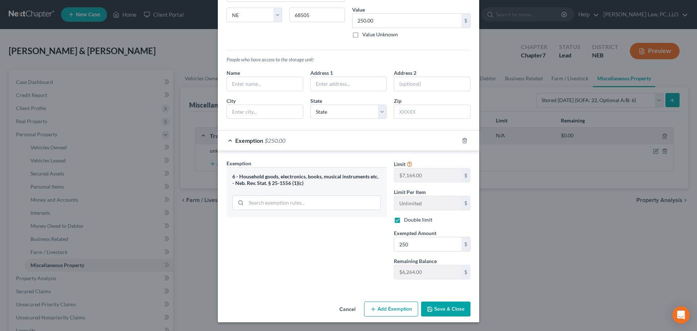
click at [432, 309] on button "Save & Close" at bounding box center [445, 309] width 49 height 15
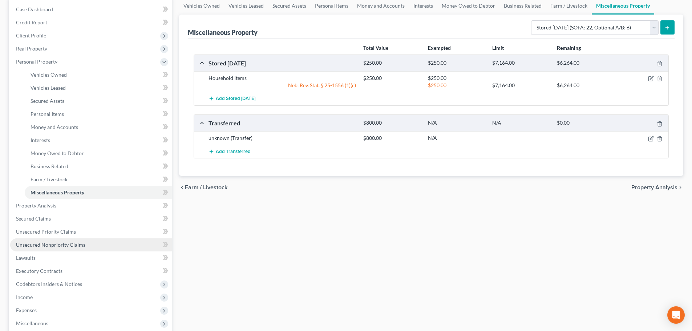
click at [54, 247] on span "Unsecured Nonpriority Claims" at bounding box center [50, 245] width 69 height 6
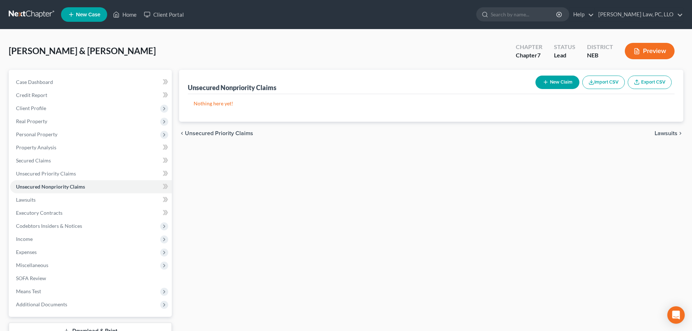
click at [543, 87] on button "New Claim" at bounding box center [557, 82] width 44 height 13
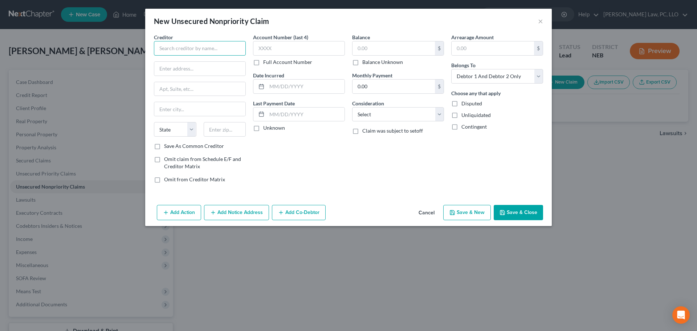
click at [199, 53] on input "text" at bounding box center [200, 48] width 92 height 15
click at [207, 68] on div "[STREET_ADDRESS]" at bounding box center [198, 68] width 76 height 6
click at [369, 49] on input "text" at bounding box center [394, 48] width 82 height 14
click at [515, 213] on button "Save & Close" at bounding box center [518, 212] width 49 height 15
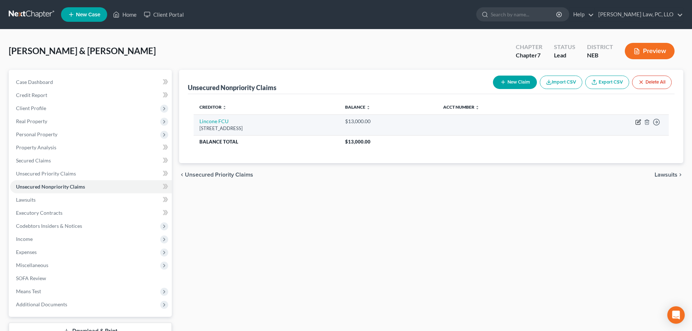
click at [641, 121] on icon "button" at bounding box center [638, 122] width 6 height 6
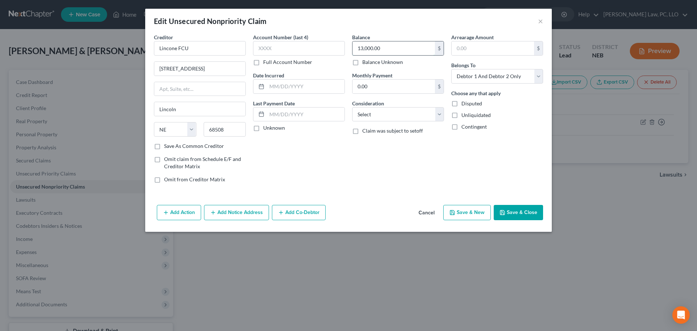
click at [359, 52] on input "13,000.00" at bounding box center [394, 48] width 82 height 14
click at [460, 213] on button "Save & New" at bounding box center [468, 212] width 48 height 15
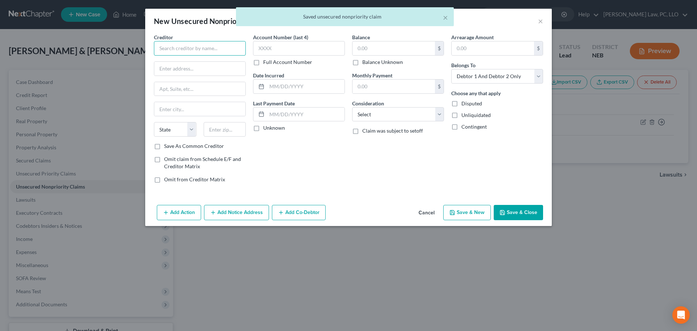
click at [216, 52] on input "text" at bounding box center [200, 48] width 92 height 15
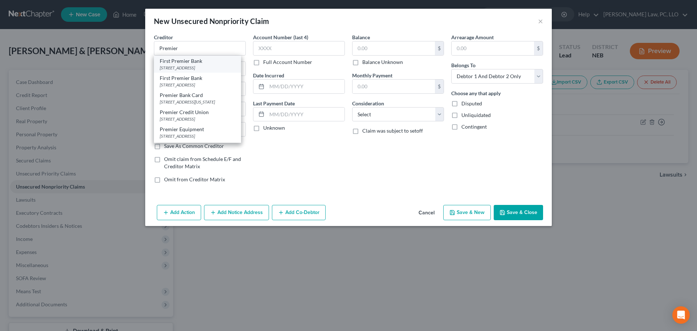
click at [207, 65] on div "[STREET_ADDRESS]" at bounding box center [198, 68] width 76 height 6
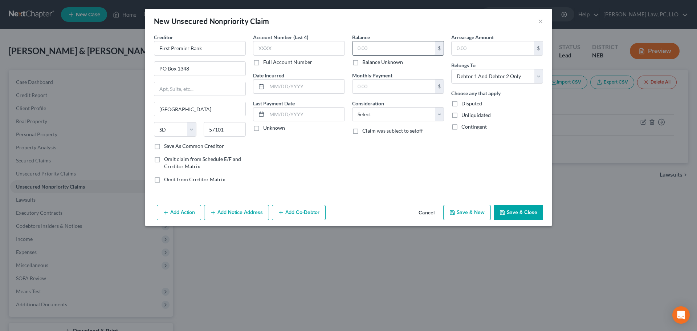
click at [373, 51] on input "text" at bounding box center [394, 48] width 82 height 14
drag, startPoint x: 374, startPoint y: 46, endPoint x: 372, endPoint y: 73, distance: 26.2
click at [374, 46] on input "text" at bounding box center [394, 48] width 82 height 14
click at [466, 217] on button "Save & New" at bounding box center [468, 212] width 48 height 15
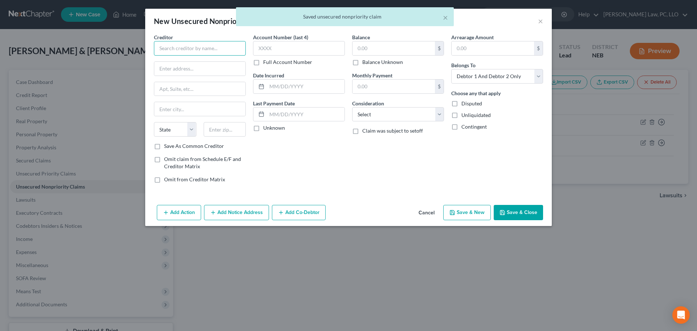
click at [196, 51] on input "text" at bounding box center [200, 48] width 92 height 15
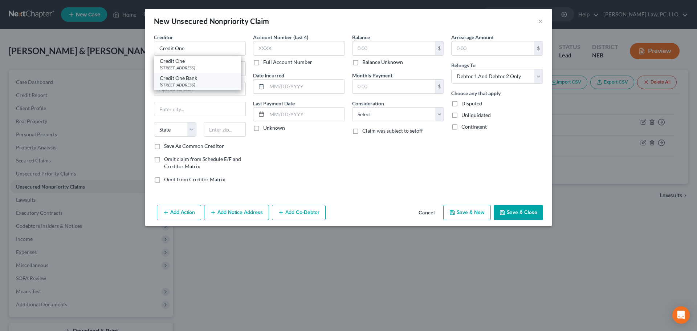
click at [195, 75] on div "Credit One Bank" at bounding box center [198, 77] width 76 height 7
click at [359, 50] on input "text" at bounding box center [394, 48] width 82 height 14
click at [459, 216] on button "Save & New" at bounding box center [468, 212] width 48 height 15
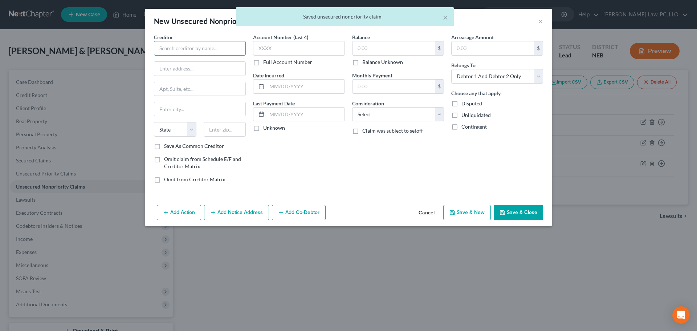
drag, startPoint x: 211, startPoint y: 51, endPoint x: 208, endPoint y: 50, distance: 3.8
click at [211, 50] on input "text" at bounding box center [200, 48] width 92 height 15
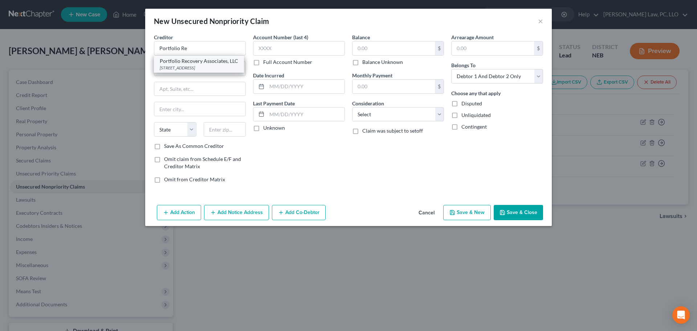
click at [205, 62] on div "Portfolio Recovery Associates, LLC" at bounding box center [199, 60] width 78 height 7
click at [386, 46] on input "text" at bounding box center [394, 48] width 82 height 14
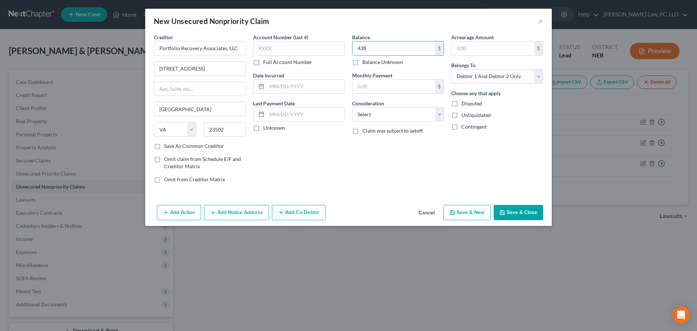
click at [460, 210] on button "Save & New" at bounding box center [468, 212] width 48 height 15
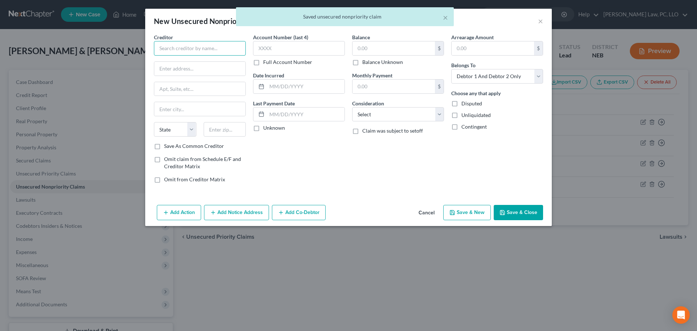
click at [190, 49] on input "text" at bounding box center [200, 48] width 92 height 15
click at [186, 62] on div "LVNV Funding, LLC" at bounding box center [198, 60] width 76 height 7
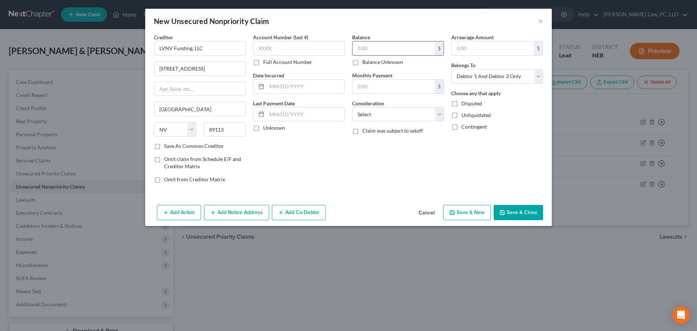
click at [384, 47] on input "text" at bounding box center [394, 48] width 82 height 14
click at [392, 44] on input "1,033" at bounding box center [394, 48] width 82 height 14
drag, startPoint x: 396, startPoint y: 48, endPoint x: 291, endPoint y: 53, distance: 105.1
click at [291, 53] on div "Creditor * LVNV Funding, LLC [STREET_ADDRESS][GEOGRAPHIC_DATA] [US_STATE][GEOGR…" at bounding box center [348, 110] width 397 height 155
click at [462, 206] on button "Save & New" at bounding box center [468, 212] width 48 height 15
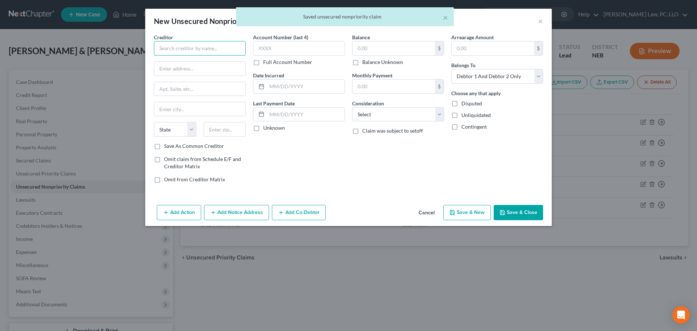
click at [206, 49] on input "text" at bounding box center [200, 48] width 92 height 15
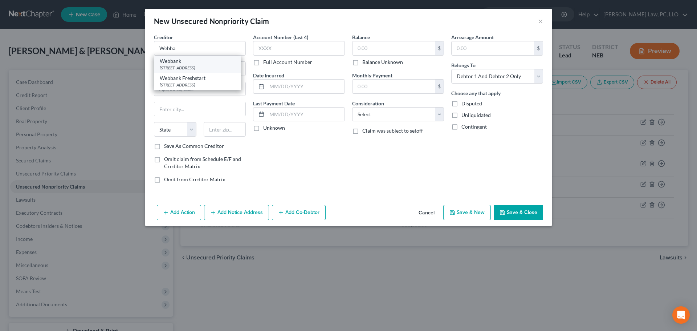
click at [200, 69] on div "[STREET_ADDRESS]" at bounding box center [198, 68] width 76 height 6
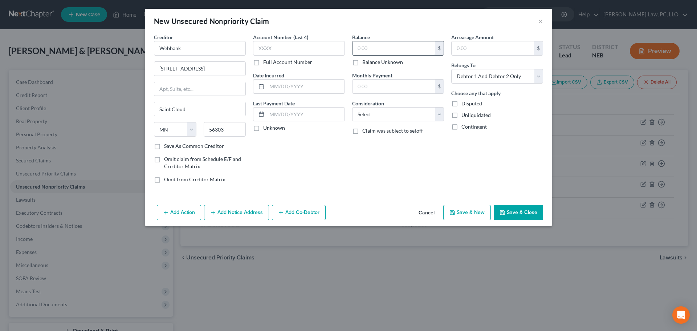
click at [389, 45] on input "text" at bounding box center [394, 48] width 82 height 14
click at [455, 220] on div "Add Action Add Notice Address Add Co-Debtor Cancel Save & New Save & Close" at bounding box center [348, 214] width 407 height 24
click at [455, 217] on button "Save & New" at bounding box center [468, 212] width 48 height 15
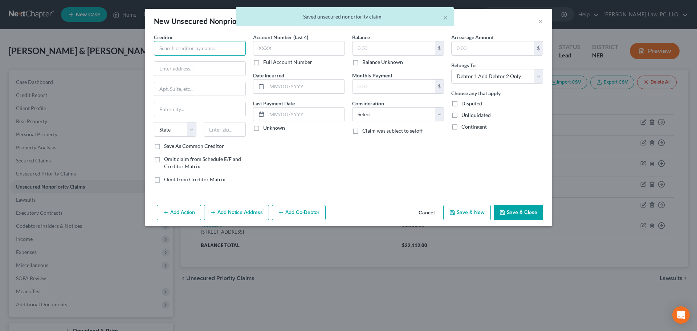
click at [165, 46] on input "text" at bounding box center [200, 48] width 92 height 15
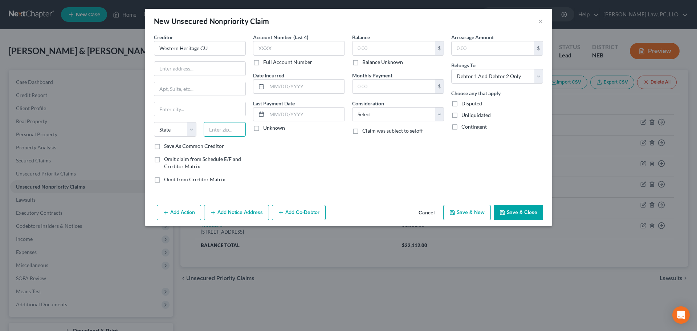
click at [225, 133] on input "text" at bounding box center [225, 129] width 43 height 15
click at [162, 64] on input "text" at bounding box center [199, 69] width 91 height 14
paste input "[STREET_ADDRESS]"
click at [187, 146] on label "Save As Common Creditor" at bounding box center [194, 145] width 60 height 7
click at [172, 146] on input "Save As Common Creditor" at bounding box center [169, 144] width 5 height 5
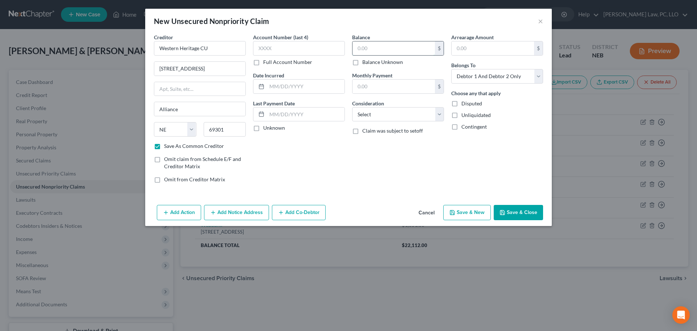
click at [390, 51] on input "text" at bounding box center [394, 48] width 82 height 14
click at [473, 214] on button "Save & New" at bounding box center [468, 212] width 48 height 15
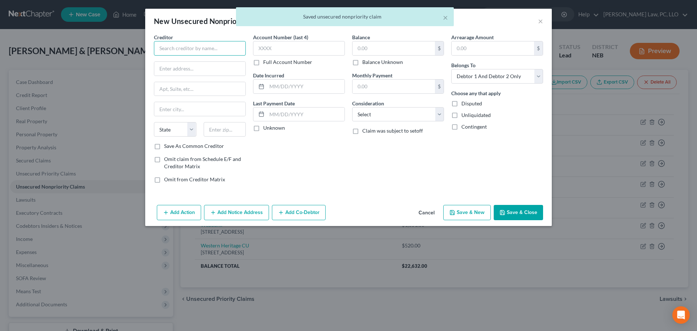
drag, startPoint x: 211, startPoint y: 50, endPoint x: 207, endPoint y: 52, distance: 4.4
click at [210, 50] on input "text" at bounding box center [200, 48] width 92 height 15
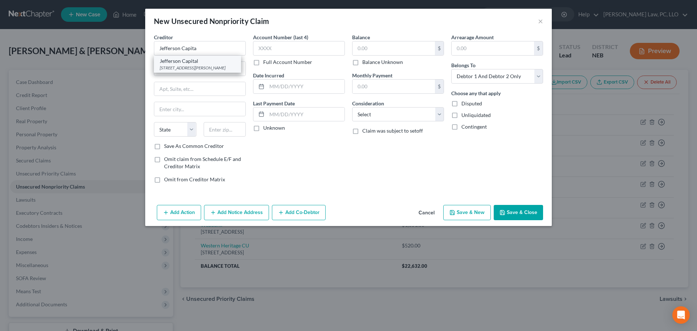
click at [200, 64] on div "Jefferson Capital" at bounding box center [198, 60] width 76 height 7
click at [393, 48] on input "text" at bounding box center [394, 48] width 82 height 14
click at [448, 209] on button "Save & New" at bounding box center [468, 212] width 48 height 15
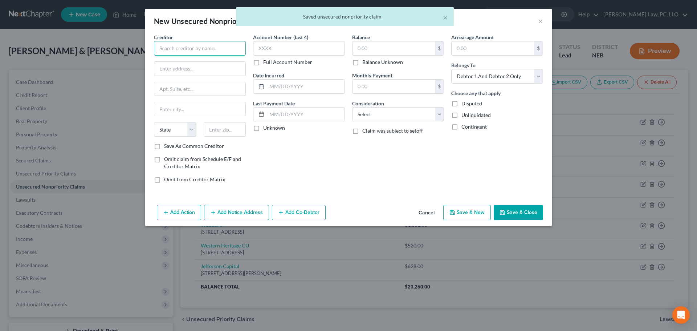
click at [201, 47] on input "text" at bounding box center [200, 48] width 92 height 15
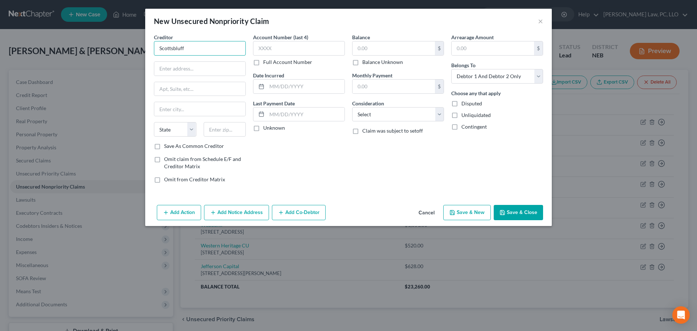
drag, startPoint x: 160, startPoint y: 45, endPoint x: 147, endPoint y: 49, distance: 13.7
click at [147, 49] on div "Creditor * Scottsbluff State [US_STATE] AK AR AZ CA CO [GEOGRAPHIC_DATA] DE DC …" at bounding box center [348, 117] width 407 height 169
click at [176, 65] on div "[STREET_ADDRESS]" at bounding box center [198, 68] width 76 height 6
click at [202, 47] on input "Regional West" at bounding box center [200, 48] width 92 height 15
click at [402, 53] on input "text" at bounding box center [394, 48] width 82 height 14
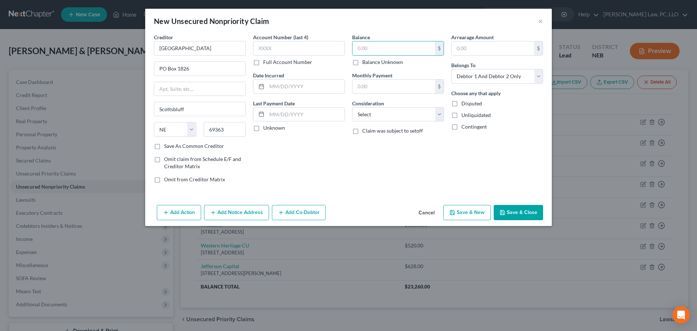
click at [398, 64] on label "Balance Unknown" at bounding box center [383, 61] width 41 height 7
click at [370, 63] on input "Balance Unknown" at bounding box center [367, 60] width 5 height 5
click at [467, 210] on button "Save & New" at bounding box center [468, 212] width 48 height 15
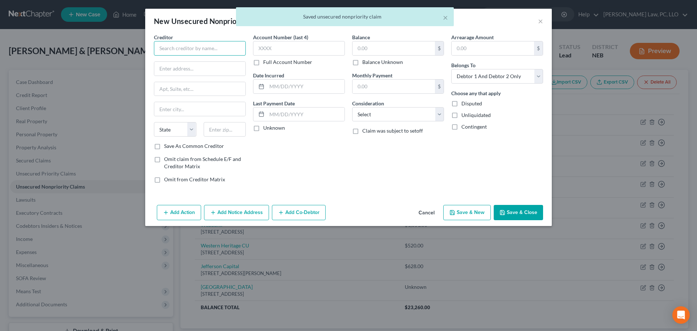
click at [211, 49] on input "text" at bounding box center [200, 48] width 92 height 15
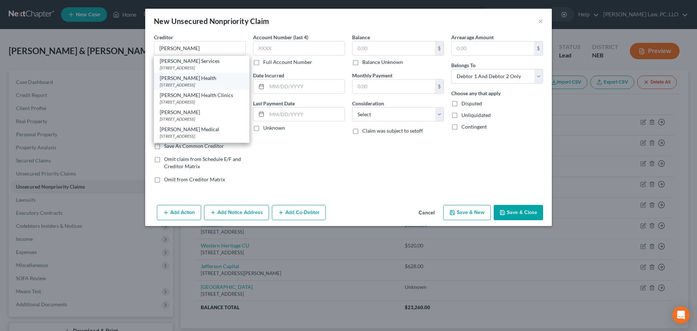
click at [198, 88] on div "[STREET_ADDRESS]" at bounding box center [202, 85] width 84 height 6
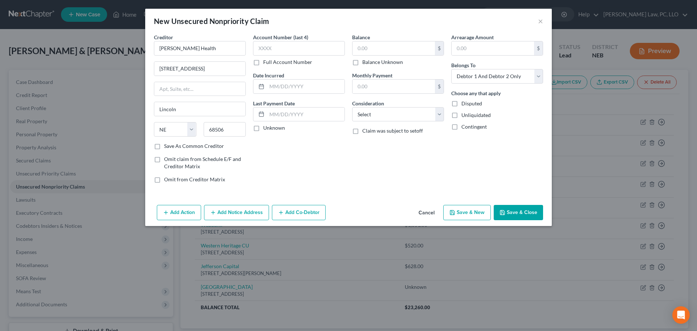
click at [363, 63] on label "Balance Unknown" at bounding box center [383, 61] width 41 height 7
click at [365, 63] on input "Balance Unknown" at bounding box center [367, 60] width 5 height 5
click at [467, 211] on button "Save & New" at bounding box center [468, 212] width 48 height 15
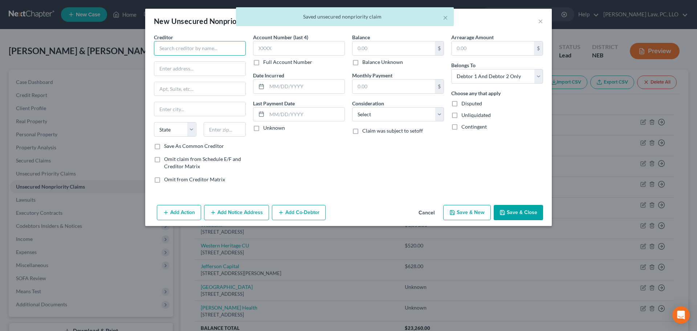
click at [211, 47] on input "text" at bounding box center [200, 48] width 92 height 15
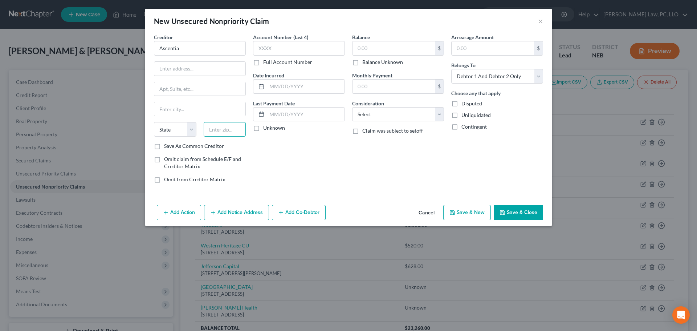
click at [222, 132] on input "text" at bounding box center [225, 129] width 43 height 15
click at [376, 61] on label "Balance Unknown" at bounding box center [383, 61] width 41 height 7
click at [370, 61] on input "Balance Unknown" at bounding box center [367, 60] width 5 height 5
click at [455, 217] on button "Save & New" at bounding box center [468, 212] width 48 height 15
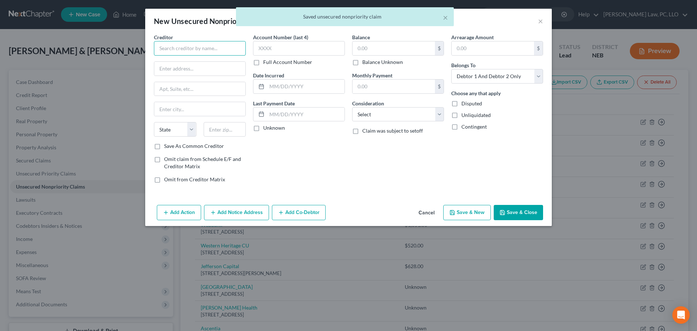
click at [187, 45] on input "text" at bounding box center [200, 48] width 92 height 15
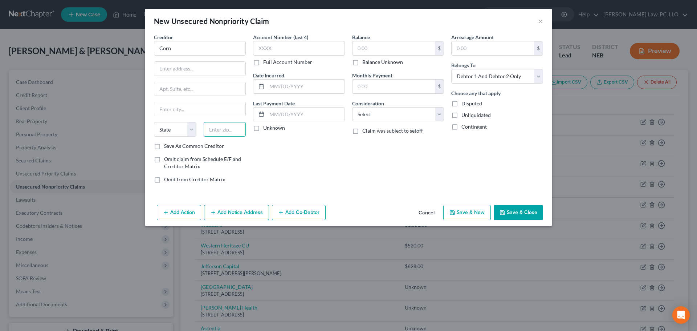
click at [222, 122] on input "text" at bounding box center [225, 129] width 43 height 15
click at [207, 50] on input "Corn" at bounding box center [200, 48] width 92 height 15
paste input "[STREET_ADDRESS]"
click at [165, 146] on label "Save As Common Creditor" at bounding box center [194, 145] width 60 height 7
click at [167, 146] on input "Save As Common Creditor" at bounding box center [169, 144] width 5 height 5
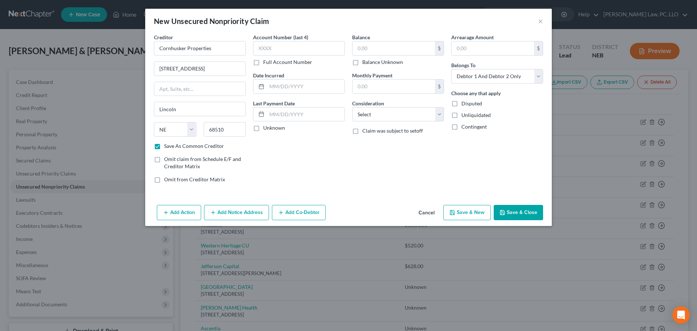
click at [388, 64] on label "Balance Unknown" at bounding box center [383, 61] width 41 height 7
click at [370, 63] on input "Balance Unknown" at bounding box center [367, 60] width 5 height 5
click at [476, 211] on button "Save & New" at bounding box center [468, 212] width 48 height 15
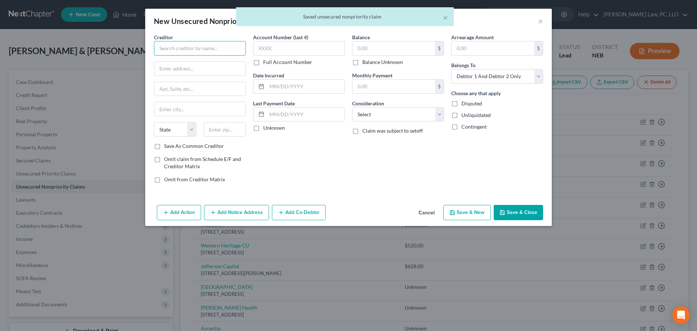
click at [187, 48] on input "text" at bounding box center [200, 48] width 92 height 15
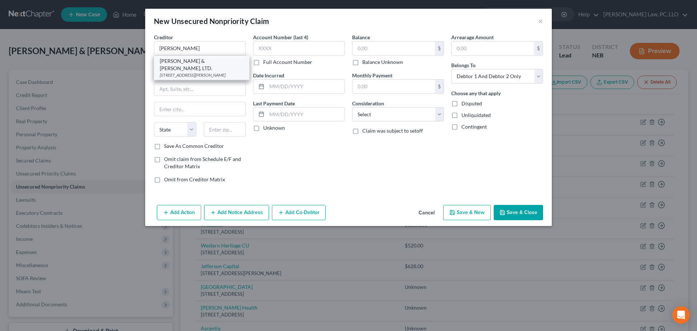
click at [199, 64] on div "[PERSON_NAME] & [PERSON_NAME], LTD." at bounding box center [202, 64] width 84 height 15
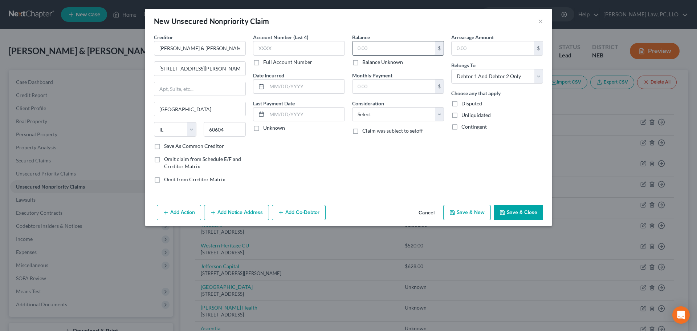
click at [380, 54] on input "text" at bounding box center [394, 48] width 82 height 14
click at [455, 215] on icon "button" at bounding box center [453, 213] width 6 height 6
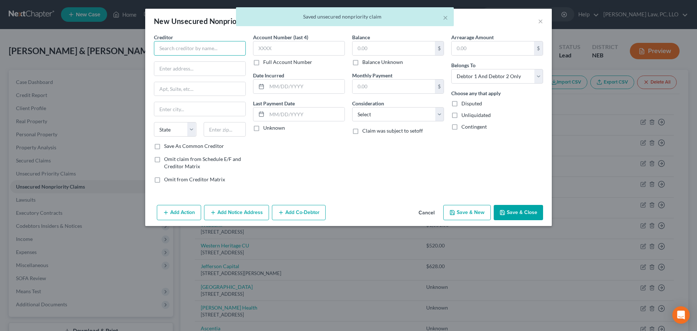
click at [195, 53] on input "text" at bounding box center [200, 48] width 92 height 15
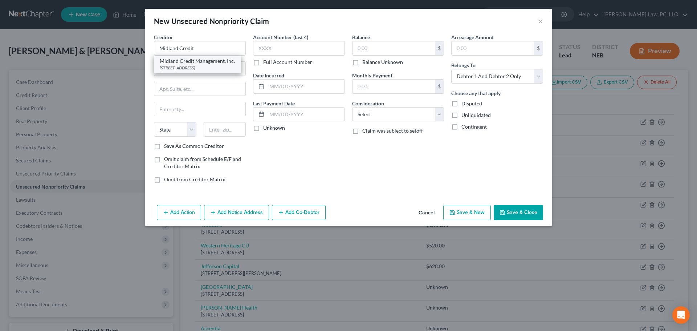
click at [202, 68] on div "[STREET_ADDRESS]" at bounding box center [198, 68] width 76 height 6
click at [357, 52] on input "text" at bounding box center [394, 48] width 82 height 14
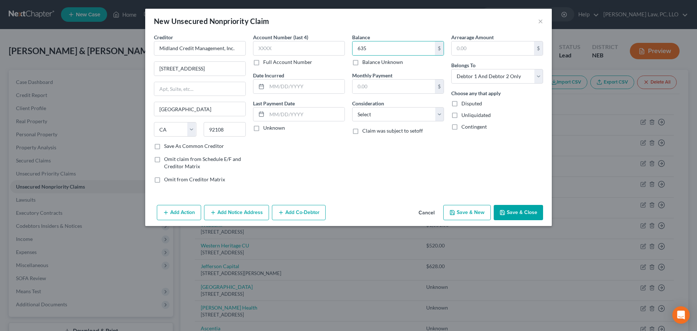
click at [464, 207] on button "Save & New" at bounding box center [468, 212] width 48 height 15
drag, startPoint x: 239, startPoint y: 128, endPoint x: 231, endPoint y: 132, distance: 8.9
click at [239, 128] on input "text" at bounding box center [225, 129] width 43 height 15
click at [186, 65] on input "text" at bounding box center [199, 69] width 91 height 14
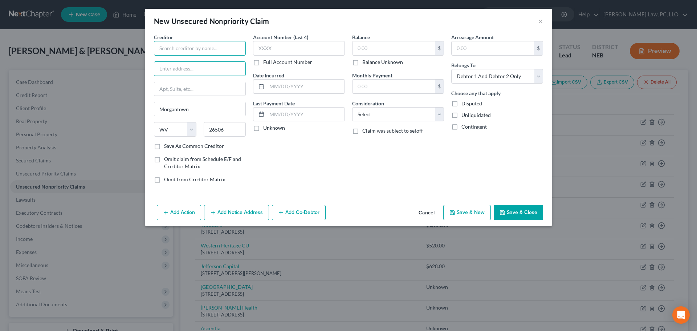
click at [181, 49] on input "text" at bounding box center [200, 48] width 92 height 15
paste input "[PERSON_NAME][GEOGRAPHIC_DATA]"
paste input "[STREET_ADDRESS]"
click at [178, 147] on label "Save As Common Creditor" at bounding box center [194, 145] width 60 height 7
click at [172, 147] on input "Save As Common Creditor" at bounding box center [169, 144] width 5 height 5
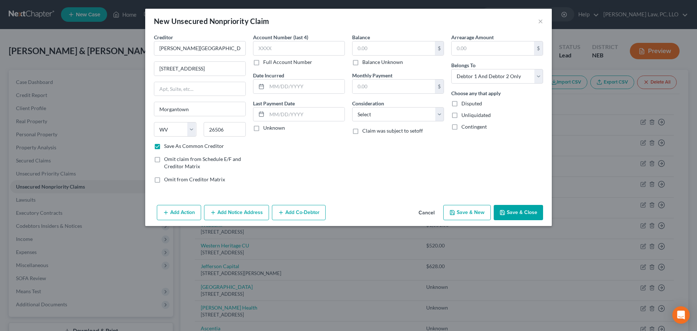
click at [393, 62] on label "Balance Unknown" at bounding box center [383, 61] width 41 height 7
click at [370, 62] on input "Balance Unknown" at bounding box center [367, 60] width 5 height 5
click at [453, 211] on polyline "button" at bounding box center [453, 210] width 2 height 1
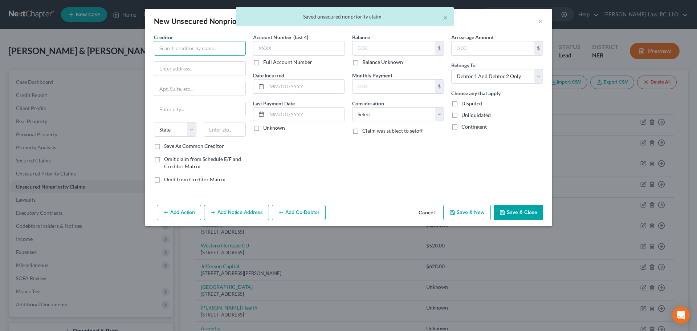
click at [170, 48] on input "text" at bounding box center [200, 48] width 92 height 15
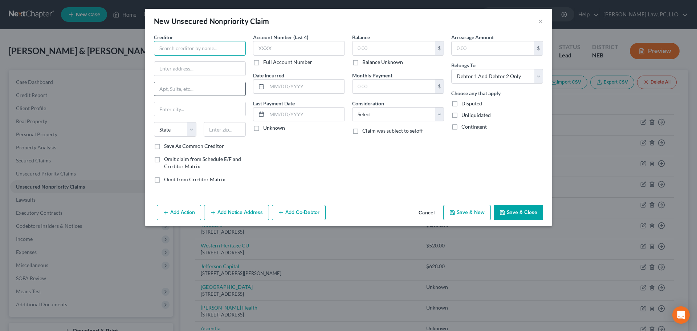
paste input "[GEOGRAPHIC_DATA]"
paste input "1200 [PERSON_NAME][GEOGRAPHIC_DATA]"
click at [363, 62] on label "Balance Unknown" at bounding box center [383, 61] width 41 height 7
click at [365, 62] on input "Balance Unknown" at bounding box center [367, 60] width 5 height 5
click at [209, 144] on label "Save As Common Creditor" at bounding box center [194, 145] width 60 height 7
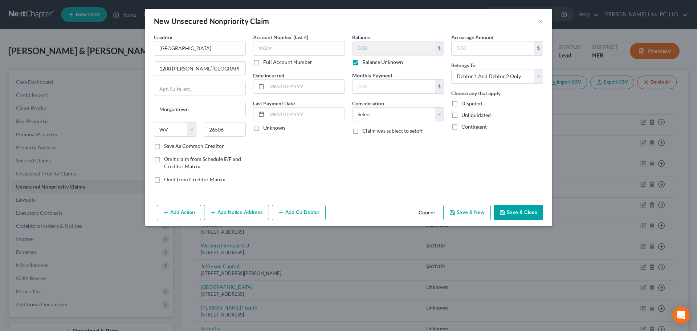
click at [172, 144] on input "Save As Common Creditor" at bounding box center [169, 144] width 5 height 5
click at [452, 214] on icon "button" at bounding box center [452, 212] width 4 height 4
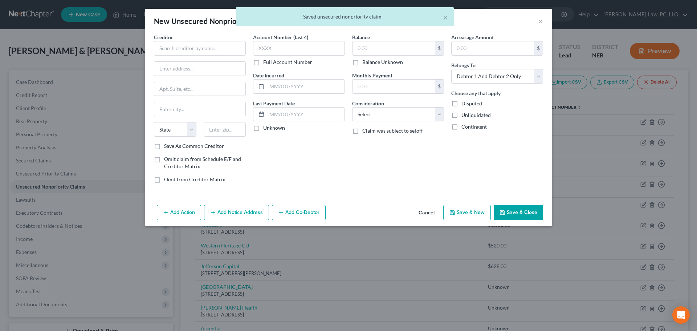
click at [543, 20] on div "× Saved unsecured nonpriority claim" at bounding box center [344, 18] width 697 height 23
click at [541, 21] on div "× Saved unsecured nonpriority claim" at bounding box center [344, 18] width 697 height 23
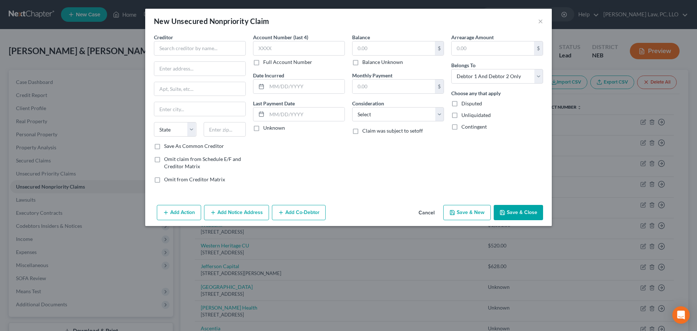
click at [430, 212] on button "Cancel" at bounding box center [427, 213] width 28 height 15
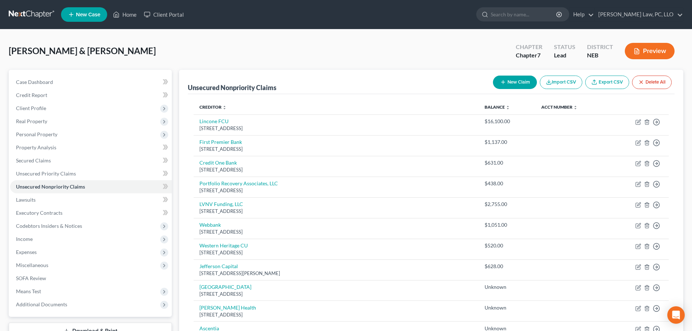
click at [505, 79] on button "New Claim" at bounding box center [515, 82] width 44 height 13
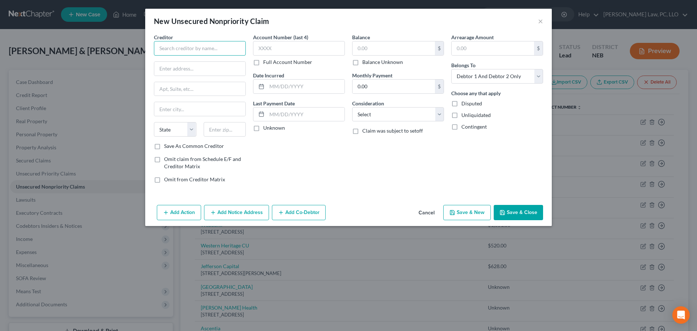
click at [222, 53] on input "text" at bounding box center [200, 48] width 92 height 15
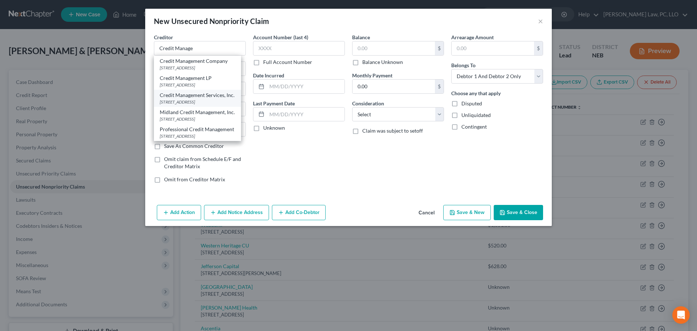
click at [215, 99] on div "Credit Management Services, Inc." at bounding box center [198, 95] width 76 height 7
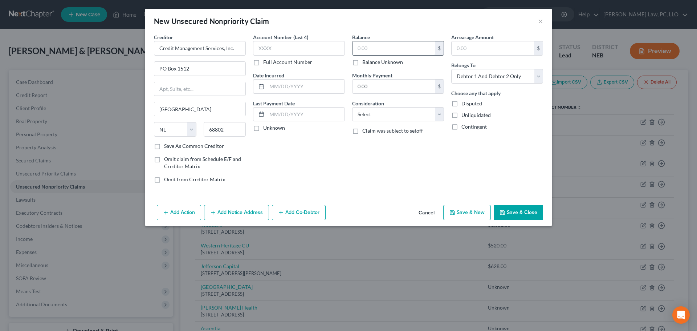
click at [380, 49] on input "text" at bounding box center [394, 48] width 82 height 14
click at [372, 61] on label "Balance Unknown" at bounding box center [383, 61] width 41 height 7
click at [370, 61] on input "Balance Unknown" at bounding box center [367, 60] width 5 height 5
click at [462, 214] on button "Save & New" at bounding box center [468, 212] width 48 height 15
click at [426, 208] on button "Cancel" at bounding box center [427, 213] width 28 height 15
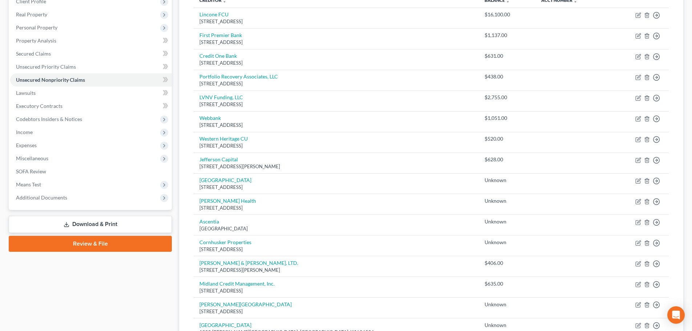
scroll to position [214, 0]
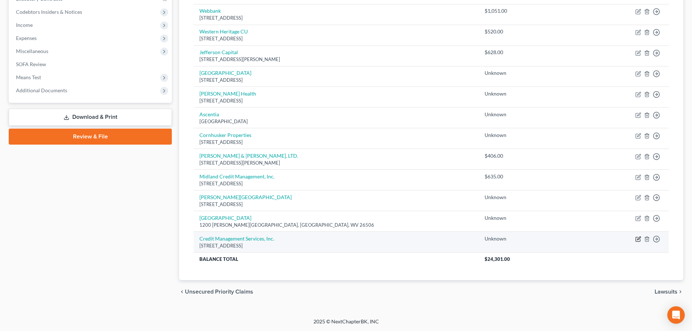
click at [638, 241] on icon "button" at bounding box center [638, 239] width 6 height 6
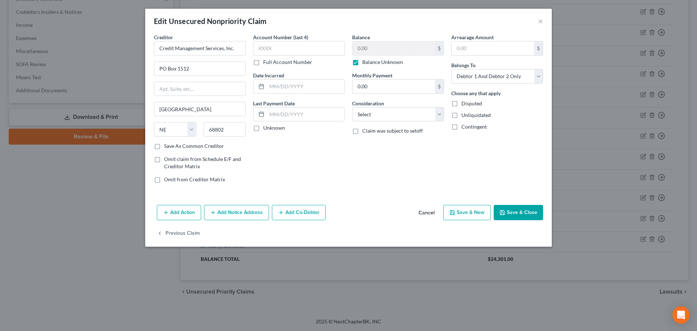
click at [389, 64] on label "Balance Unknown" at bounding box center [383, 61] width 41 height 7
click at [370, 63] on input "Balance Unknown" at bounding box center [367, 60] width 5 height 5
click at [391, 51] on input "0.00" at bounding box center [394, 48] width 82 height 14
click at [499, 210] on button "Save & Close" at bounding box center [518, 212] width 49 height 15
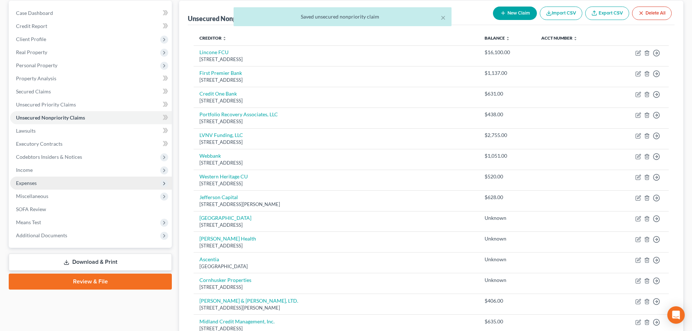
scroll to position [69, 0]
click at [61, 135] on link "Lawsuits" at bounding box center [91, 131] width 162 height 13
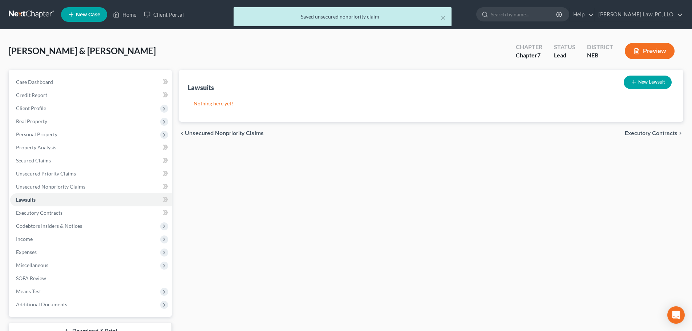
click at [649, 83] on button "New Lawsuit" at bounding box center [648, 82] width 48 height 13
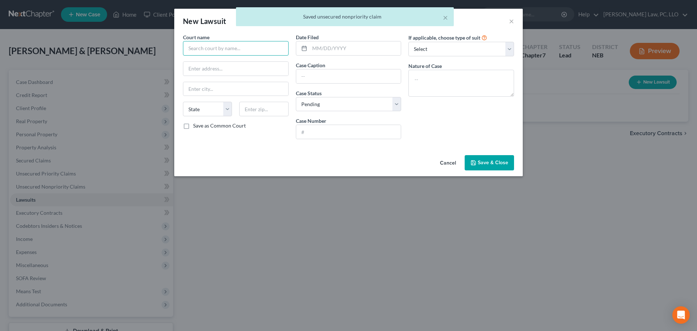
click at [193, 44] on input "text" at bounding box center [236, 48] width 106 height 15
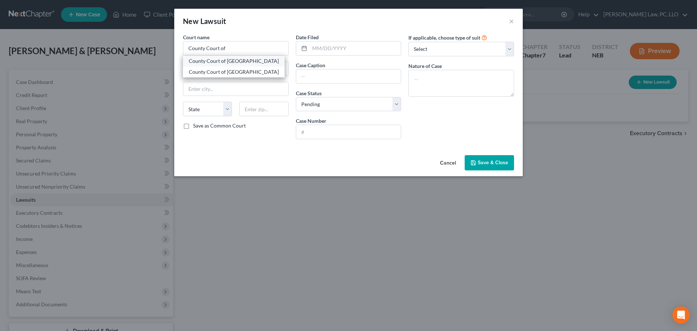
click at [210, 63] on div "County Court of [GEOGRAPHIC_DATA]" at bounding box center [234, 60] width 90 height 7
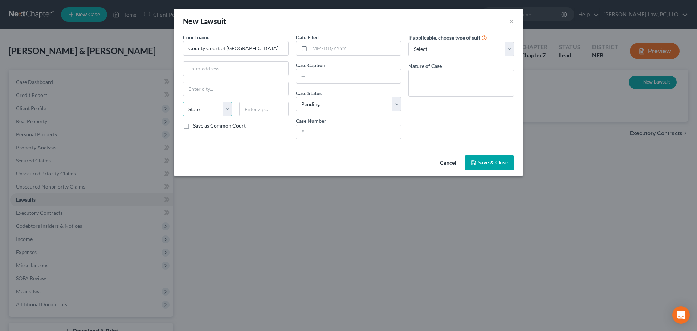
click at [212, 111] on select "State [US_STATE] AK AR AZ CA CO CT DE DC [GEOGRAPHIC_DATA] [GEOGRAPHIC_DATA] GU…" at bounding box center [207, 109] width 49 height 15
click at [359, 49] on input "text" at bounding box center [356, 48] width 92 height 14
click at [349, 102] on select "Select Pending On Appeal Concluded" at bounding box center [349, 104] width 106 height 15
click at [296, 97] on select "Select Pending On Appeal Concluded" at bounding box center [349, 104] width 106 height 15
drag, startPoint x: 322, startPoint y: 129, endPoint x: 313, endPoint y: 131, distance: 8.9
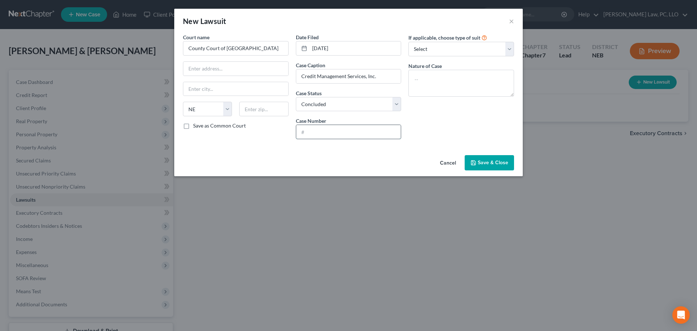
click at [322, 129] on input "text" at bounding box center [348, 132] width 105 height 14
click at [439, 50] on select "Select Repossession Garnishment Foreclosure Attached, Seized, Or Levied Other" at bounding box center [462, 49] width 106 height 15
click at [409, 42] on select "Select Repossession Garnishment Foreclosure Attached, Seized, Or Levied Other" at bounding box center [462, 49] width 106 height 15
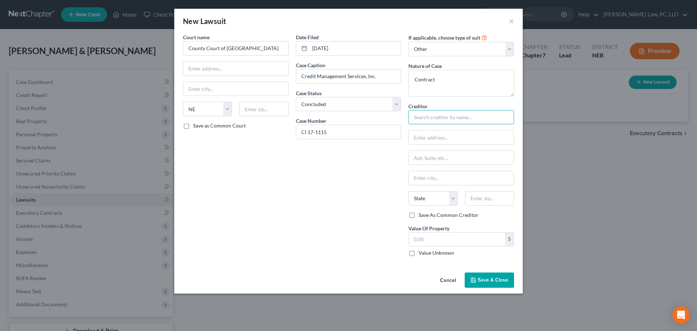
click at [431, 120] on input "text" at bounding box center [462, 117] width 106 height 15
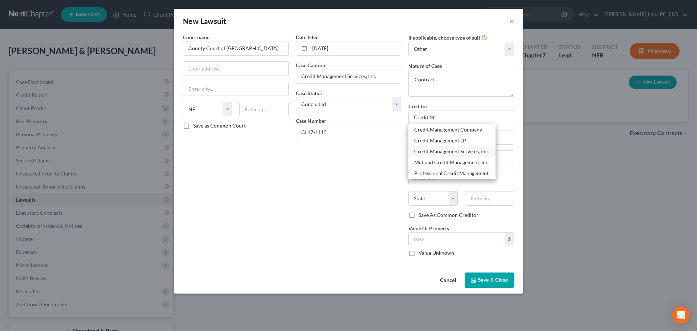
click at [438, 151] on div "Credit Management Services, Inc." at bounding box center [452, 151] width 76 height 7
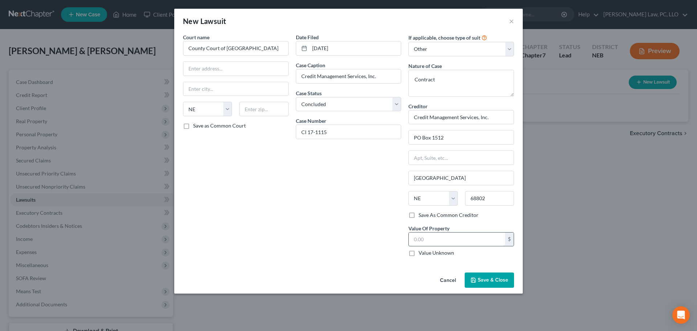
click at [428, 244] on input "text" at bounding box center [457, 239] width 96 height 14
click at [489, 284] on button "Save & Close" at bounding box center [489, 279] width 49 height 15
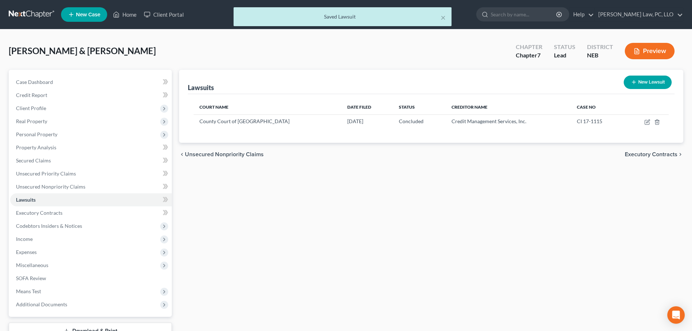
click at [639, 85] on button "New Lawsuit" at bounding box center [648, 82] width 48 height 13
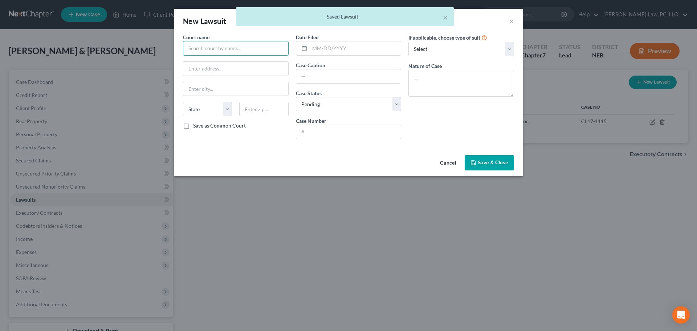
click at [214, 46] on input "text" at bounding box center [236, 48] width 106 height 15
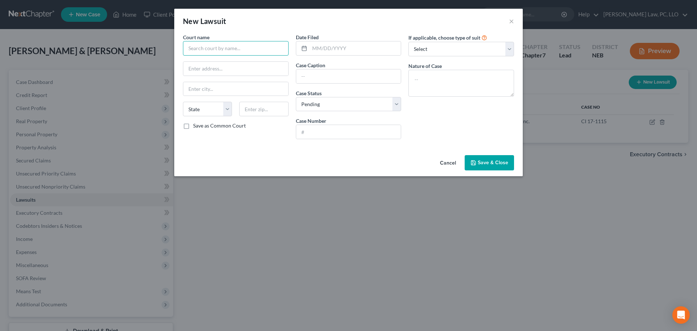
click at [211, 45] on input "text" at bounding box center [236, 48] width 106 height 15
drag, startPoint x: 330, startPoint y: 105, endPoint x: 329, endPoint y: 110, distance: 4.9
click at [330, 105] on select "Select Pending On Appeal Concluded" at bounding box center [349, 104] width 106 height 15
click at [296, 97] on select "Select Pending On Appeal Concluded" at bounding box center [349, 104] width 106 height 15
click at [310, 132] on input "text" at bounding box center [348, 132] width 105 height 14
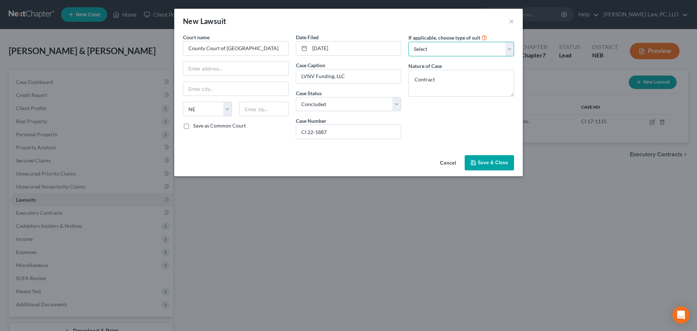
click at [425, 50] on select "Select Repossession Garnishment Foreclosure Attached, Seized, Or Levied Other" at bounding box center [462, 49] width 106 height 15
click at [409, 42] on select "Select Repossession Garnishment Foreclosure Attached, Seized, Or Levied Other" at bounding box center [462, 49] width 106 height 15
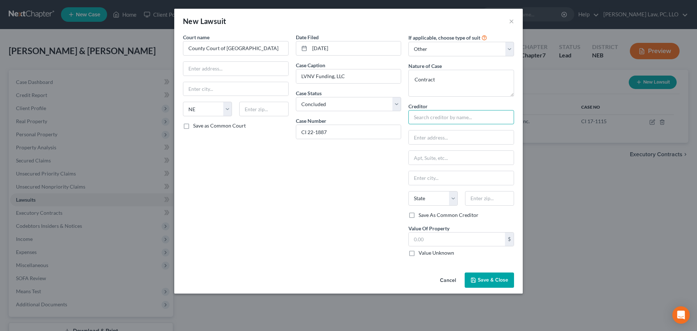
click at [429, 114] on input "text" at bounding box center [462, 117] width 106 height 15
click at [430, 131] on div "LVNV Funding, LLC" at bounding box center [452, 129] width 76 height 7
click at [442, 239] on input "text" at bounding box center [457, 239] width 96 height 14
click at [488, 279] on span "Save & Close" at bounding box center [493, 280] width 31 height 6
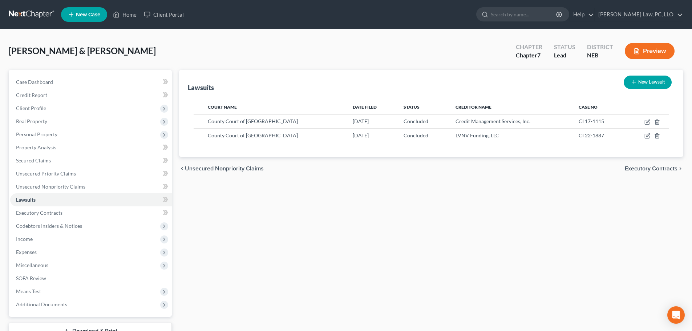
click at [649, 82] on button "New Lawsuit" at bounding box center [648, 82] width 48 height 13
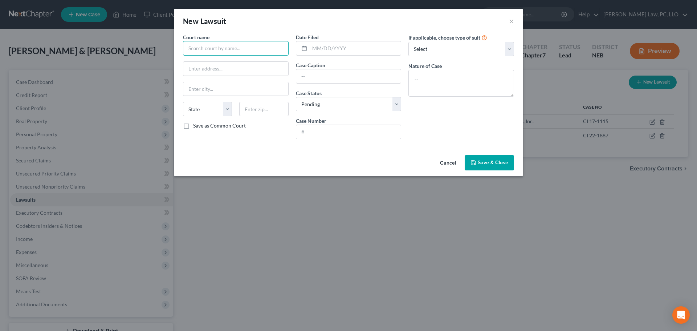
click at [242, 50] on input "text" at bounding box center [236, 48] width 106 height 15
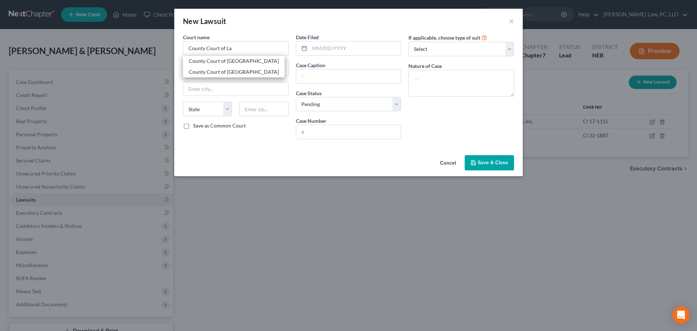
click at [238, 57] on div "County Court of [GEOGRAPHIC_DATA]" at bounding box center [234, 60] width 90 height 7
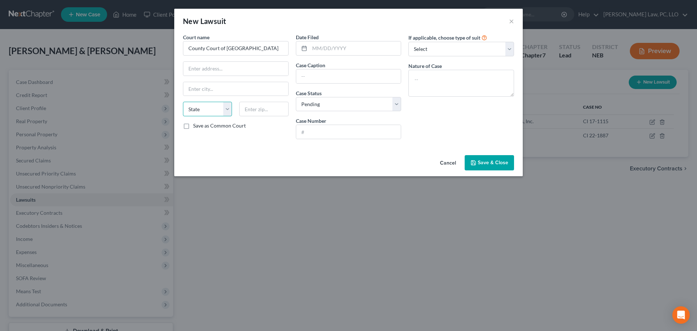
click at [199, 110] on select "State [US_STATE] AK AR AZ CA CO CT DE DC [GEOGRAPHIC_DATA] [GEOGRAPHIC_DATA] GU…" at bounding box center [207, 109] width 49 height 15
click at [322, 52] on input "text" at bounding box center [356, 48] width 92 height 14
drag, startPoint x: 347, startPoint y: 104, endPoint x: 344, endPoint y: 109, distance: 5.7
click at [347, 104] on select "Select Pending On Appeal Concluded" at bounding box center [349, 104] width 106 height 15
click at [296, 97] on select "Select Pending On Appeal Concluded" at bounding box center [349, 104] width 106 height 15
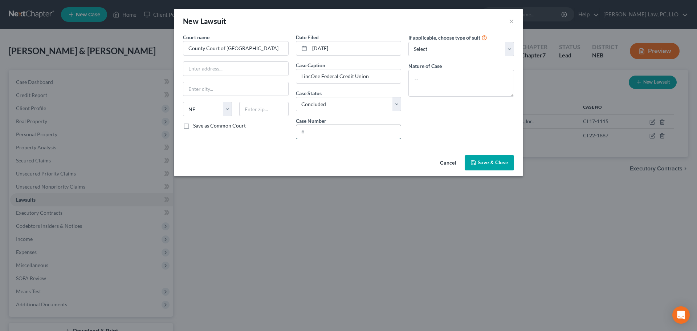
click at [324, 132] on input "text" at bounding box center [348, 132] width 105 height 14
drag, startPoint x: 446, startPoint y: 50, endPoint x: 445, endPoint y: 54, distance: 4.1
click at [446, 50] on select "Select Repossession Garnishment Foreclosure Attached, Seized, Or Levied Other" at bounding box center [462, 49] width 106 height 15
click at [409, 42] on select "Select Repossession Garnishment Foreclosure Attached, Seized, Or Levied Other" at bounding box center [462, 49] width 106 height 15
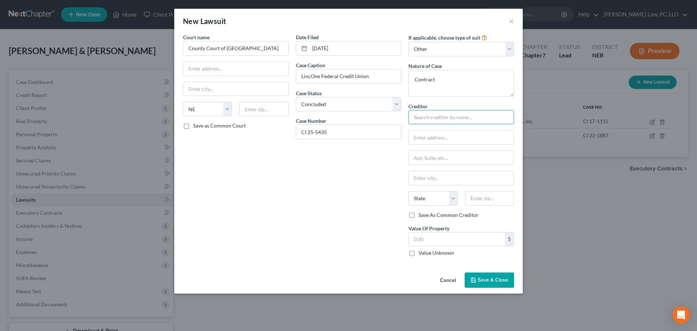
click at [429, 117] on input "text" at bounding box center [462, 117] width 106 height 15
click at [453, 129] on div "Lincone FCU" at bounding box center [452, 129] width 76 height 7
click at [439, 241] on input "text" at bounding box center [457, 239] width 96 height 14
click at [479, 281] on span "Save & Close" at bounding box center [493, 280] width 31 height 6
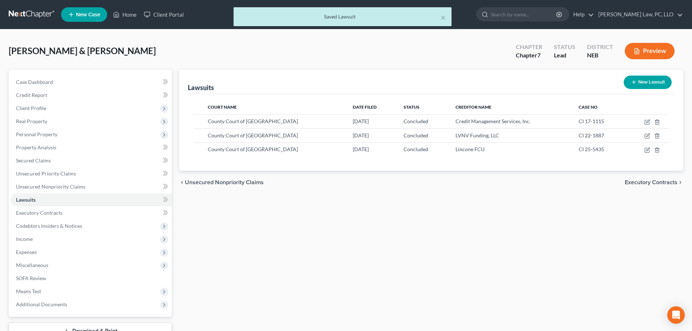
click at [643, 78] on button "New Lawsuit" at bounding box center [648, 82] width 48 height 13
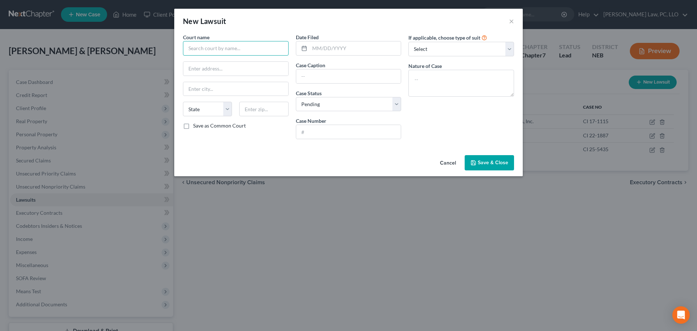
click at [258, 54] on input "text" at bounding box center [236, 48] width 106 height 15
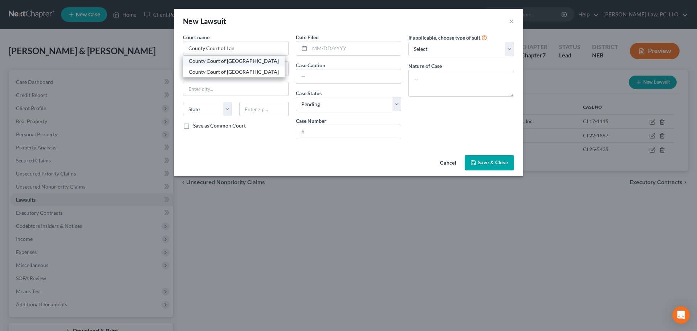
click at [248, 62] on div "County Court of [GEOGRAPHIC_DATA]" at bounding box center [234, 60] width 90 height 7
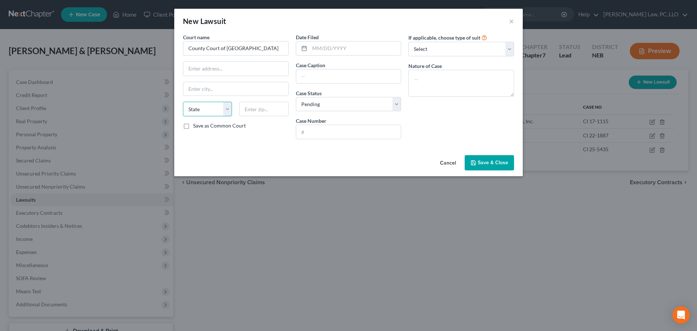
click at [209, 107] on select "State [US_STATE] AK AR AZ CA CO CT DE DC [GEOGRAPHIC_DATA] [GEOGRAPHIC_DATA] GU…" at bounding box center [207, 109] width 49 height 15
click at [333, 53] on input "text" at bounding box center [356, 48] width 92 height 14
drag, startPoint x: 349, startPoint y: 105, endPoint x: 347, endPoint y: 111, distance: 5.9
click at [349, 106] on select "Select Pending On Appeal Concluded" at bounding box center [349, 104] width 106 height 15
click at [296, 97] on select "Select Pending On Appeal Concluded" at bounding box center [349, 104] width 106 height 15
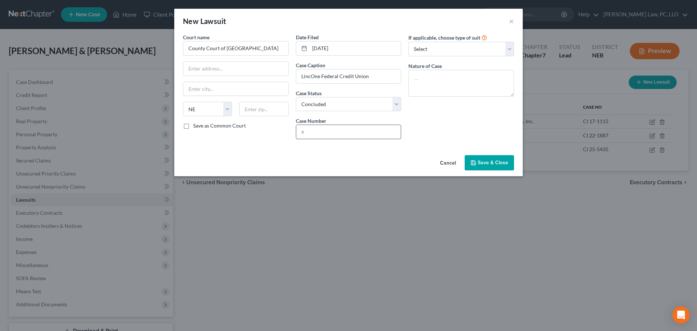
click at [332, 134] on input "text" at bounding box center [348, 132] width 105 height 14
drag, startPoint x: 435, startPoint y: 50, endPoint x: 436, endPoint y: 56, distance: 5.5
click at [435, 50] on select "Select Repossession Garnishment Foreclosure Attached, Seized, Or Levied Other" at bounding box center [462, 49] width 106 height 15
click at [409, 42] on select "Select Repossession Garnishment Foreclosure Attached, Seized, Or Levied Other" at bounding box center [462, 49] width 106 height 15
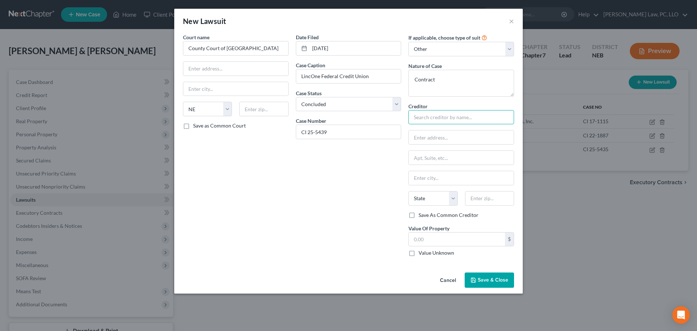
click at [437, 116] on input "text" at bounding box center [462, 117] width 106 height 15
click at [441, 129] on div "Lincone FCU" at bounding box center [452, 129] width 76 height 7
click at [454, 240] on input "text" at bounding box center [457, 239] width 96 height 14
click at [487, 287] on button "Save & Close" at bounding box center [489, 279] width 49 height 15
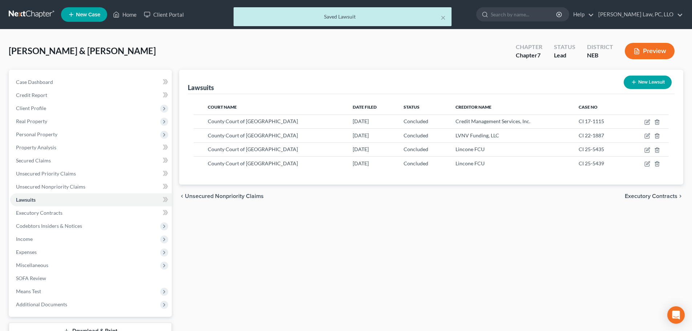
click at [637, 80] on button "New Lawsuit" at bounding box center [648, 82] width 48 height 13
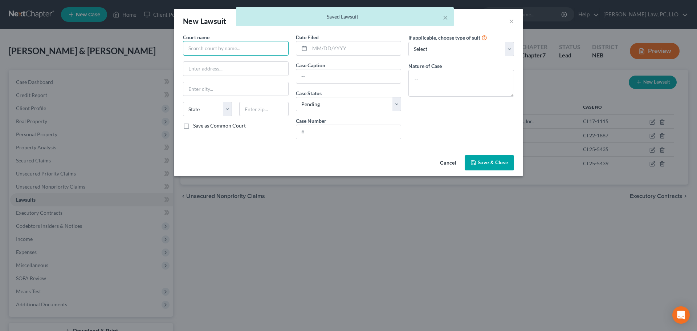
click at [226, 45] on input "text" at bounding box center [236, 48] width 106 height 15
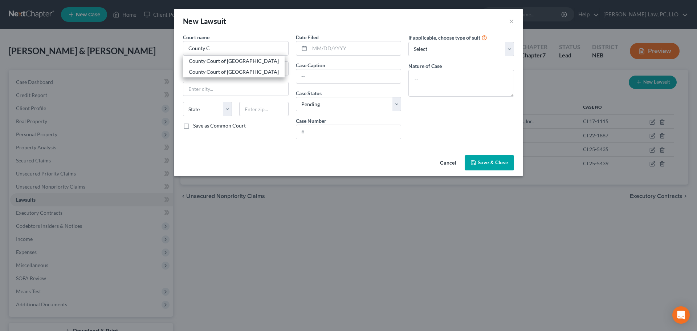
click at [224, 59] on div "County Court of [GEOGRAPHIC_DATA]" at bounding box center [234, 60] width 90 height 7
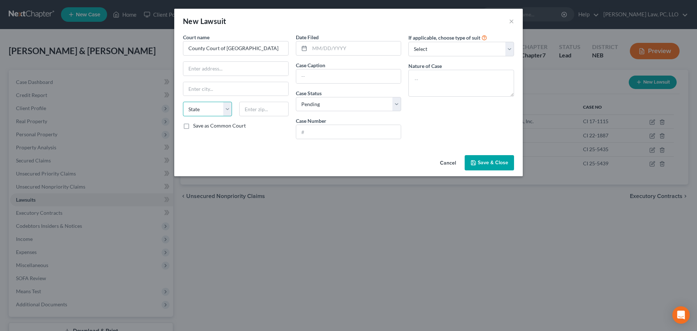
click at [206, 107] on select "State [US_STATE] AK AR AZ CA CO CT DE DC [GEOGRAPHIC_DATA] [GEOGRAPHIC_DATA] GU…" at bounding box center [207, 109] width 49 height 15
click at [382, 50] on input "text" at bounding box center [356, 48] width 92 height 14
drag, startPoint x: 361, startPoint y: 102, endPoint x: 353, endPoint y: 110, distance: 11.3
click at [361, 102] on select "Select Pending On Appeal Concluded" at bounding box center [349, 104] width 106 height 15
click at [296, 97] on select "Select Pending On Appeal Concluded" at bounding box center [349, 104] width 106 height 15
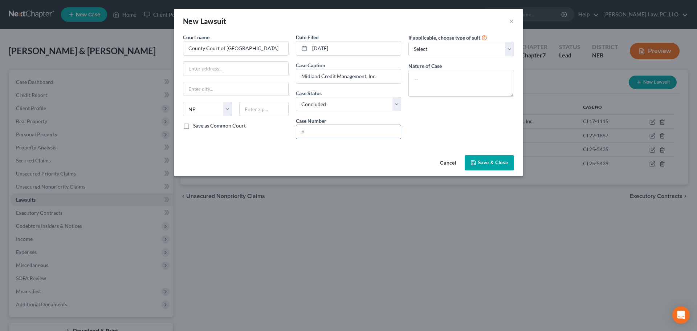
drag, startPoint x: 323, startPoint y: 131, endPoint x: 315, endPoint y: 131, distance: 7.6
click at [323, 131] on input "text" at bounding box center [348, 132] width 105 height 14
click at [450, 52] on select "Select Repossession Garnishment Foreclosure Attached, Seized, Or Levied Other" at bounding box center [462, 49] width 106 height 15
click at [409, 42] on select "Select Repossession Garnishment Foreclosure Attached, Seized, Or Levied Other" at bounding box center [462, 49] width 106 height 15
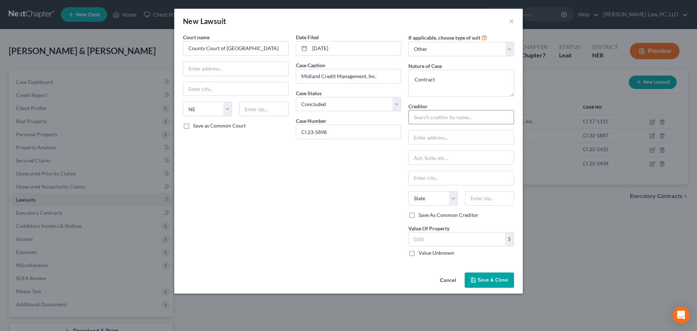
click at [425, 114] on input "text" at bounding box center [462, 117] width 106 height 15
click at [449, 130] on div "Midland Credit Management, Inc." at bounding box center [452, 129] width 76 height 7
click at [435, 241] on input "text" at bounding box center [457, 239] width 96 height 14
click at [489, 280] on span "Save & Close" at bounding box center [493, 280] width 31 height 6
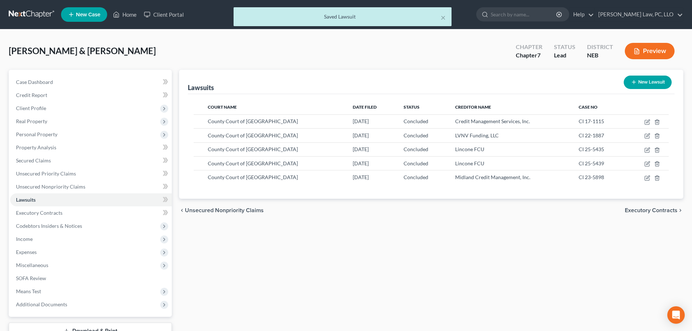
click at [650, 77] on button "New Lawsuit" at bounding box center [648, 82] width 48 height 13
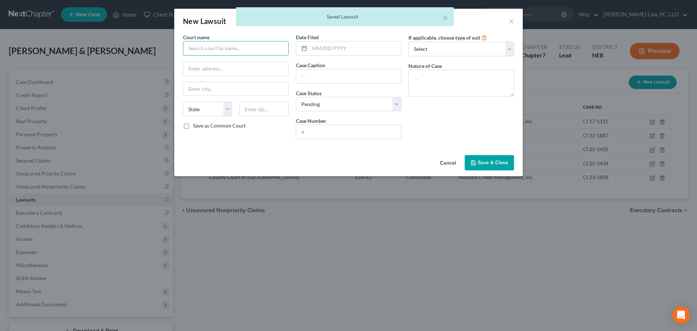
click at [205, 53] on input "text" at bounding box center [236, 48] width 106 height 15
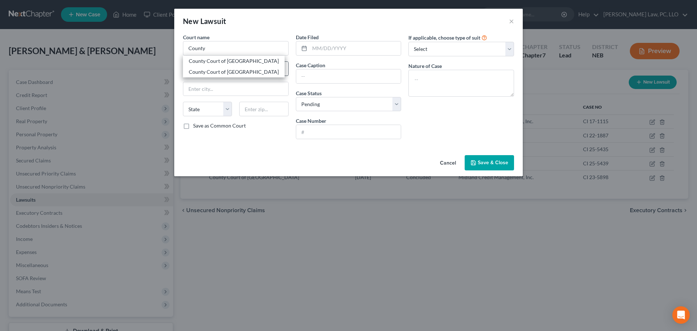
click at [207, 67] on div "County Court of [GEOGRAPHIC_DATA]" at bounding box center [234, 71] width 102 height 11
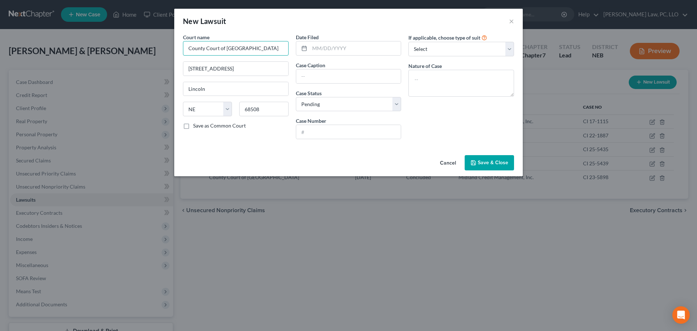
click at [265, 46] on input "County Court of [GEOGRAPHIC_DATA]" at bounding box center [236, 48] width 106 height 15
drag, startPoint x: 265, startPoint y: 46, endPoint x: 125, endPoint y: 61, distance: 141.0
click at [127, 57] on div "New Lawsuit × Court name * County Court of [GEOGRAPHIC_DATA] 575 S 10th [GEOGRA…" at bounding box center [348, 165] width 697 height 331
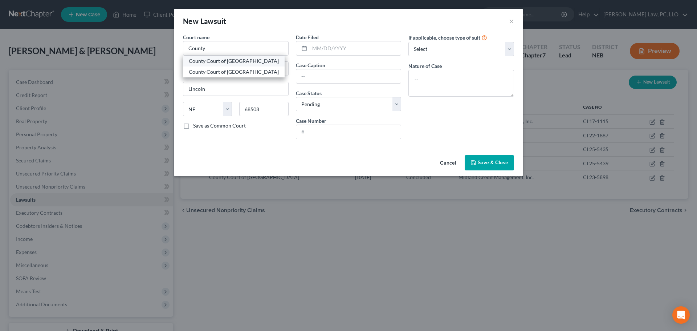
click at [206, 62] on div "County Court of [GEOGRAPHIC_DATA]" at bounding box center [234, 60] width 90 height 7
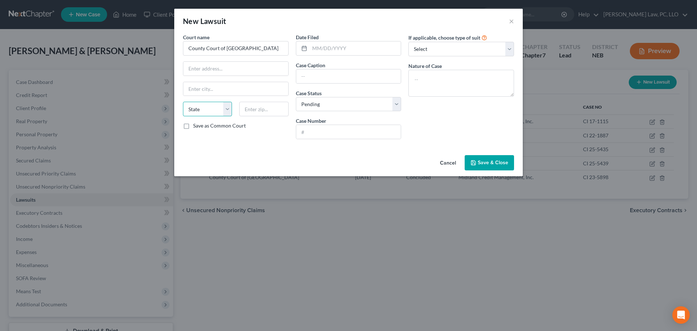
click at [202, 108] on select "State [US_STATE] AK AR AZ CA CO CT DE DC [GEOGRAPHIC_DATA] [GEOGRAPHIC_DATA] GU…" at bounding box center [207, 109] width 49 height 15
click at [359, 48] on input "text" at bounding box center [356, 48] width 92 height 14
drag, startPoint x: 356, startPoint y: 106, endPoint x: 353, endPoint y: 111, distance: 5.7
click at [356, 106] on select "Select Pending On Appeal Concluded" at bounding box center [349, 104] width 106 height 15
click at [296, 97] on select "Select Pending On Appeal Concluded" at bounding box center [349, 104] width 106 height 15
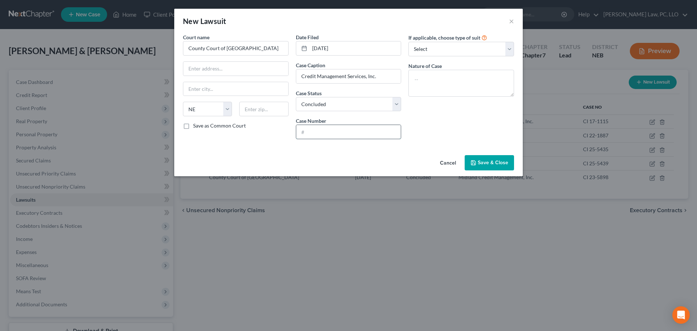
drag, startPoint x: 322, startPoint y: 131, endPoint x: 317, endPoint y: 130, distance: 4.4
click at [322, 131] on input "text" at bounding box center [348, 132] width 105 height 14
click at [424, 52] on select "Select Repossession Garnishment Foreclosure Attached, Seized, Or Levied Other" at bounding box center [462, 49] width 106 height 15
click at [409, 42] on select "Select Repossession Garnishment Foreclosure Attached, Seized, Or Levied Other" at bounding box center [462, 49] width 106 height 15
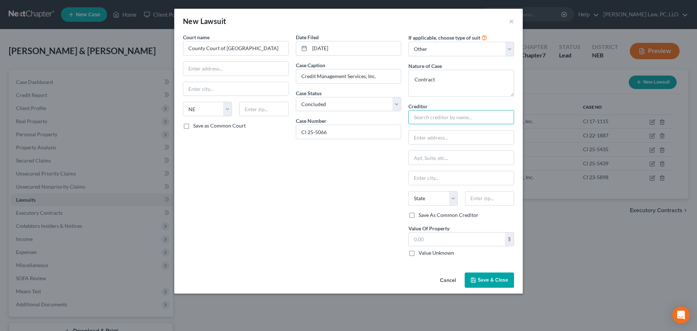
click at [428, 116] on input "text" at bounding box center [462, 117] width 106 height 15
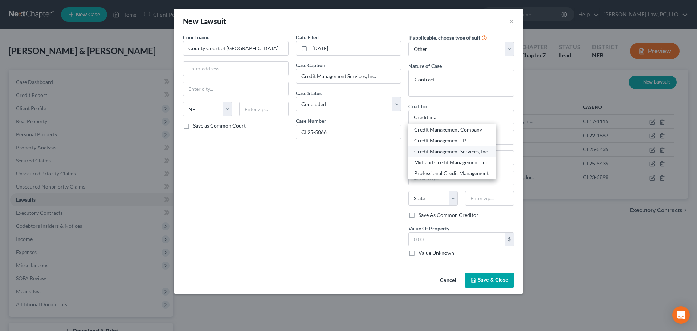
click at [440, 149] on div "Credit Management Services, Inc." at bounding box center [452, 151] width 76 height 7
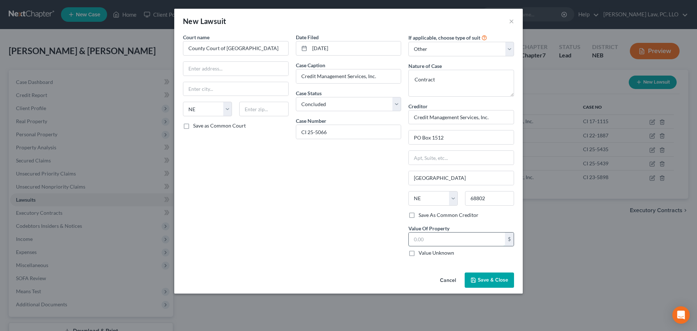
click at [449, 242] on input "text" at bounding box center [457, 239] width 96 height 14
click at [486, 283] on span "Save & Close" at bounding box center [493, 280] width 31 height 6
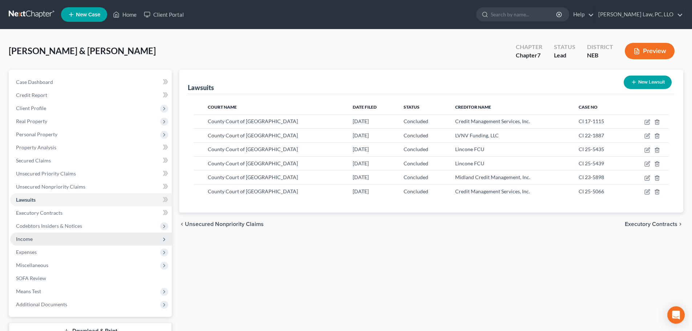
click at [43, 239] on span "Income" at bounding box center [91, 238] width 162 height 13
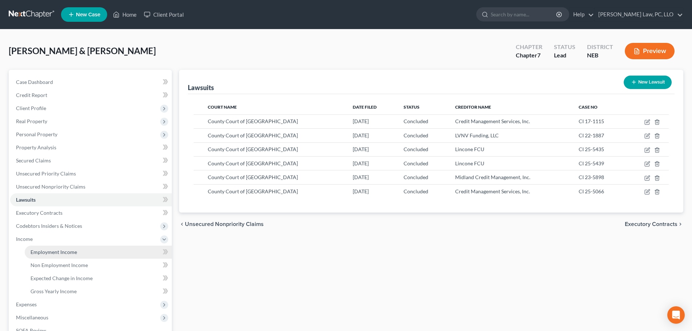
click at [48, 254] on span "Employment Income" at bounding box center [54, 252] width 46 height 6
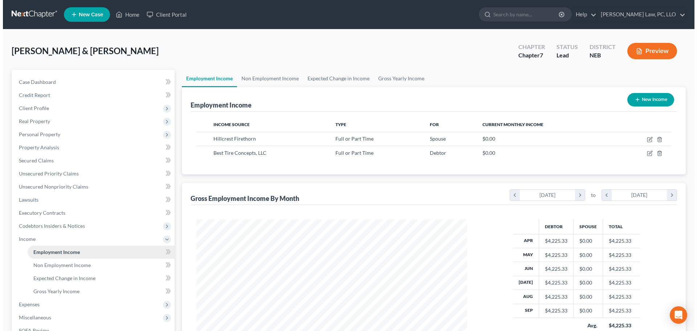
scroll to position [135, 286]
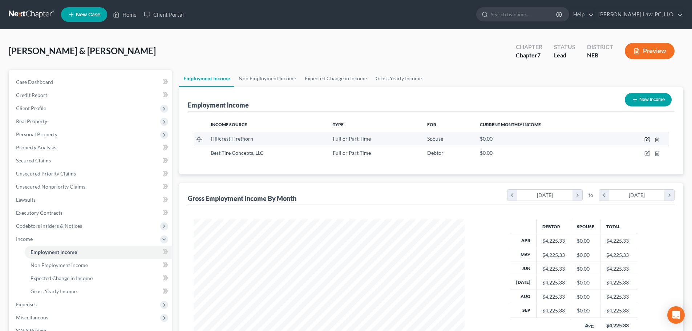
click at [647, 139] on icon "button" at bounding box center [647, 140] width 6 height 6
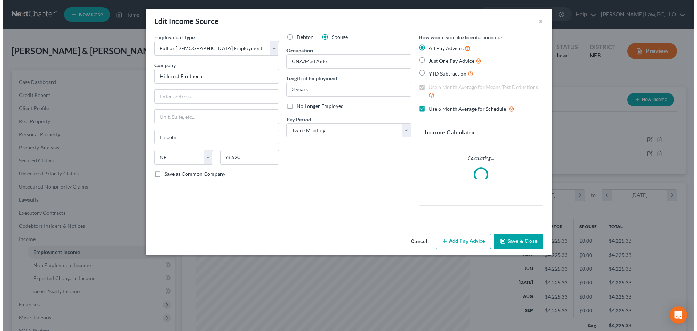
scroll to position [137, 288]
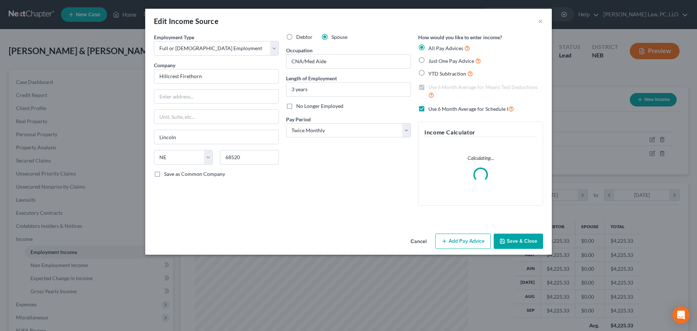
click at [456, 240] on button "Add Pay Advice" at bounding box center [464, 241] width 56 height 15
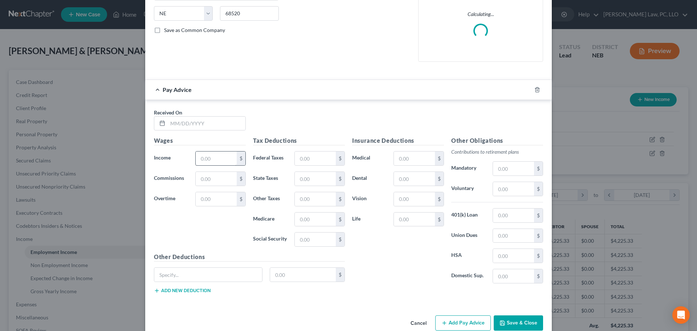
scroll to position [145, 0]
click at [191, 122] on input "text" at bounding box center [207, 122] width 78 height 14
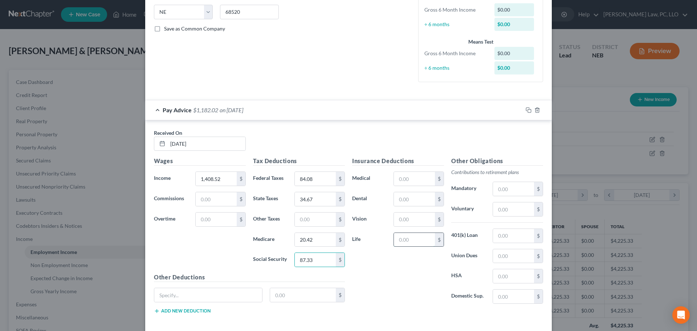
drag, startPoint x: 430, startPoint y: 246, endPoint x: 426, endPoint y: 245, distance: 4.0
click at [430, 246] on input "text" at bounding box center [414, 240] width 41 height 14
click at [529, 111] on rect "button" at bounding box center [529, 110] width 3 height 3
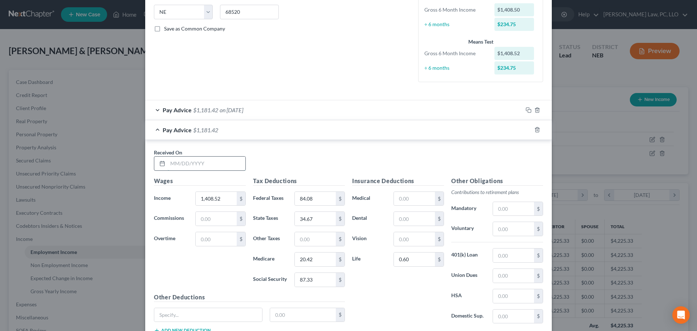
click at [226, 163] on input "text" at bounding box center [207, 164] width 78 height 14
click at [528, 129] on rect "button" at bounding box center [529, 130] width 3 height 3
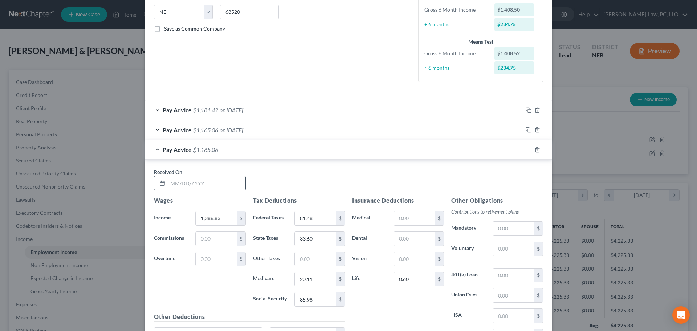
click at [214, 181] on input "text" at bounding box center [207, 183] width 78 height 14
click at [528, 151] on rect "button" at bounding box center [529, 150] width 3 height 3
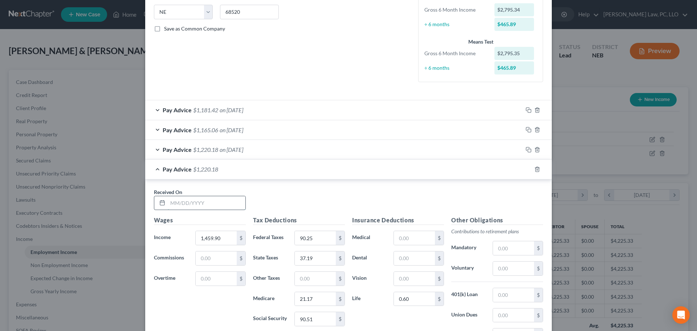
click at [218, 204] on input "text" at bounding box center [207, 203] width 78 height 14
click at [528, 171] on rect "button" at bounding box center [529, 170] width 3 height 3
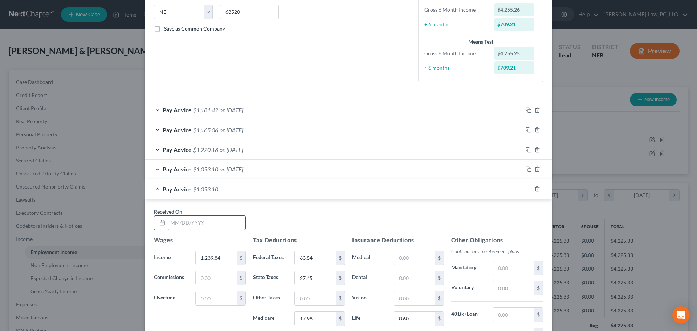
click at [181, 226] on input "text" at bounding box center [207, 223] width 78 height 14
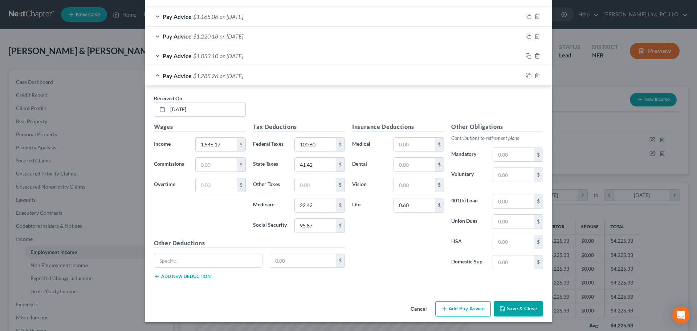
click at [526, 73] on icon "button" at bounding box center [527, 74] width 3 height 3
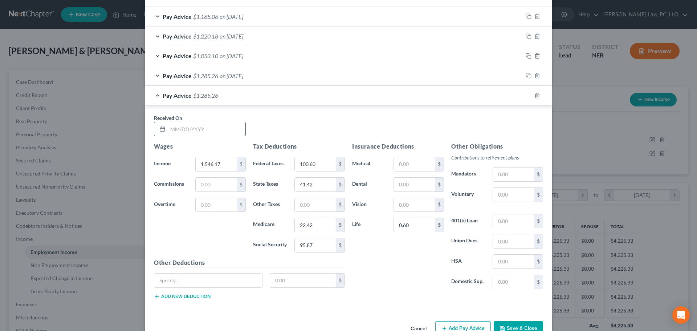
click at [221, 135] on input "text" at bounding box center [207, 129] width 78 height 14
click at [526, 95] on icon "button" at bounding box center [529, 96] width 6 height 6
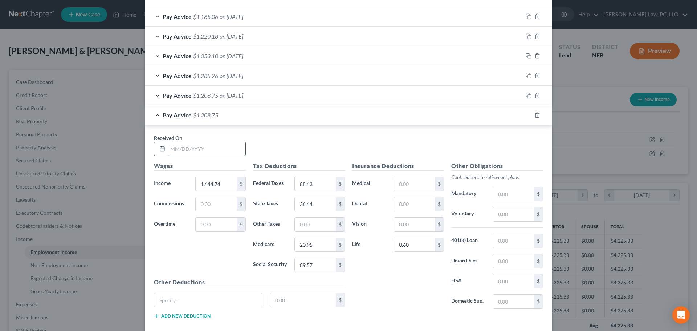
click at [184, 152] on input "text" at bounding box center [207, 149] width 78 height 14
click at [528, 117] on rect "button" at bounding box center [529, 115] width 3 height 3
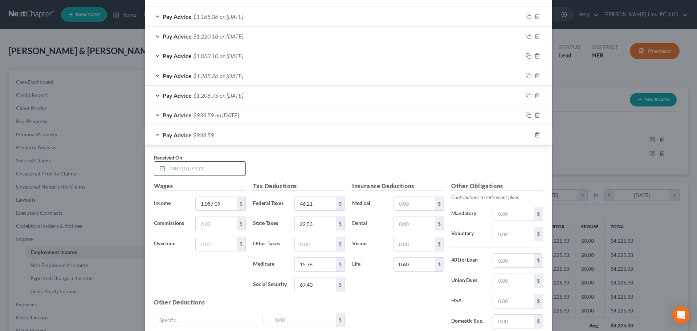
click at [195, 168] on input "text" at bounding box center [207, 169] width 78 height 14
click at [526, 134] on icon "button" at bounding box center [529, 135] width 6 height 6
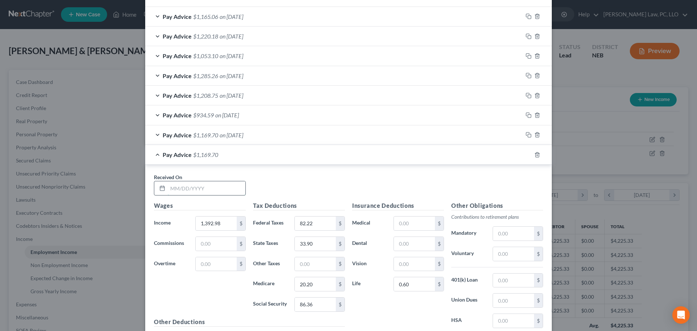
click at [222, 189] on input "text" at bounding box center [207, 188] width 78 height 14
click at [527, 155] on icon "button" at bounding box center [529, 155] width 6 height 6
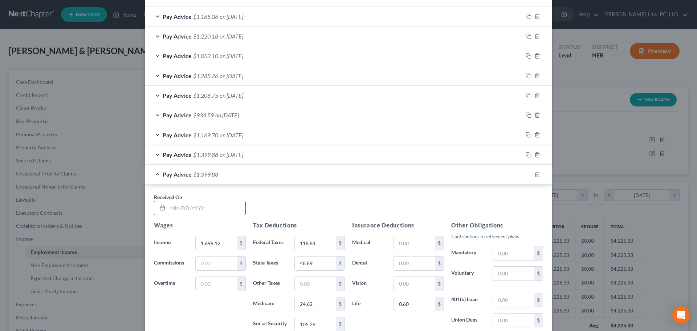
click at [194, 209] on input "text" at bounding box center [207, 208] width 78 height 14
click at [528, 174] on rect "button" at bounding box center [529, 175] width 3 height 3
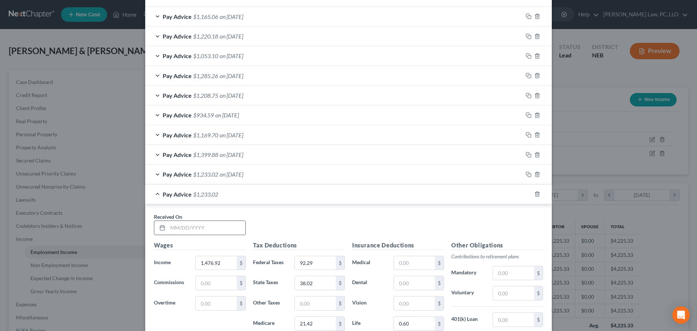
click at [194, 231] on input "text" at bounding box center [207, 228] width 78 height 14
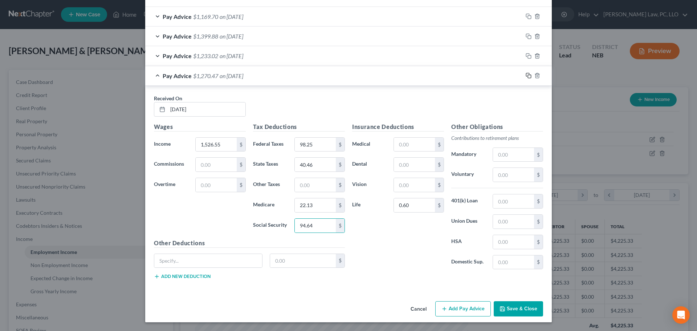
click at [529, 75] on icon "button" at bounding box center [529, 76] width 6 height 6
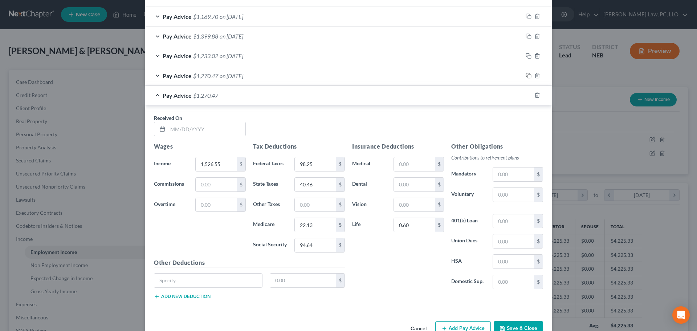
click at [526, 76] on icon "button" at bounding box center [527, 74] width 3 height 3
click at [218, 127] on input "text" at bounding box center [207, 129] width 78 height 14
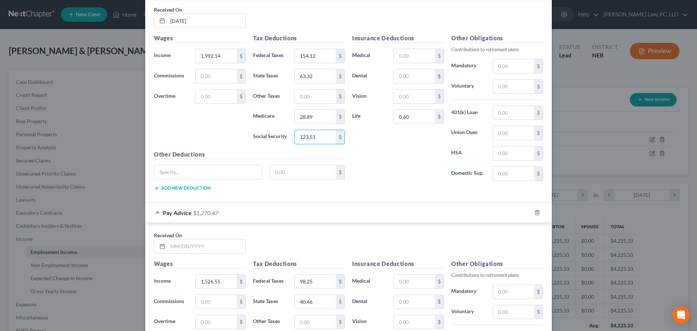
scroll to position [486, 0]
click at [536, 213] on icon "button" at bounding box center [538, 212] width 6 height 6
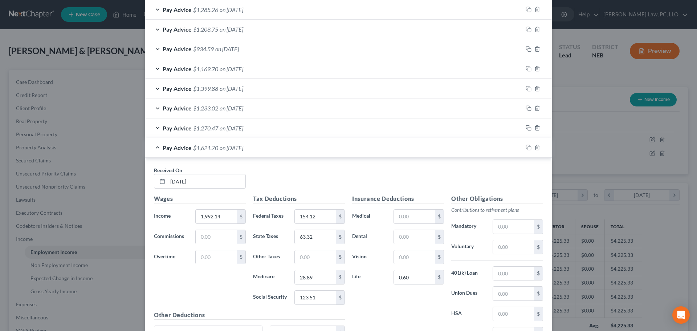
scroll to position [324, 0]
click at [155, 150] on div "Pay Advice $1,621.70 on [DATE]" at bounding box center [334, 148] width 378 height 19
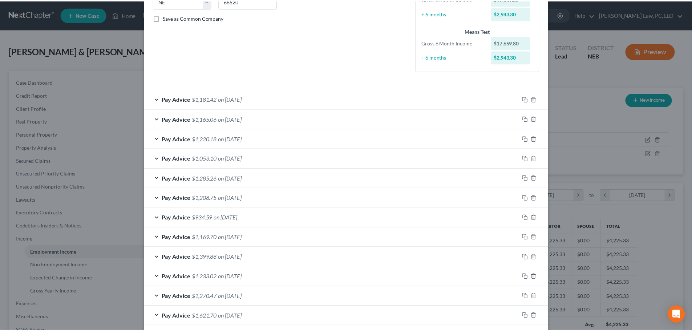
scroll to position [191, 0]
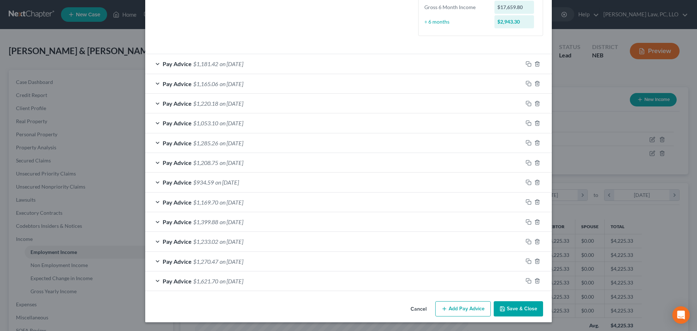
click at [513, 308] on button "Save & Close" at bounding box center [518, 308] width 49 height 15
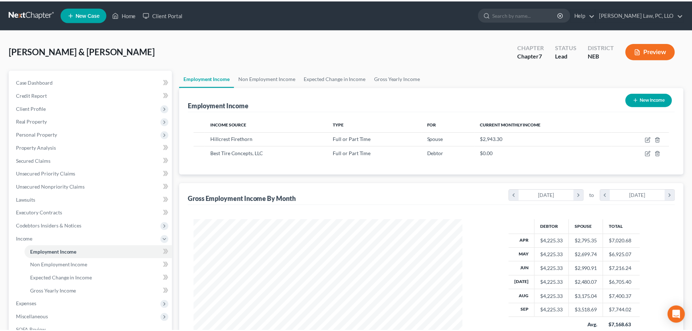
scroll to position [363128, 362978]
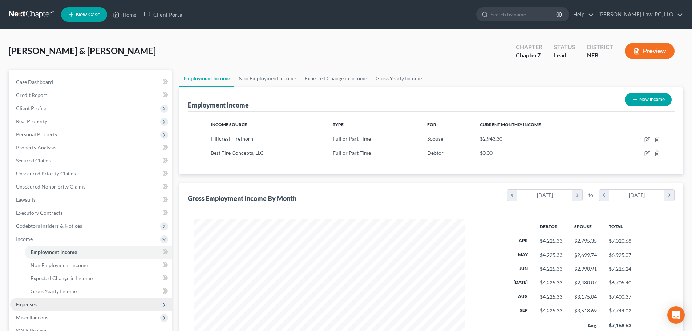
click at [21, 306] on span "Expenses" at bounding box center [26, 304] width 21 height 6
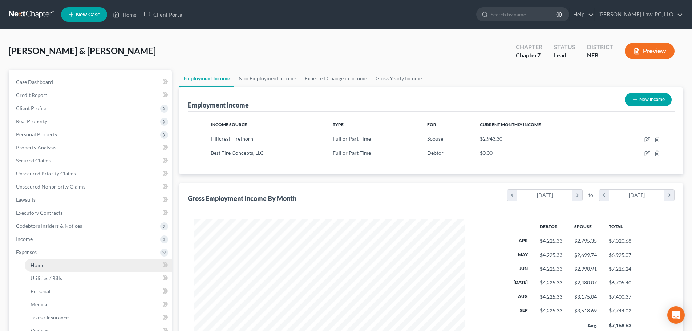
click at [44, 267] on link "Home" at bounding box center [98, 265] width 147 height 13
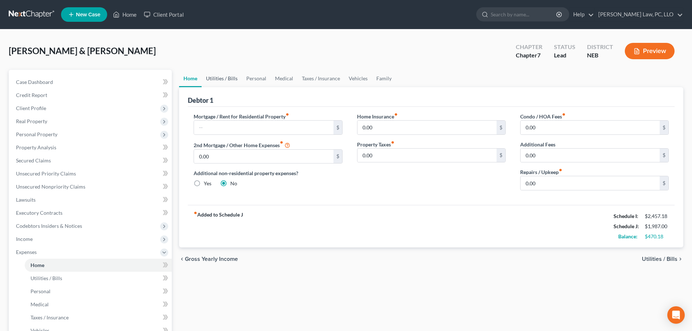
click at [215, 77] on link "Utilities / Bills" at bounding box center [222, 78] width 40 height 17
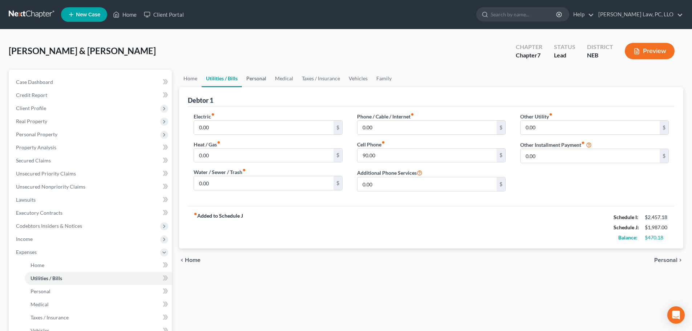
click at [251, 77] on link "Personal" at bounding box center [256, 78] width 29 height 17
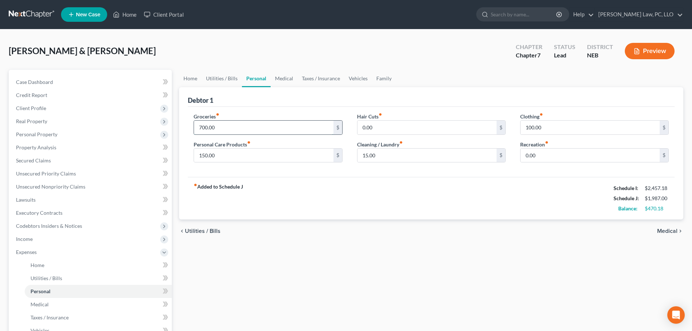
click at [233, 131] on input "700.00" at bounding box center [263, 128] width 139 height 14
click at [561, 132] on input "100.00" at bounding box center [590, 128] width 139 height 14
click at [290, 80] on link "Medical" at bounding box center [284, 78] width 27 height 17
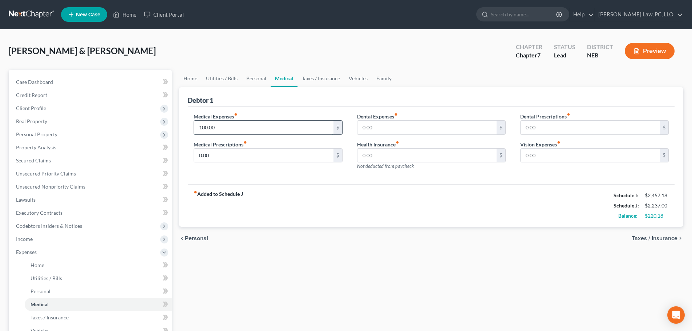
click at [229, 131] on input "100.00" at bounding box center [263, 128] width 139 height 14
click at [359, 78] on link "Vehicles" at bounding box center [358, 78] width 28 height 17
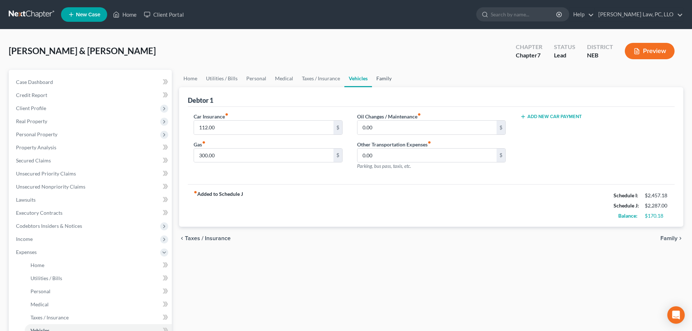
click at [384, 79] on link "Family" at bounding box center [384, 78] width 24 height 17
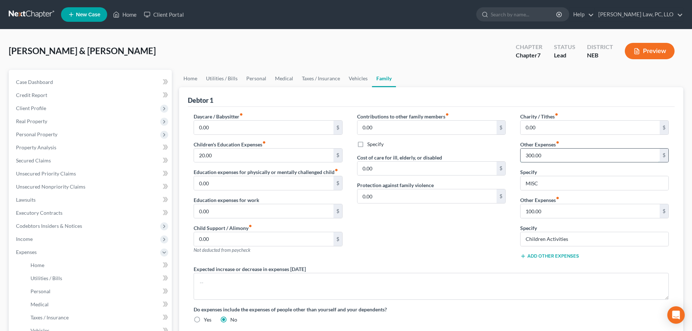
click at [562, 158] on input "300.00" at bounding box center [590, 156] width 139 height 14
click at [398, 214] on div "Contributions to other family members fiber_manual_record 0.00 $ Specify Cost o…" at bounding box center [431, 189] width 163 height 153
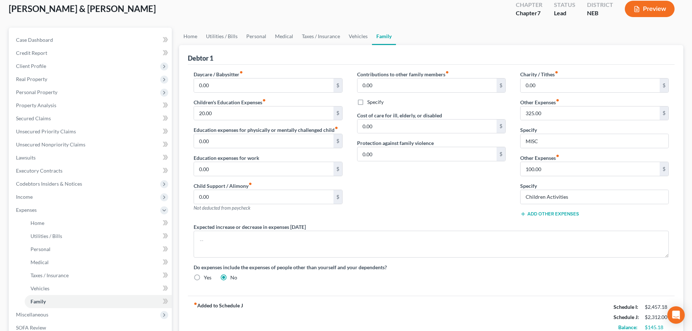
scroll to position [36, 0]
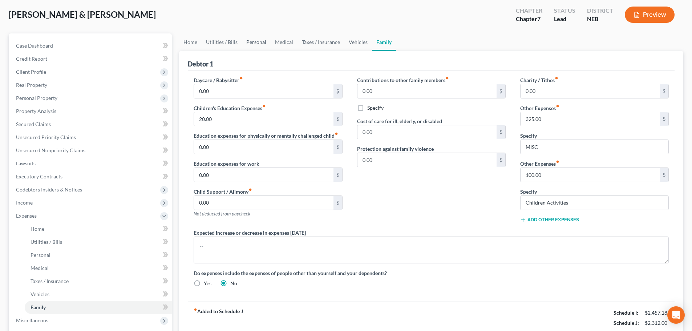
click at [256, 43] on link "Personal" at bounding box center [256, 41] width 29 height 17
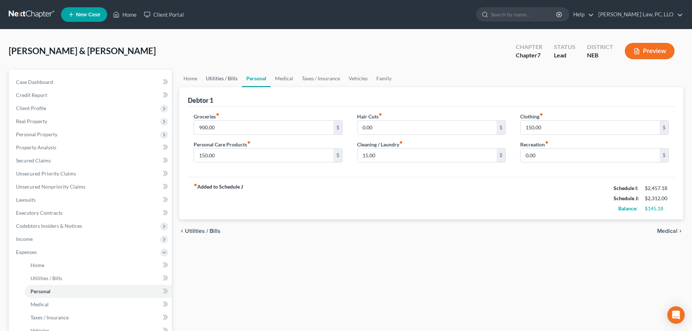
click at [223, 81] on link "Utilities / Bills" at bounding box center [222, 78] width 40 height 17
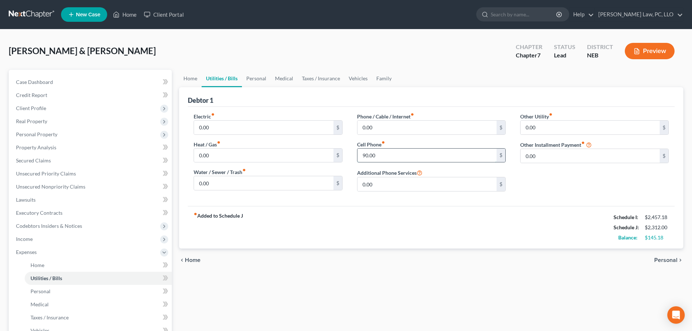
click at [384, 153] on input "90.00" at bounding box center [426, 156] width 139 height 14
click at [310, 79] on link "Taxes / Insurance" at bounding box center [321, 78] width 47 height 17
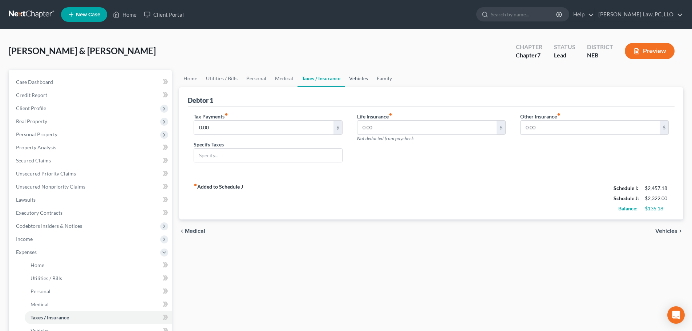
click at [365, 81] on link "Vehicles" at bounding box center [359, 78] width 28 height 17
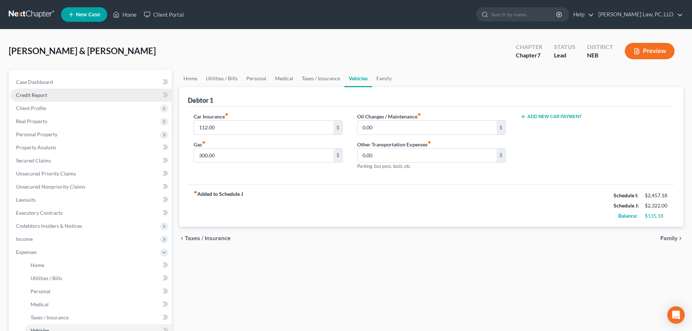
click at [46, 96] on span "Credit Report" at bounding box center [31, 95] width 31 height 6
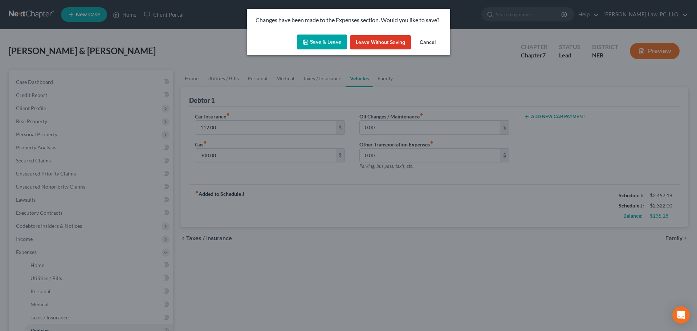
click at [323, 43] on button "Save & Leave" at bounding box center [322, 42] width 50 height 15
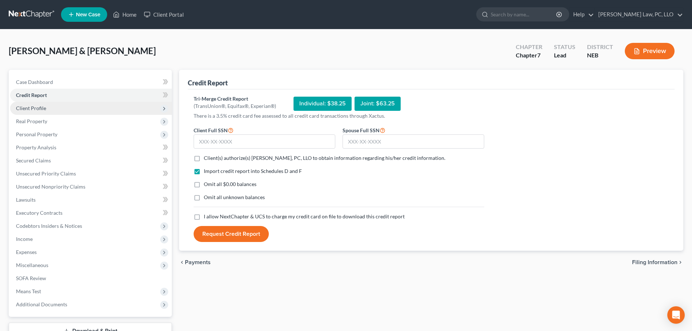
click at [64, 109] on span "Client Profile" at bounding box center [91, 108] width 162 height 13
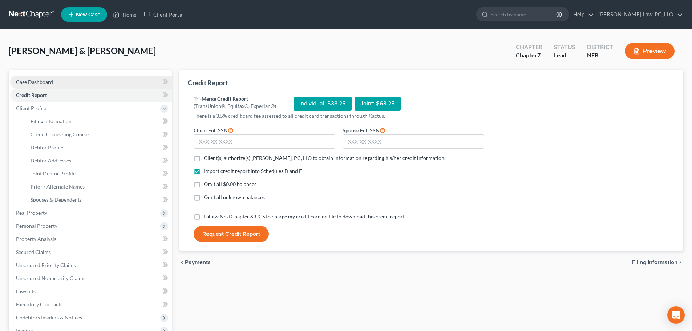
click at [61, 84] on link "Case Dashboard" at bounding box center [91, 82] width 162 height 13
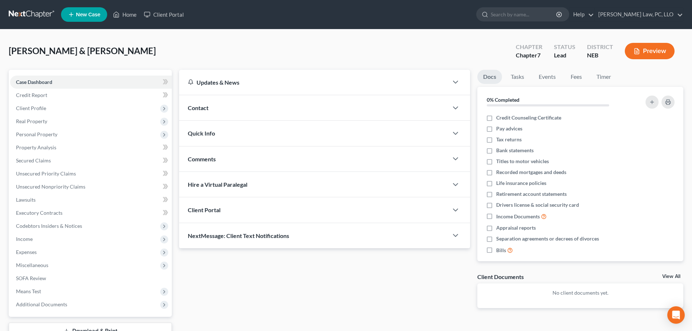
click at [208, 109] on span "Contact" at bounding box center [198, 107] width 21 height 7
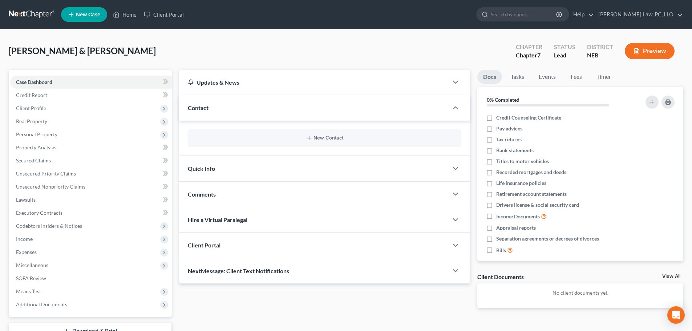
click at [276, 144] on div "New Contact" at bounding box center [325, 137] width 274 height 17
click at [320, 137] on button "New Contact" at bounding box center [325, 138] width 262 height 6
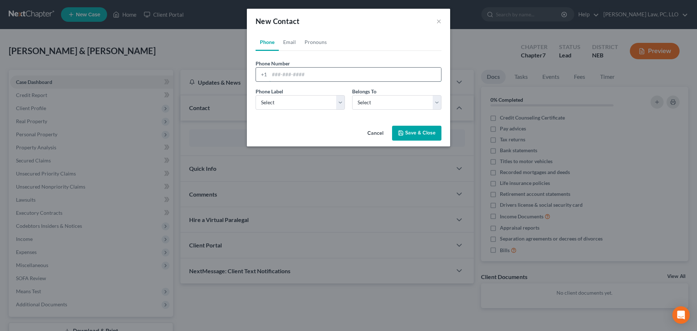
click at [274, 74] on input "tel" at bounding box center [356, 75] width 172 height 14
click at [279, 105] on select "Select Mobile Home Work Other" at bounding box center [300, 102] width 89 height 15
click at [256, 95] on select "Select Mobile Home Work Other" at bounding box center [300, 102] width 89 height 15
click at [376, 106] on select "Select Client Spouse Other" at bounding box center [396, 102] width 89 height 15
click at [352, 95] on select "Select Client Spouse Other" at bounding box center [396, 102] width 89 height 15
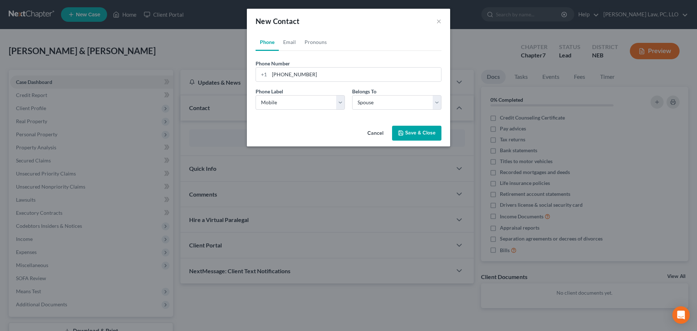
click at [410, 132] on button "Save & Close" at bounding box center [416, 133] width 49 height 15
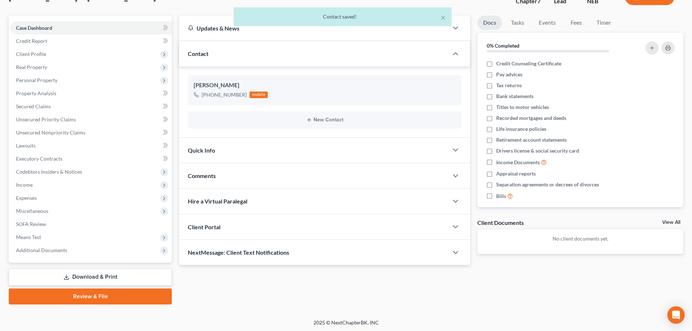
scroll to position [55, 0]
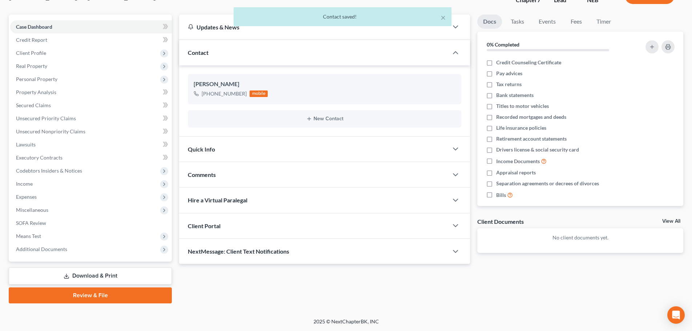
click at [321, 256] on div "NextMessage: Client Text Notifications" at bounding box center [313, 251] width 269 height 25
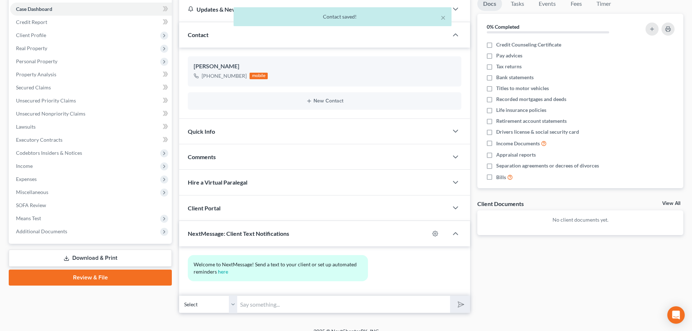
scroll to position [83, 0]
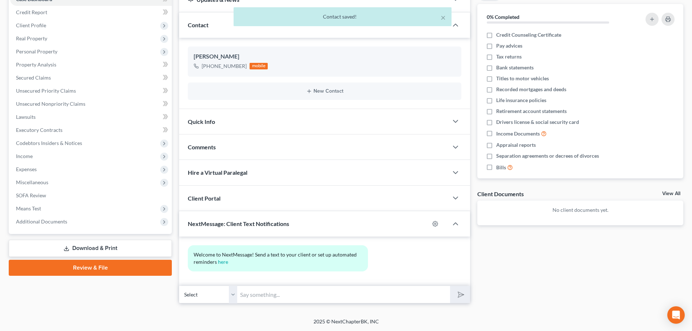
click at [274, 288] on input "text" at bounding box center [343, 295] width 213 height 18
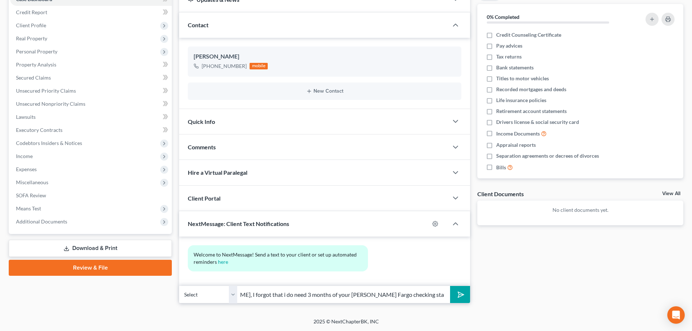
scroll to position [0, 37]
click at [460, 295] on icon "submit" at bounding box center [459, 295] width 10 height 10
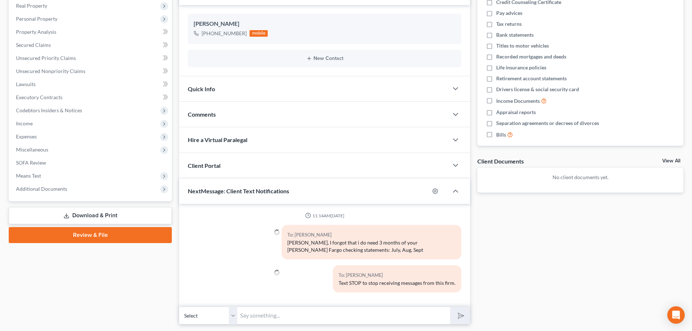
scroll to position [119, 0]
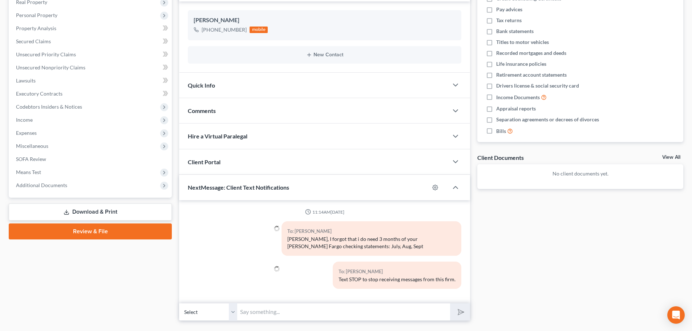
click at [282, 310] on input "text" at bounding box center [343, 312] width 213 height 18
click at [457, 313] on icon "submit" at bounding box center [459, 312] width 10 height 10
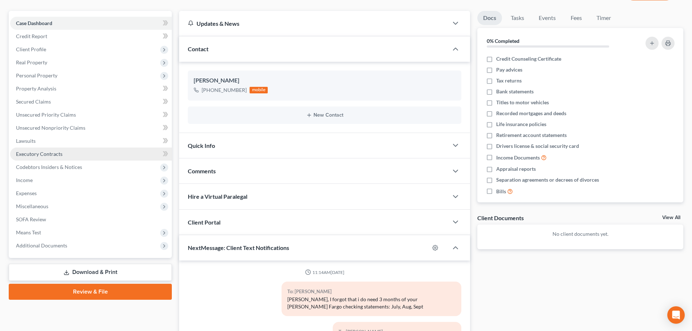
scroll to position [46, 0]
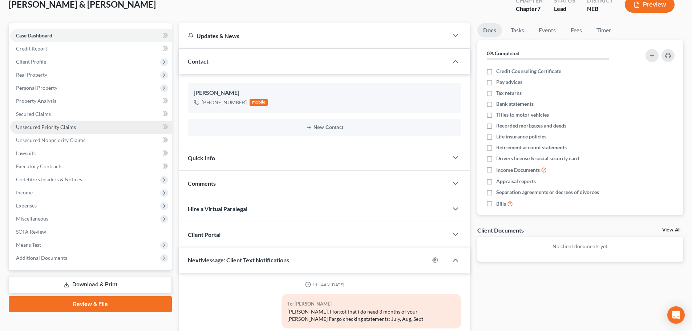
click at [56, 123] on link "Unsecured Priority Claims" at bounding box center [91, 127] width 162 height 13
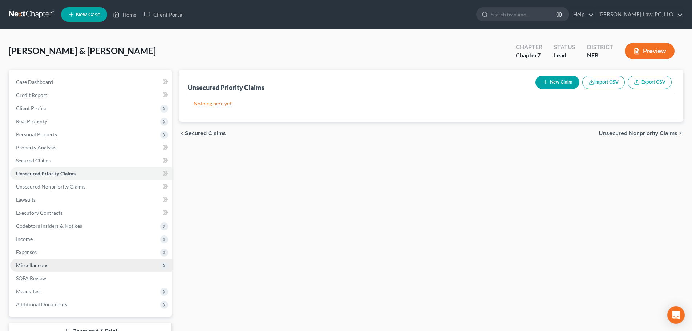
click at [31, 263] on span "Miscellaneous" at bounding box center [32, 265] width 32 height 6
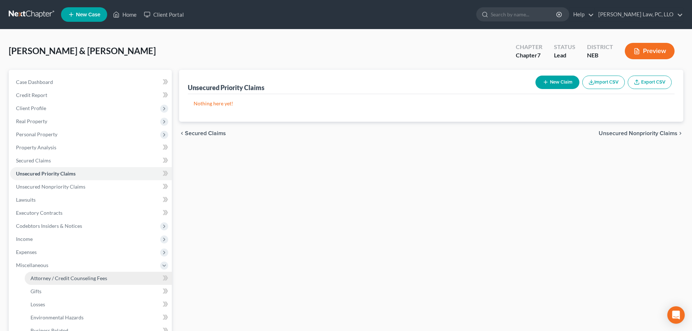
click at [33, 276] on span "Attorney / Credit Counseling Fees" at bounding box center [69, 278] width 77 height 6
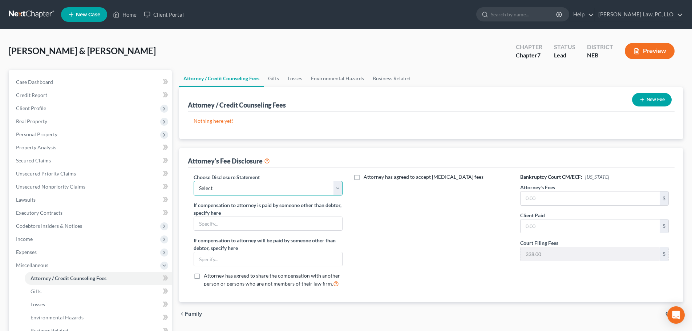
drag, startPoint x: 294, startPoint y: 191, endPoint x: 288, endPoint y: 194, distance: 6.3
click at [294, 191] on select "Select Fees Chapter 11/12 Fees Chapter 13 Fees Chapter 7" at bounding box center [268, 188] width 149 height 15
click at [194, 181] on select "Select Fees Chapter 11/12 Fees Chapter 13 Fees Chapter 7" at bounding box center [268, 188] width 149 height 15
click at [534, 198] on input "text" at bounding box center [590, 198] width 139 height 14
click at [643, 102] on icon "button" at bounding box center [642, 100] width 6 height 6
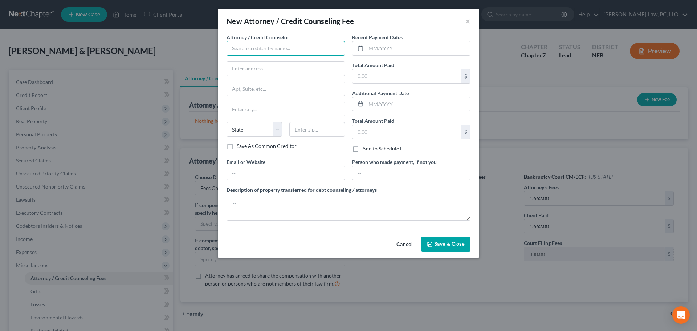
click at [250, 51] on input "text" at bounding box center [286, 48] width 118 height 15
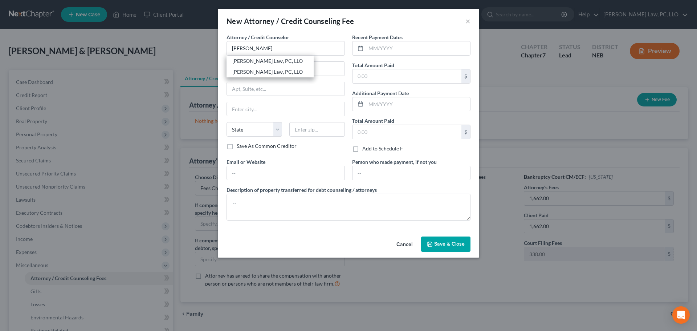
click at [250, 60] on div "[PERSON_NAME] Law, PC, LLO" at bounding box center [270, 60] width 76 height 7
click at [377, 52] on input "text" at bounding box center [418, 48] width 104 height 14
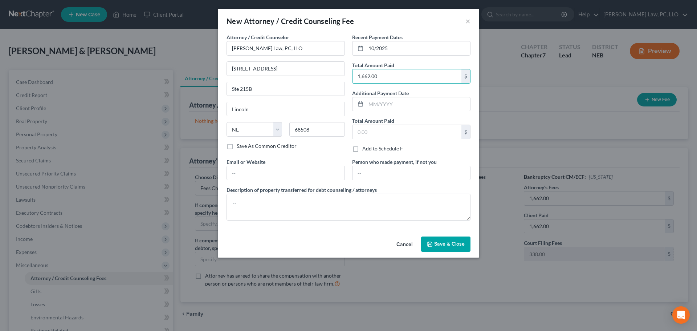
click at [438, 245] on span "Save & Close" at bounding box center [449, 244] width 31 height 6
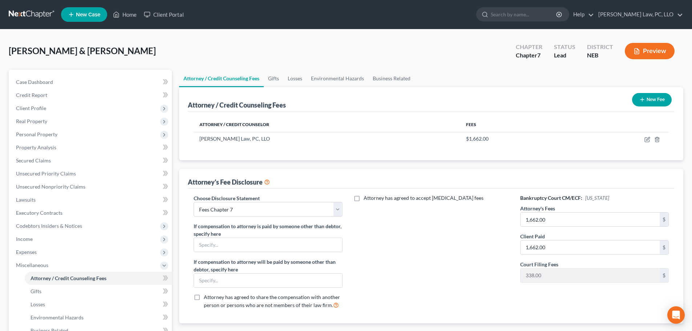
click at [644, 102] on button "New Fee" at bounding box center [652, 99] width 40 height 13
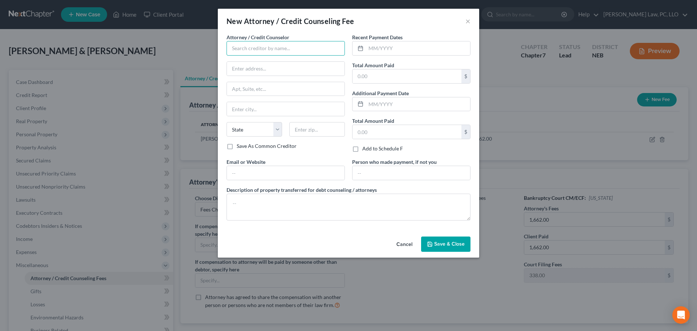
click at [255, 49] on input "text" at bounding box center [286, 48] width 118 height 15
click at [257, 60] on div "[PERSON_NAME] Credit Counseling" at bounding box center [273, 60] width 82 height 7
click at [237, 175] on input "text" at bounding box center [286, 173] width 118 height 14
click at [385, 49] on input "text" at bounding box center [418, 48] width 104 height 14
click at [436, 247] on span "Save & Close" at bounding box center [449, 244] width 31 height 6
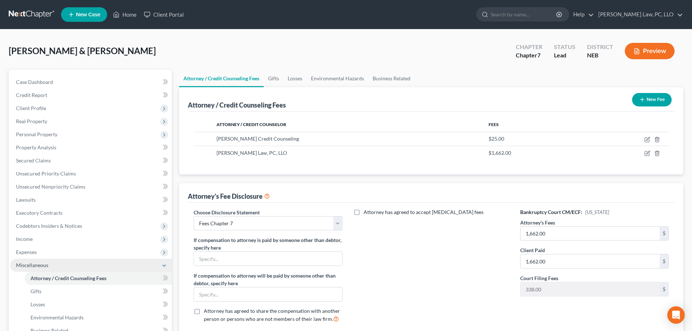
click at [27, 267] on span "Miscellaneous" at bounding box center [32, 265] width 32 height 6
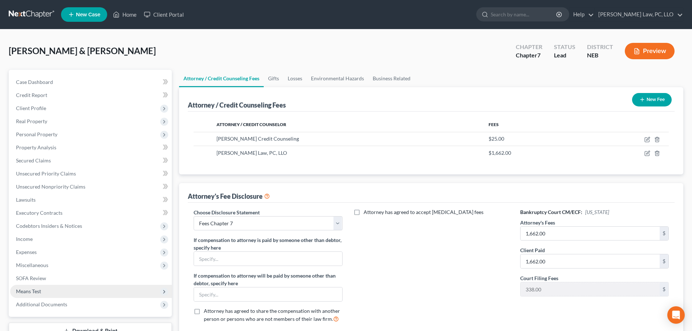
click at [34, 292] on span "Means Test" at bounding box center [28, 291] width 25 height 6
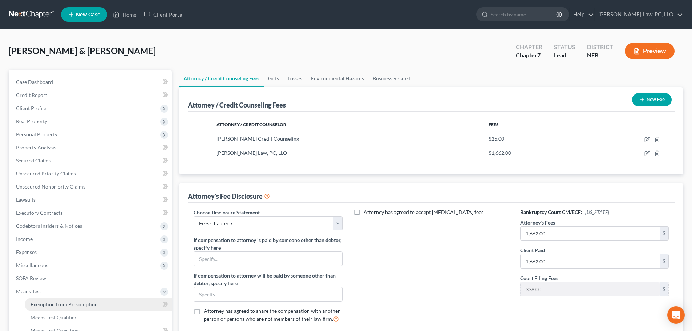
click at [38, 300] on link "Exemption from Presumption" at bounding box center [98, 304] width 147 height 13
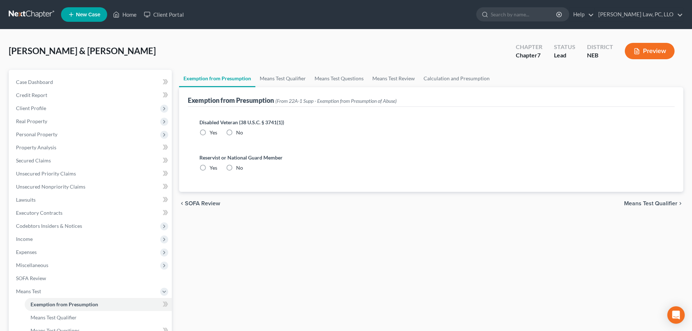
click at [236, 168] on label "No" at bounding box center [239, 167] width 7 height 7
click at [239, 168] on input "No" at bounding box center [241, 166] width 5 height 5
click at [236, 130] on label "No" at bounding box center [239, 132] width 7 height 7
click at [239, 130] on input "No" at bounding box center [241, 131] width 5 height 5
click at [272, 88] on div "Exemption from Presumption (From 22A-1 Supp - Exemption from Presumption of Abu…" at bounding box center [431, 97] width 487 height 20
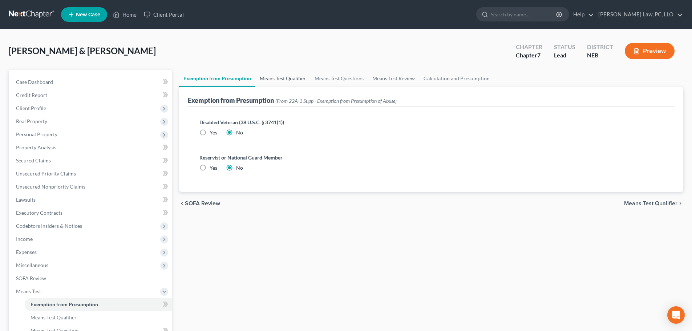
click at [273, 80] on link "Means Test Qualifier" at bounding box center [282, 78] width 55 height 17
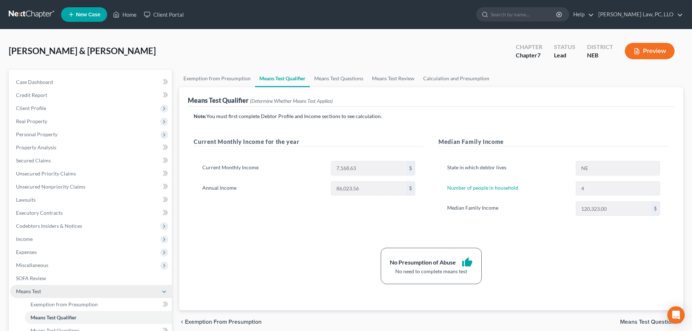
click at [43, 292] on span "Means Test" at bounding box center [91, 291] width 162 height 13
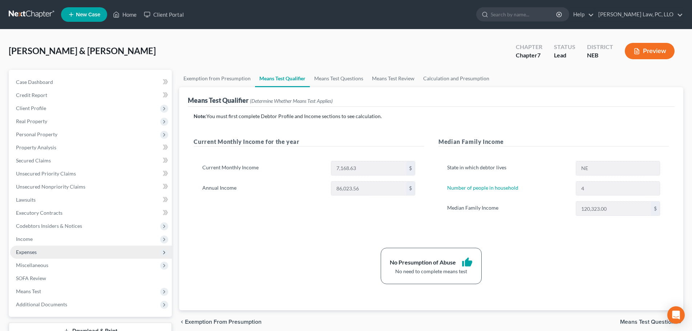
click at [39, 255] on span "Expenses" at bounding box center [91, 252] width 162 height 13
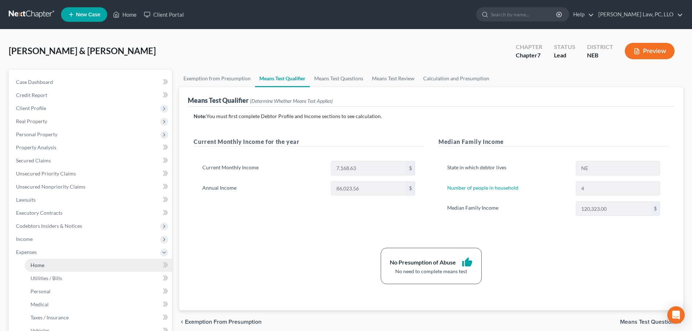
click at [41, 263] on span "Home" at bounding box center [38, 265] width 14 height 6
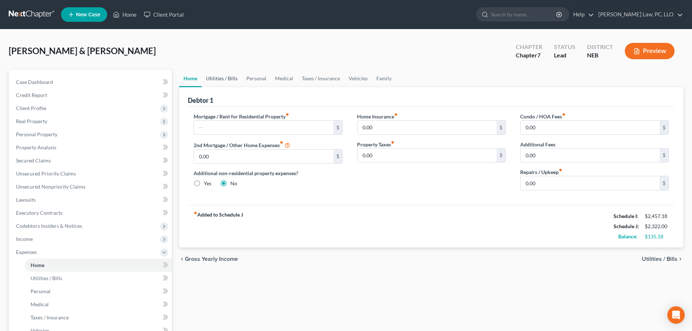
click at [220, 79] on link "Utilities / Bills" at bounding box center [222, 78] width 40 height 17
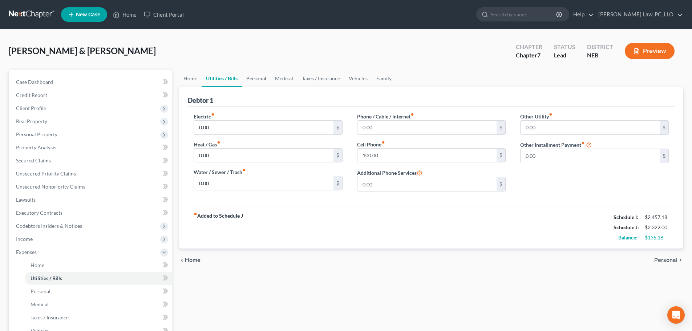
click at [255, 82] on link "Personal" at bounding box center [256, 78] width 29 height 17
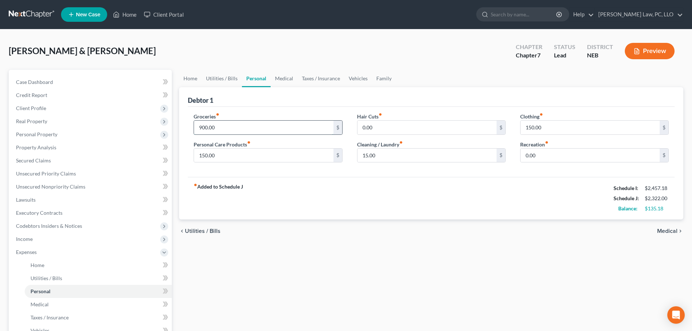
click at [210, 132] on input "900.00" at bounding box center [263, 128] width 139 height 14
click at [275, 78] on link "Medical" at bounding box center [284, 78] width 27 height 17
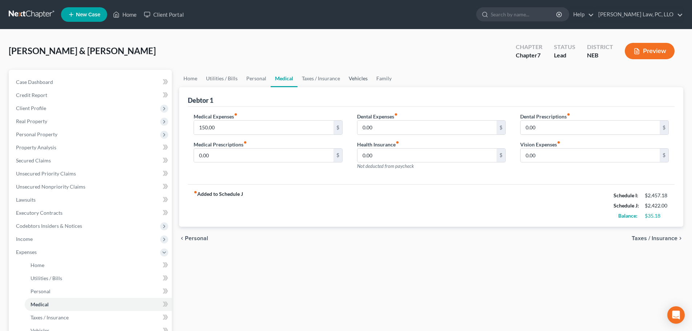
click at [360, 78] on link "Vehicles" at bounding box center [358, 78] width 28 height 17
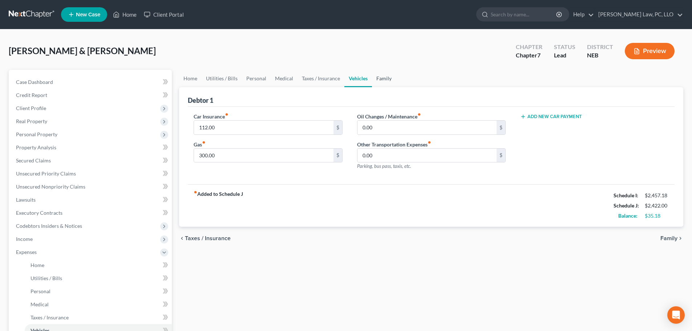
click at [376, 78] on link "Family" at bounding box center [384, 78] width 24 height 17
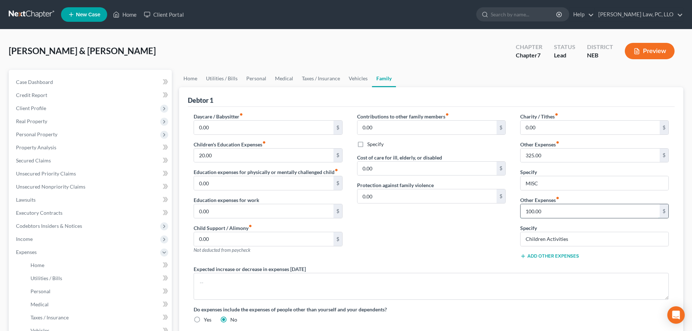
click at [565, 213] on input "100.00" at bounding box center [590, 211] width 139 height 14
click at [422, 211] on div "Contributions to other family members fiber_manual_record 0.00 $ Specify Cost o…" at bounding box center [431, 189] width 163 height 153
click at [364, 77] on link "Vehicles" at bounding box center [358, 78] width 28 height 17
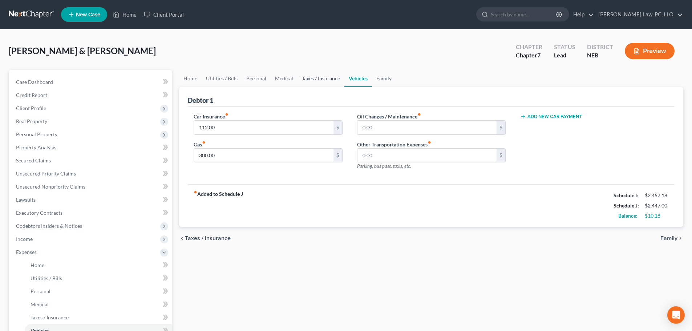
click at [322, 76] on link "Taxes / Insurance" at bounding box center [321, 78] width 47 height 17
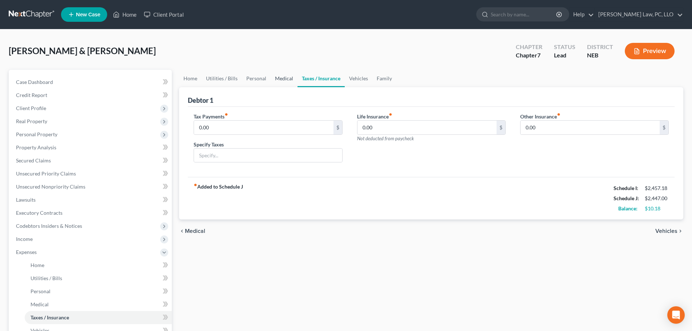
click at [287, 76] on link "Medical" at bounding box center [284, 78] width 27 height 17
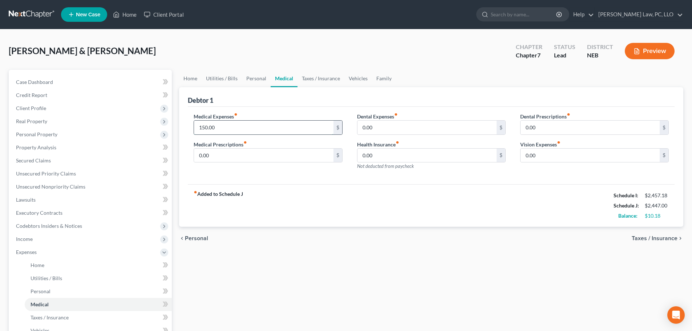
click at [245, 129] on input "150.00" at bounding box center [263, 128] width 139 height 14
click at [217, 79] on link "Utilities / Bills" at bounding box center [222, 78] width 40 height 17
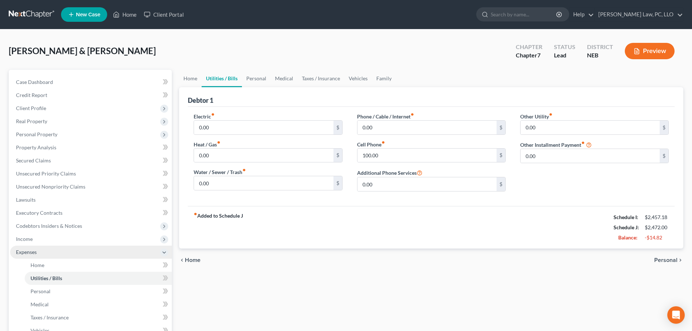
click at [26, 254] on span "Expenses" at bounding box center [26, 252] width 21 height 6
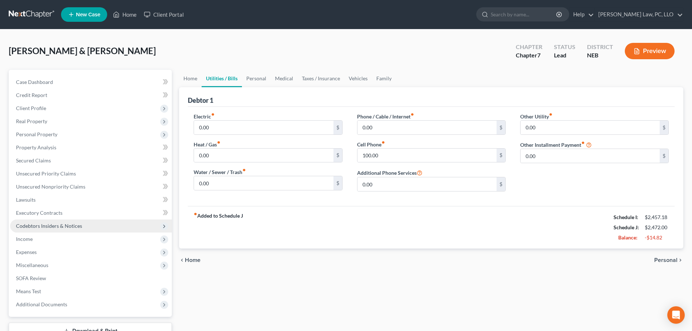
click at [38, 227] on span "Codebtors Insiders & Notices" at bounding box center [49, 226] width 66 height 6
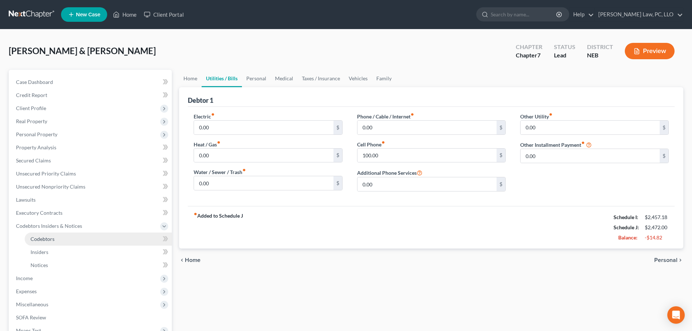
click at [46, 238] on span "Codebtors" at bounding box center [43, 239] width 24 height 6
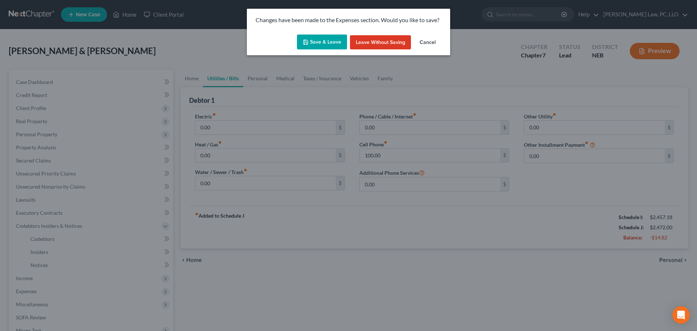
click at [335, 44] on button "Save & Leave" at bounding box center [322, 42] width 50 height 15
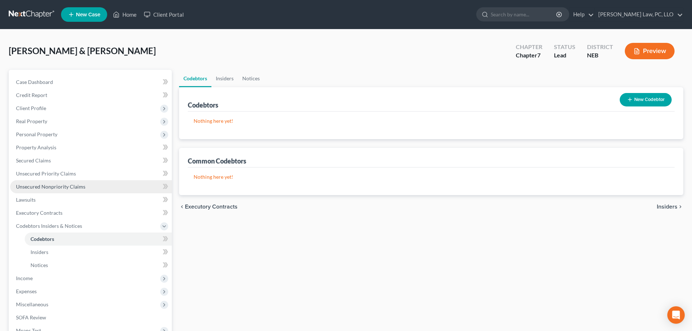
click at [59, 192] on link "Unsecured Nonpriority Claims" at bounding box center [91, 186] width 162 height 13
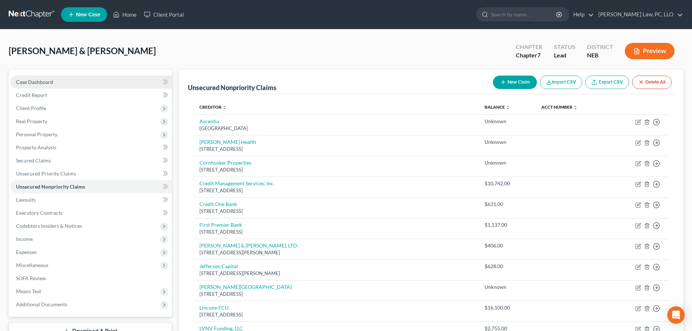
click at [41, 81] on span "Case Dashboard" at bounding box center [34, 82] width 37 height 6
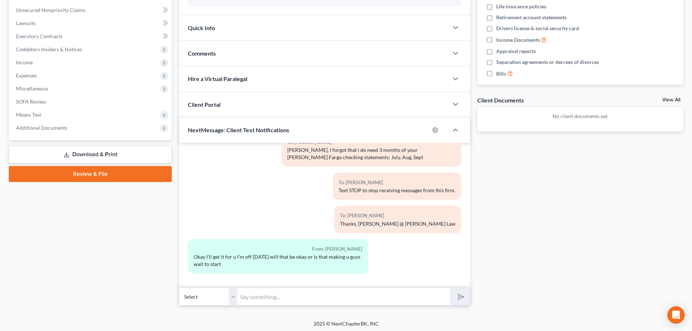
scroll to position [179, 0]
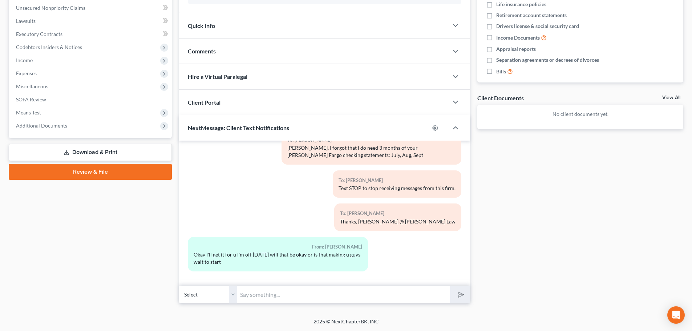
click at [310, 292] on input "text" at bounding box center [343, 295] width 213 height 18
click at [450, 286] on button "submit" at bounding box center [460, 294] width 20 height 17
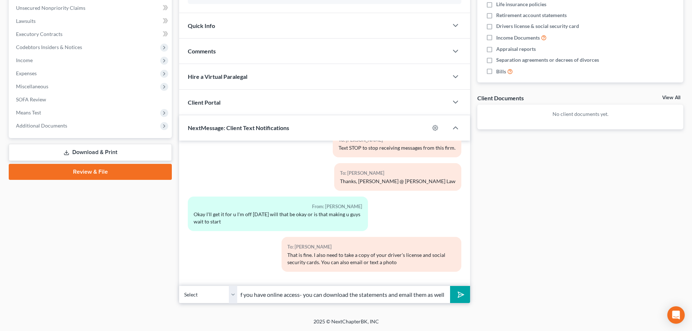
scroll to position [0, 4]
click at [450, 286] on button "submit" at bounding box center [460, 294] width 20 height 17
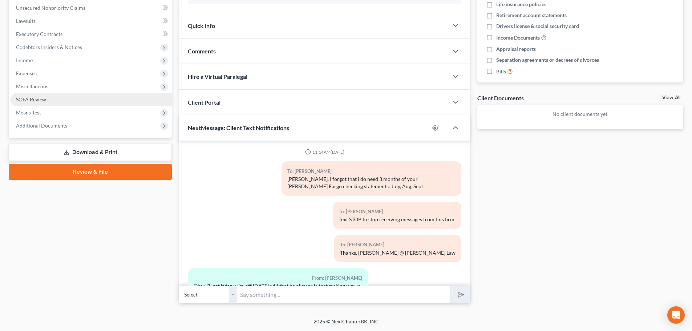
scroll to position [106, 0]
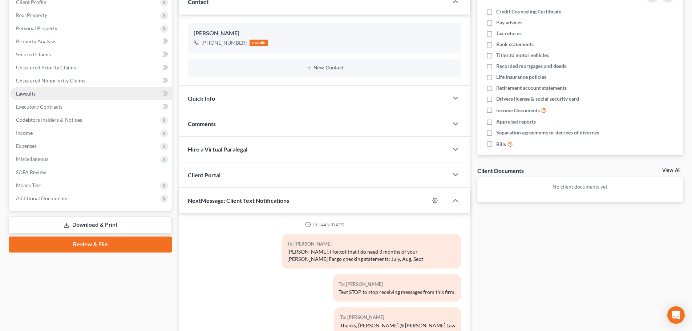
click at [45, 88] on link "Lawsuits" at bounding box center [91, 93] width 162 height 13
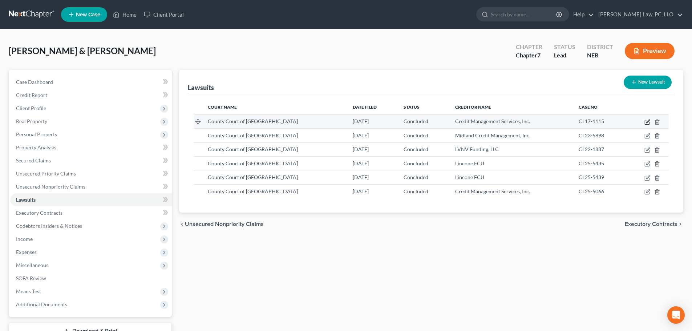
click at [646, 121] on icon "button" at bounding box center [647, 122] width 6 height 6
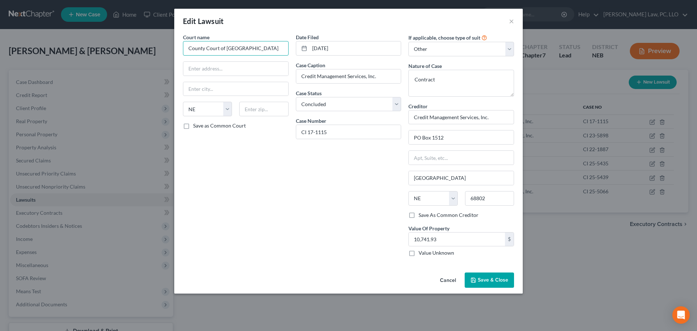
click at [242, 47] on input "County Court of [GEOGRAPHIC_DATA]" at bounding box center [236, 48] width 106 height 15
click at [485, 277] on span "Save & Close" at bounding box center [493, 280] width 31 height 6
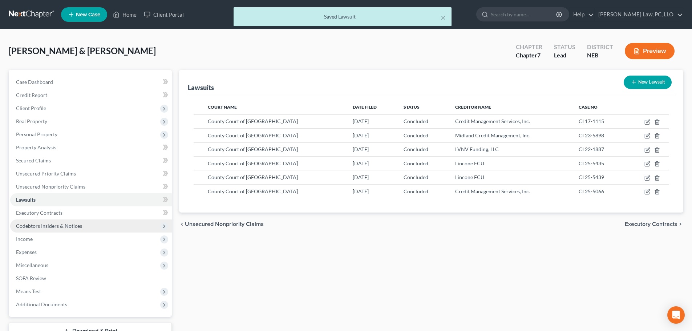
click at [53, 227] on span "Codebtors Insiders & Notices" at bounding box center [49, 226] width 66 height 6
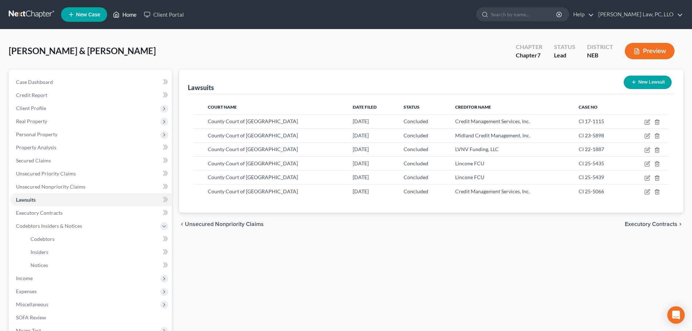
click at [132, 14] on link "Home" at bounding box center [124, 14] width 31 height 13
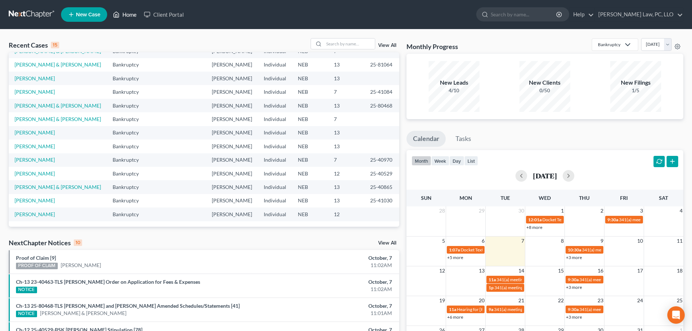
scroll to position [145, 0]
click at [48, 129] on link "[PERSON_NAME]" at bounding box center [35, 132] width 40 height 6
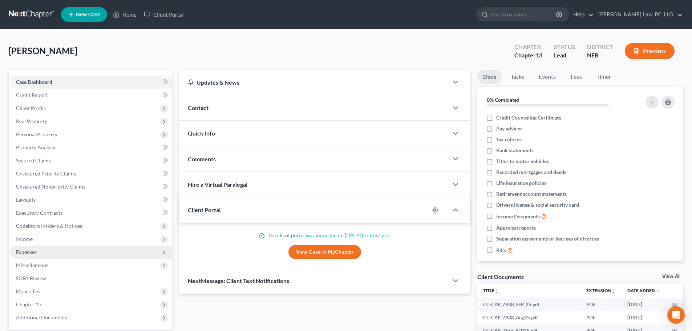
click at [42, 251] on span "Expenses" at bounding box center [91, 252] width 162 height 13
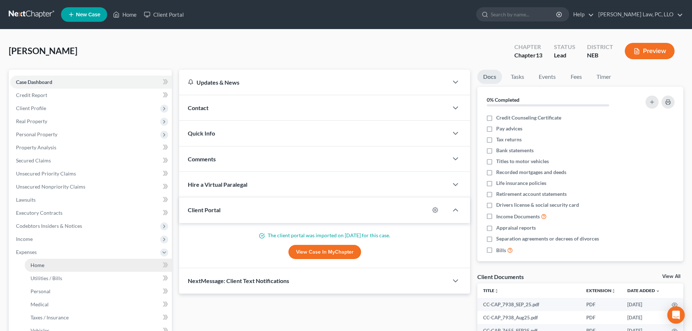
click at [45, 267] on link "Home" at bounding box center [98, 265] width 147 height 13
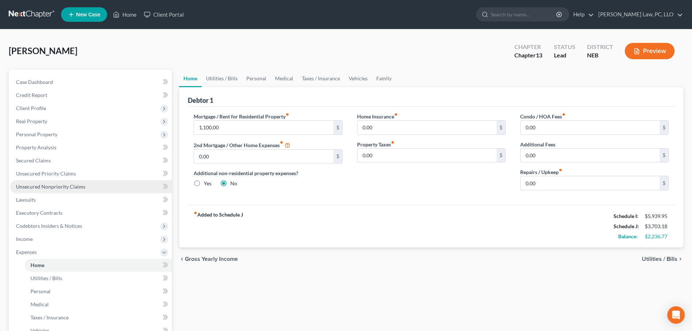
click at [74, 186] on span "Unsecured Nonpriority Claims" at bounding box center [50, 186] width 69 height 6
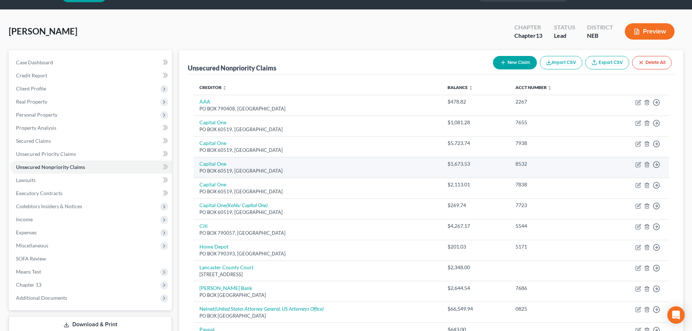
scroll to position [7, 0]
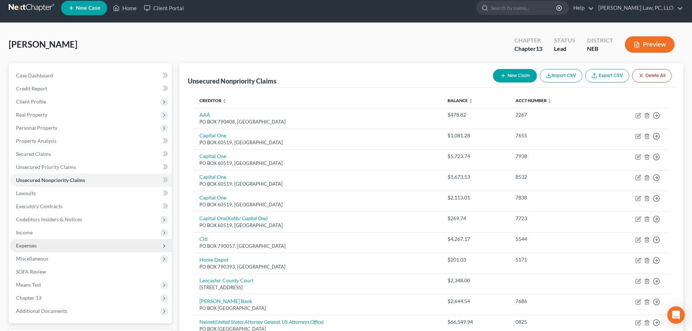
click at [27, 249] on span "Expenses" at bounding box center [91, 245] width 162 height 13
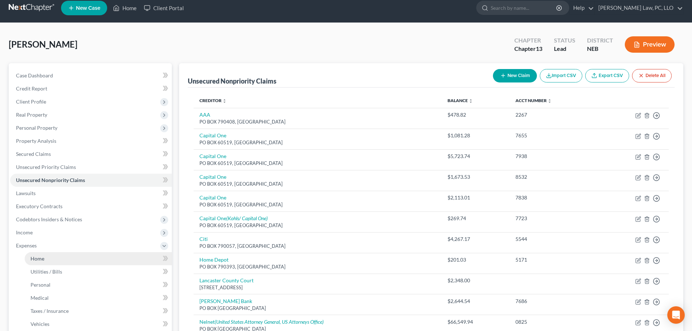
click at [50, 259] on link "Home" at bounding box center [98, 258] width 147 height 13
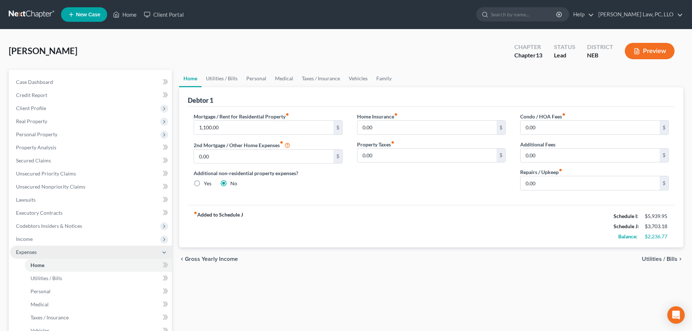
click at [45, 251] on span "Expenses" at bounding box center [91, 252] width 162 height 13
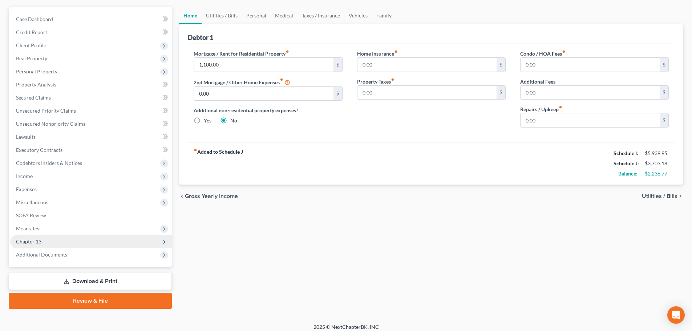
scroll to position [68, 0]
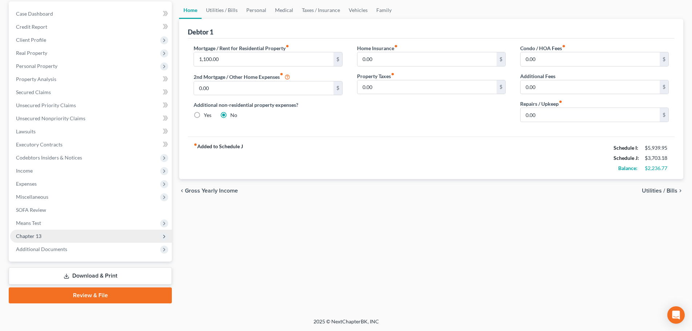
click at [40, 235] on span "Chapter 13" at bounding box center [28, 236] width 25 height 6
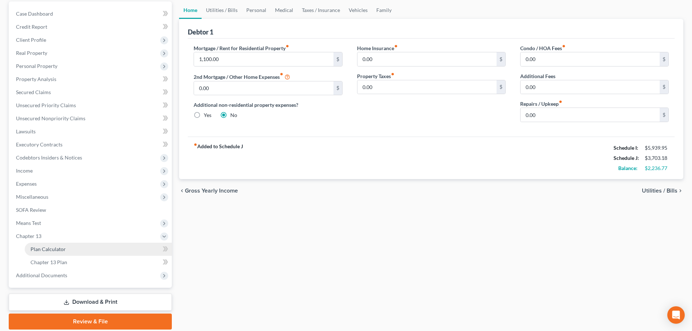
click at [39, 248] on span "Plan Calculator" at bounding box center [48, 249] width 35 height 6
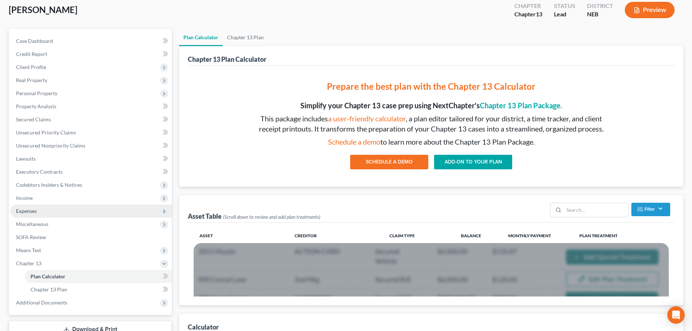
scroll to position [73, 0]
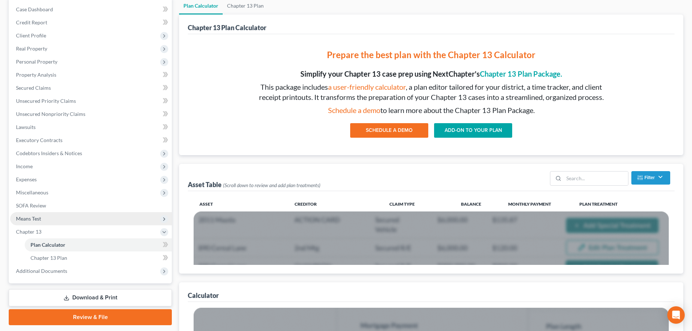
click at [39, 219] on span "Means Test" at bounding box center [28, 218] width 25 height 6
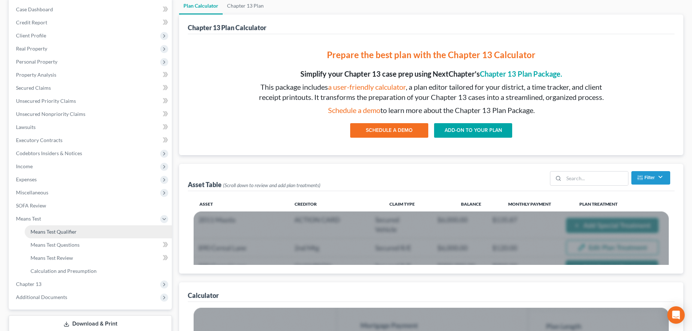
click at [41, 231] on span "Means Test Qualifier" at bounding box center [54, 231] width 46 height 6
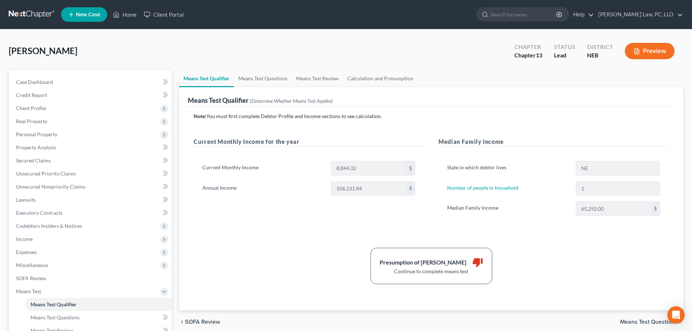
scroll to position [36, 0]
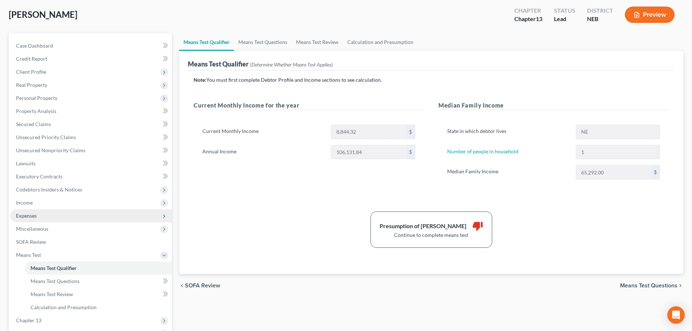
click at [50, 220] on span "Expenses" at bounding box center [91, 215] width 162 height 13
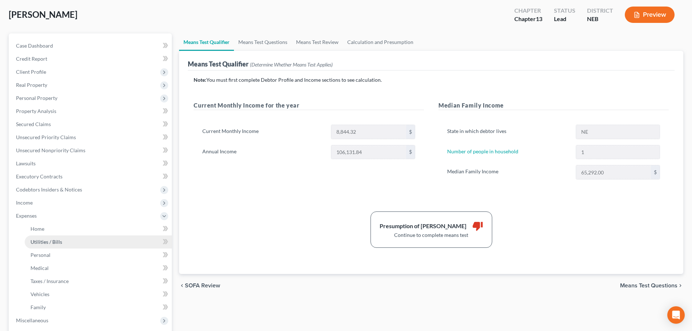
click at [51, 240] on span "Utilities / Bills" at bounding box center [47, 242] width 32 height 6
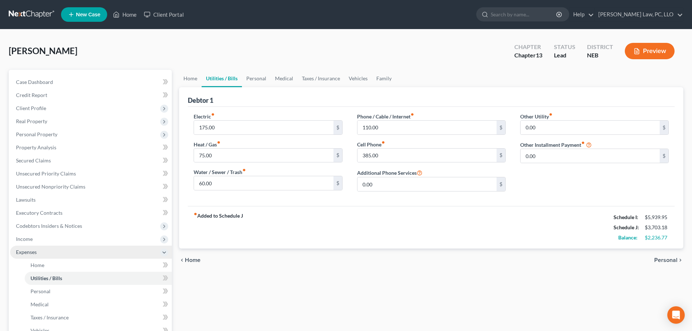
click at [31, 253] on span "Expenses" at bounding box center [26, 252] width 21 height 6
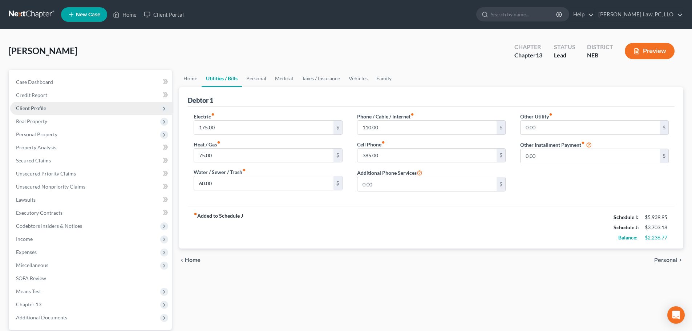
click at [39, 112] on span "Client Profile" at bounding box center [91, 108] width 162 height 13
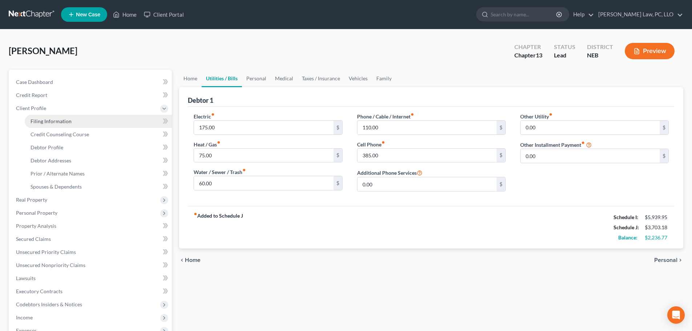
click at [44, 124] on link "Filing Information" at bounding box center [98, 121] width 147 height 13
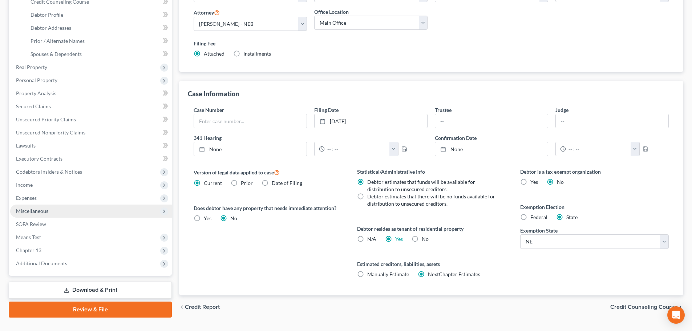
scroll to position [148, 0]
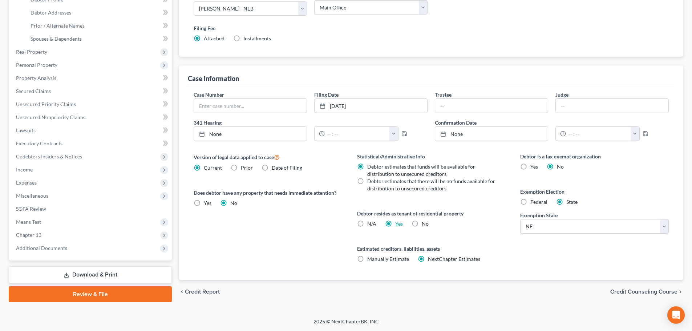
click at [84, 296] on link "Review & File" at bounding box center [90, 294] width 163 height 16
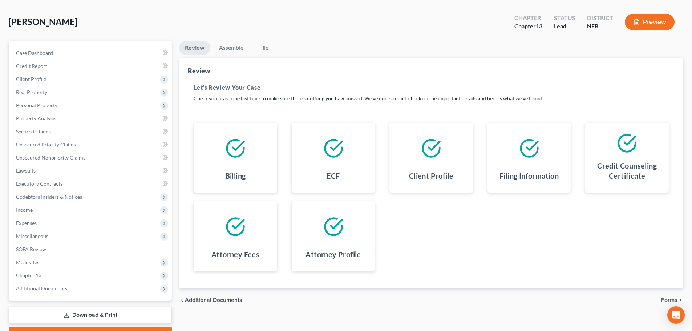
scroll to position [68, 0]
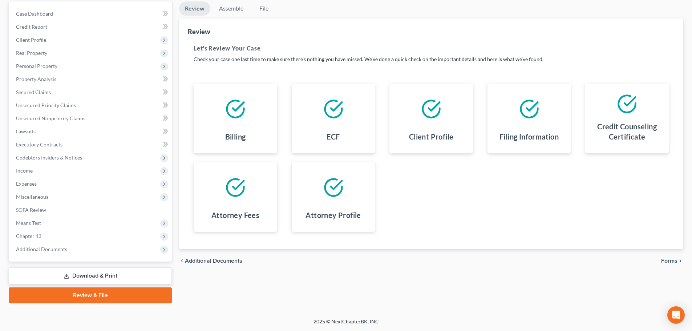
click at [667, 263] on span "Forms" at bounding box center [669, 261] width 16 height 6
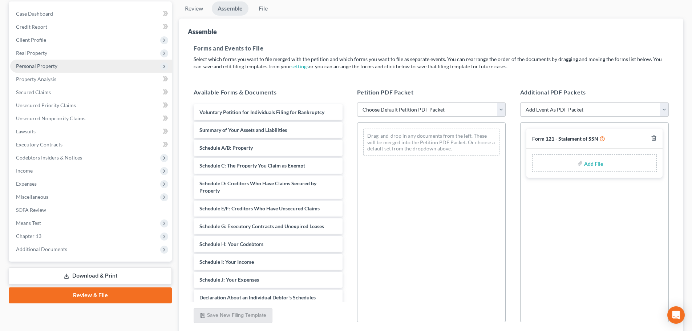
click at [51, 65] on span "Personal Property" at bounding box center [36, 66] width 41 height 6
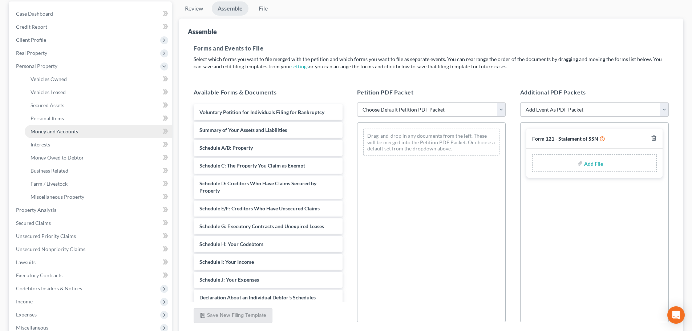
click at [66, 131] on span "Money and Accounts" at bounding box center [55, 131] width 48 height 6
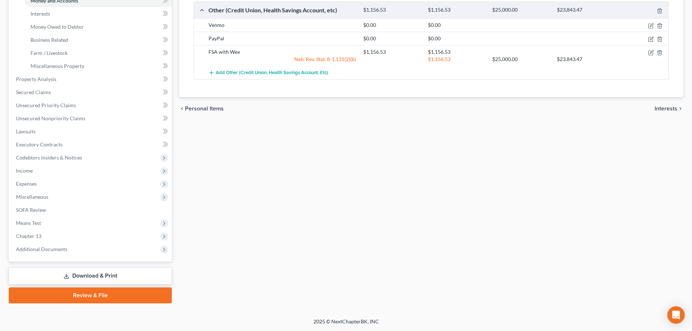
drag, startPoint x: 86, startPoint y: 292, endPoint x: 94, endPoint y: 291, distance: 7.7
click at [87, 292] on link "Review & File" at bounding box center [90, 295] width 163 height 16
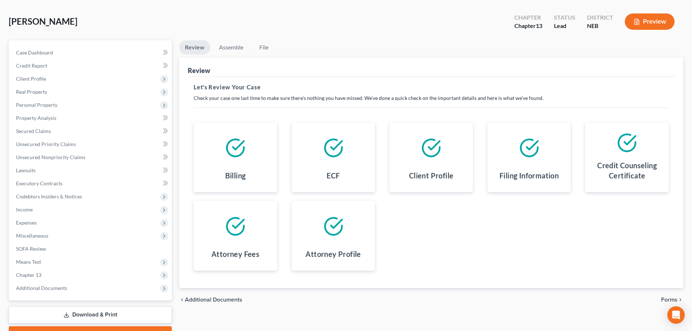
scroll to position [68, 0]
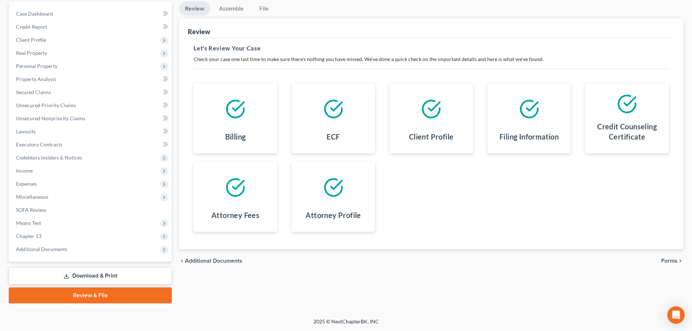
click at [671, 262] on span "Forms" at bounding box center [669, 261] width 16 height 6
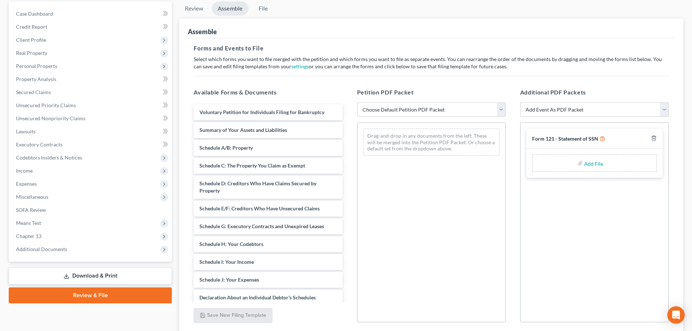
drag, startPoint x: 430, startPoint y: 111, endPoint x: 419, endPoint y: 116, distance: 11.4
click at [430, 111] on select "Choose Default Petition PDF Packet Complete Bankruptcy Petition (all forms and …" at bounding box center [431, 109] width 149 height 15
click at [357, 102] on select "Choose Default Petition PDF Packet Complete Bankruptcy Petition (all forms and …" at bounding box center [431, 109] width 149 height 15
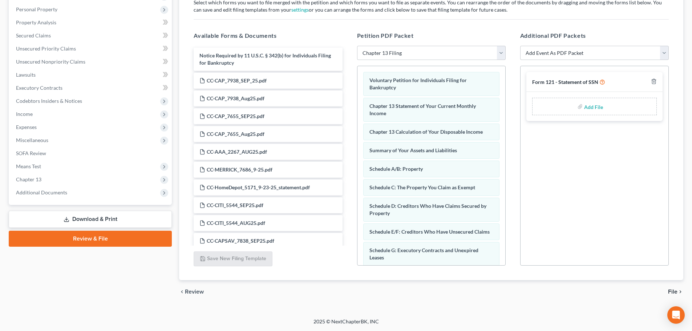
click at [673, 291] on span "File" at bounding box center [672, 292] width 9 height 6
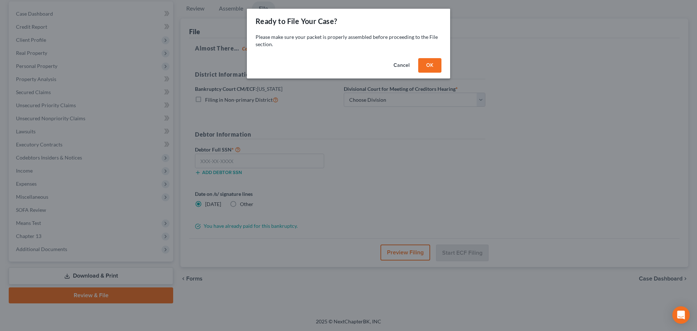
click at [433, 66] on button "OK" at bounding box center [429, 65] width 23 height 15
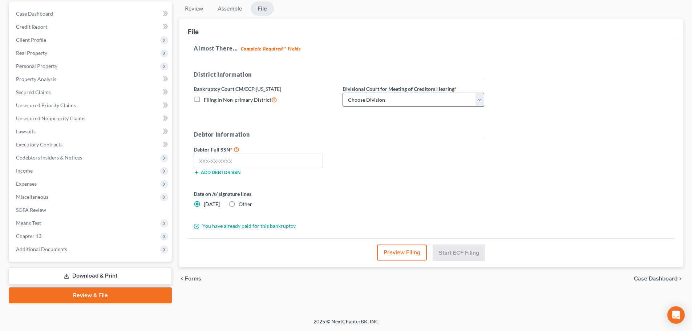
click at [406, 108] on div "District Information Bankruptcy Court CM/ECF: [US_STATE] Filing in Non-primary …" at bounding box center [339, 91] width 298 height 43
drag, startPoint x: 405, startPoint y: 103, endPoint x: 400, endPoint y: 106, distance: 5.7
click at [405, 103] on select "Choose Division Lincoln Omaha" at bounding box center [414, 100] width 142 height 15
click at [343, 93] on select "Choose Division Lincoln Omaha" at bounding box center [414, 100] width 142 height 15
click at [300, 162] on input "text" at bounding box center [258, 161] width 129 height 15
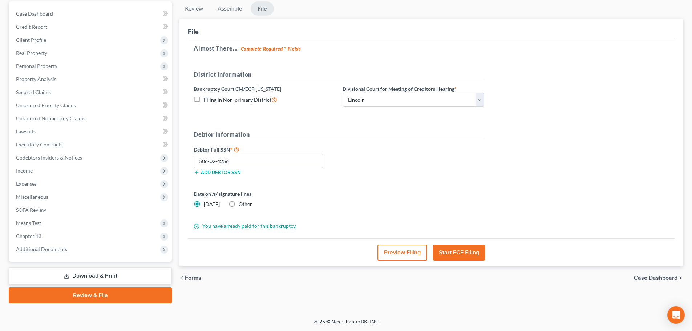
click at [453, 254] on button "Start ECF Filing" at bounding box center [459, 252] width 52 height 16
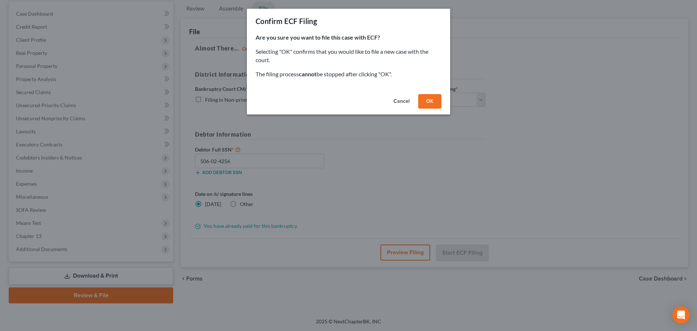
click at [426, 105] on button "OK" at bounding box center [429, 101] width 23 height 15
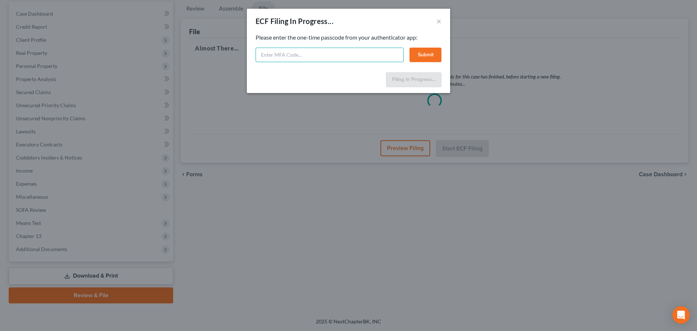
click at [340, 53] on input "text" at bounding box center [330, 55] width 148 height 15
paste input "312261"
click at [421, 56] on button "Submit" at bounding box center [426, 55] width 32 height 15
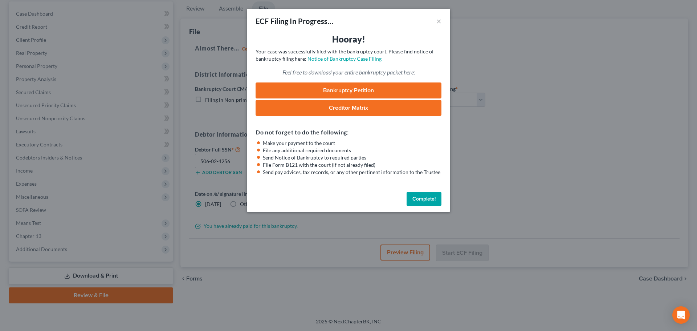
drag, startPoint x: 286, startPoint y: 177, endPoint x: 431, endPoint y: 99, distance: 164.8
click at [286, 177] on div "Hooray! Your case was successfully filed with the bankruptcy court. Please find…" at bounding box center [348, 110] width 203 height 155
click at [435, 21] on div "ECF Filing In Progress... ×" at bounding box center [348, 21] width 203 height 25
click at [441, 20] on button "×" at bounding box center [439, 21] width 5 height 9
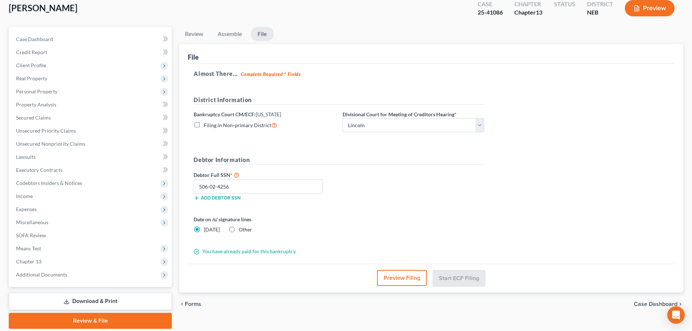
scroll to position [0, 0]
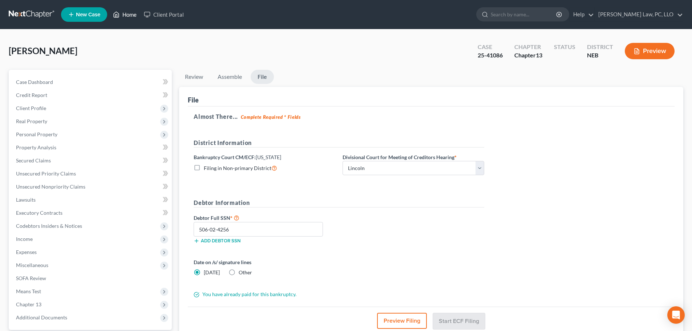
drag, startPoint x: 132, startPoint y: 14, endPoint x: 128, endPoint y: 68, distance: 53.9
click at [132, 14] on link "Home" at bounding box center [124, 14] width 31 height 13
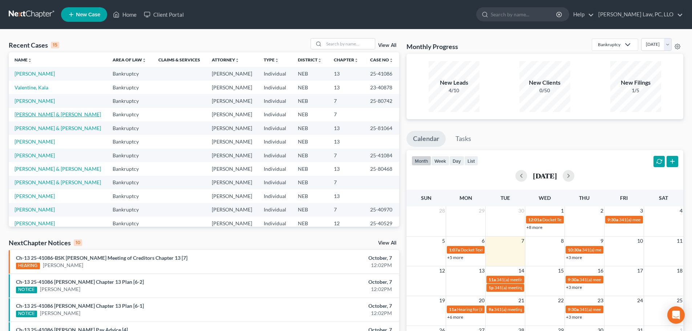
click at [41, 117] on link "[PERSON_NAME] & [PERSON_NAME]" at bounding box center [58, 114] width 86 height 6
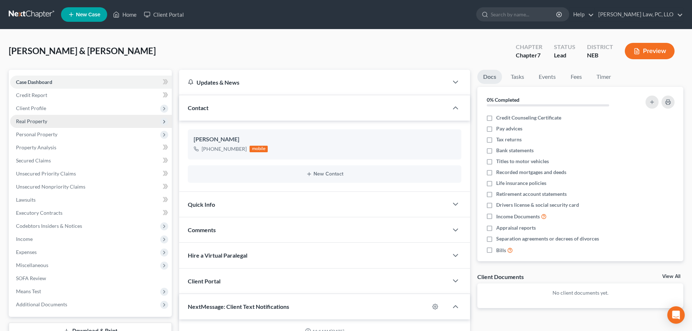
scroll to position [191, 0]
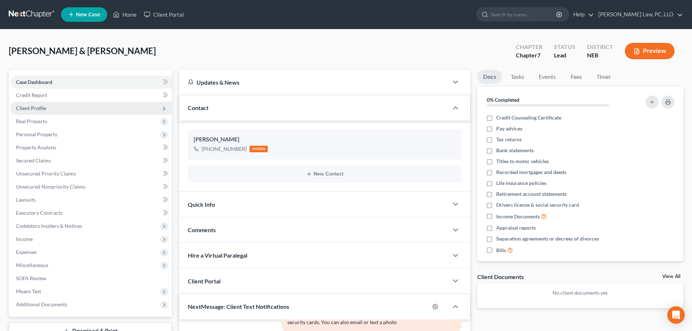
click at [48, 107] on span "Client Profile" at bounding box center [91, 108] width 162 height 13
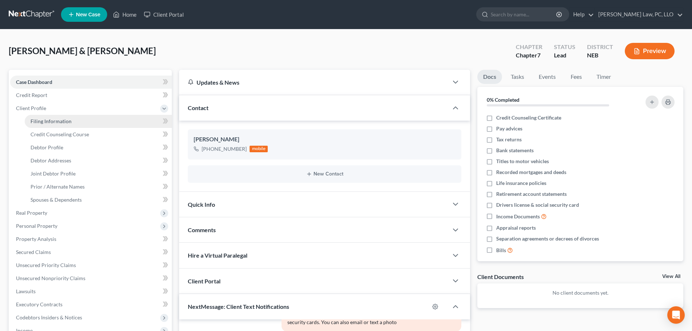
click at [51, 124] on span "Filing Information" at bounding box center [51, 121] width 41 height 6
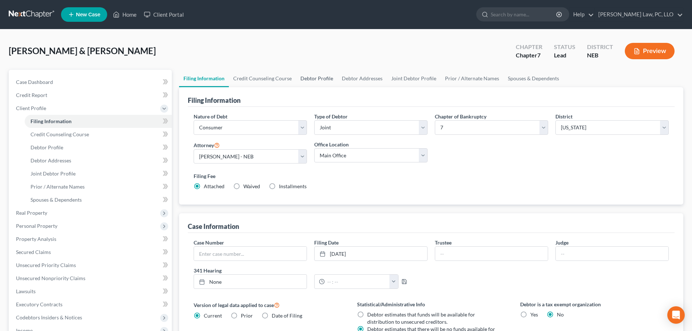
click at [312, 77] on link "Debtor Profile" at bounding box center [316, 78] width 41 height 17
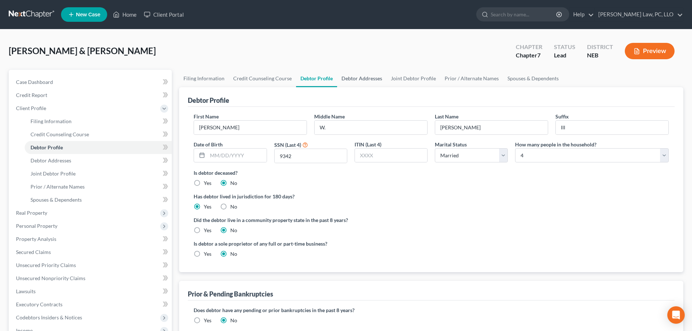
click at [377, 77] on link "Debtor Addresses" at bounding box center [361, 78] width 49 height 17
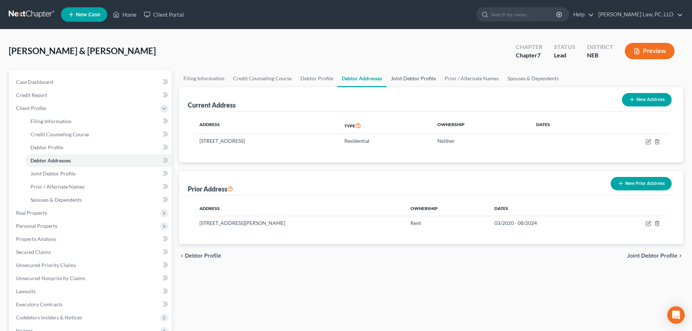
click at [395, 77] on link "Joint Debtor Profile" at bounding box center [414, 78] width 54 height 17
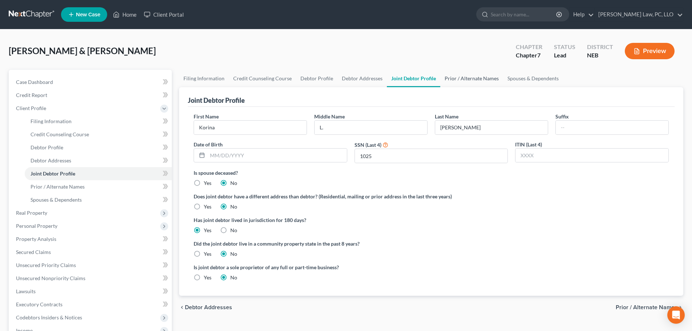
click at [446, 77] on link "Prior / Alternate Names" at bounding box center [471, 78] width 63 height 17
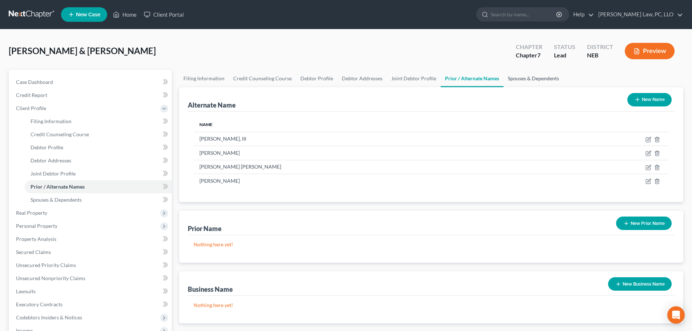
click at [515, 77] on link "Spouses & Dependents" at bounding box center [533, 78] width 60 height 17
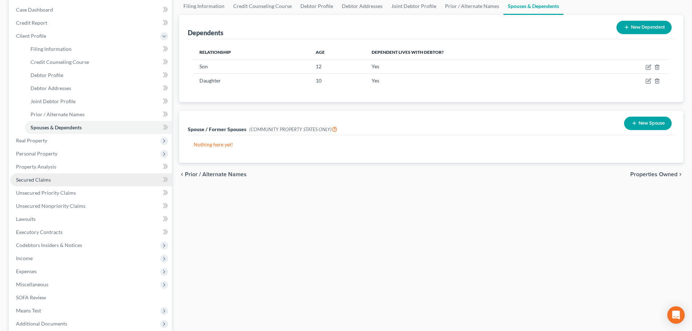
scroll to position [73, 0]
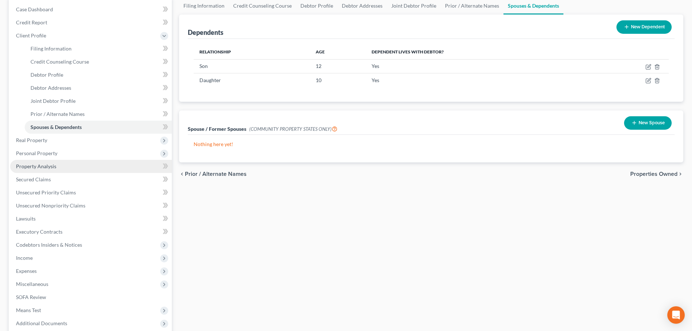
click at [54, 170] on link "Property Analysis" at bounding box center [91, 166] width 162 height 13
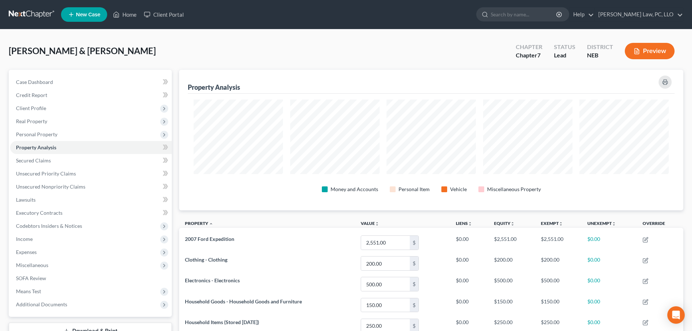
scroll to position [141, 504]
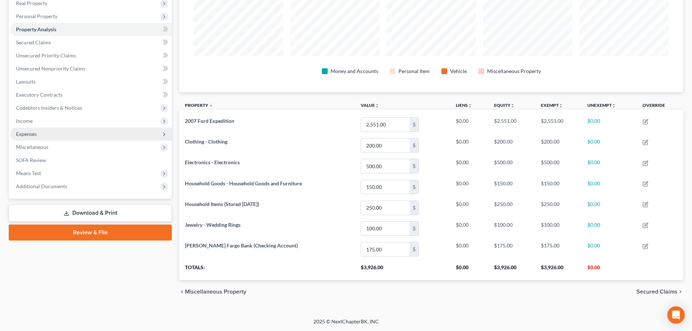
click at [58, 129] on span "Expenses" at bounding box center [91, 134] width 162 height 13
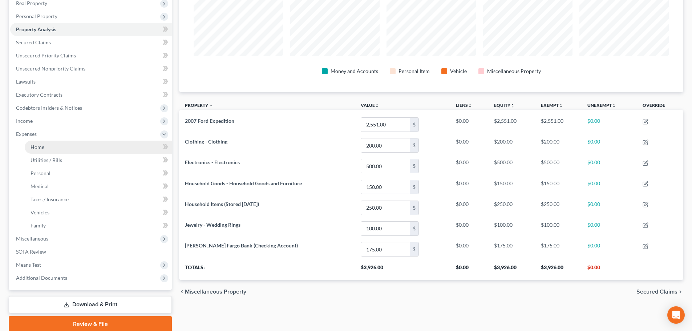
click at [56, 150] on link "Home" at bounding box center [98, 147] width 147 height 13
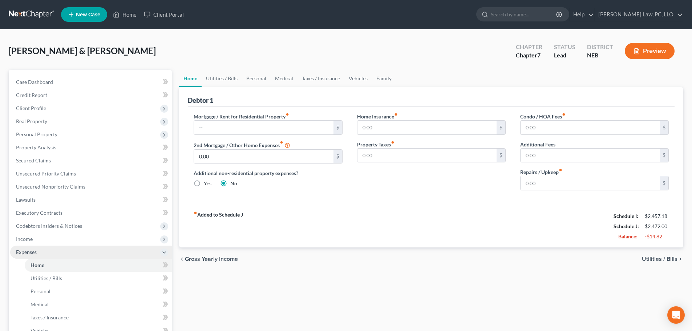
click at [22, 249] on span "Expenses" at bounding box center [26, 252] width 21 height 6
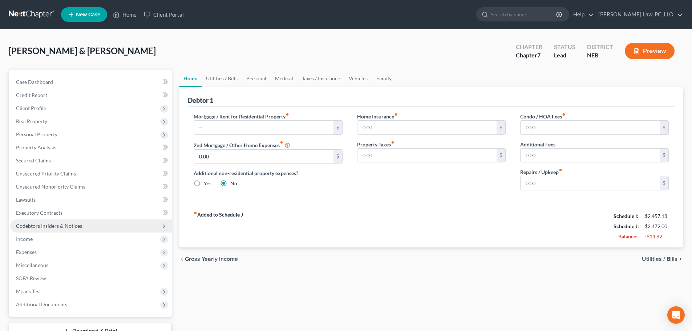
click at [64, 228] on span "Codebtors Insiders & Notices" at bounding box center [49, 226] width 66 height 6
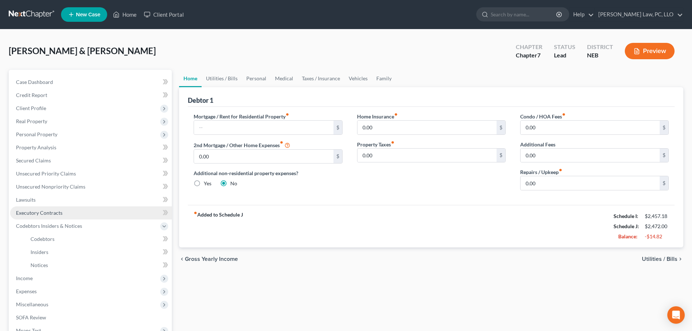
click at [54, 215] on span "Executory Contracts" at bounding box center [39, 213] width 46 height 6
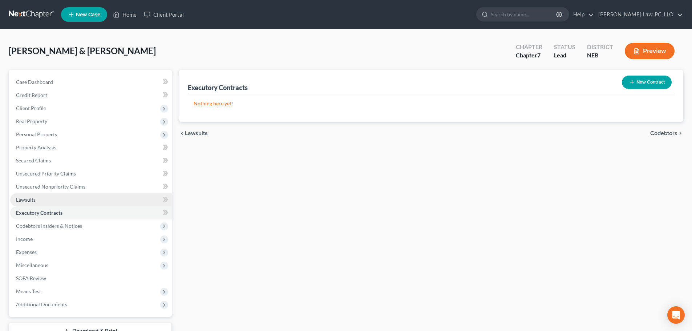
click at [50, 199] on link "Lawsuits" at bounding box center [91, 199] width 162 height 13
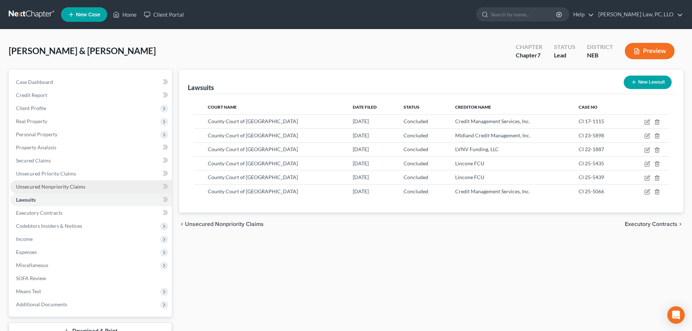
click at [41, 189] on span "Unsecured Nonpriority Claims" at bounding box center [50, 186] width 69 height 6
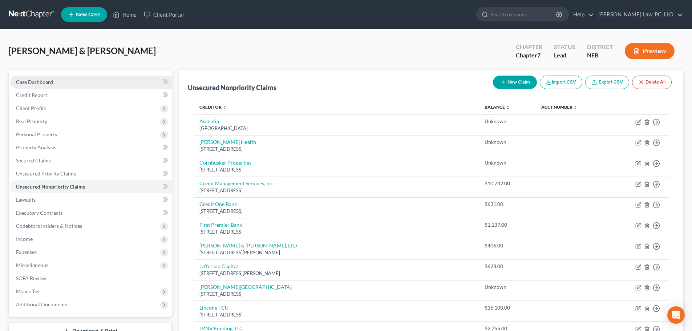
click at [41, 84] on span "Case Dashboard" at bounding box center [34, 82] width 37 height 6
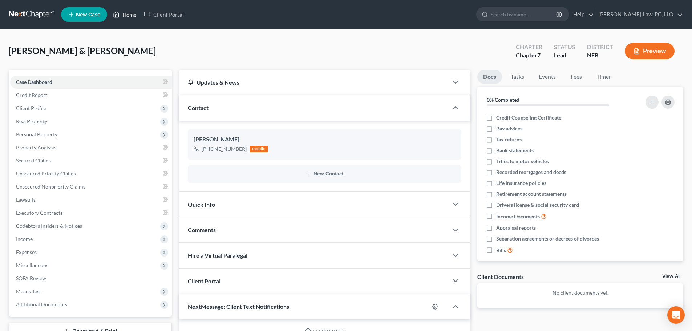
click at [128, 17] on link "Home" at bounding box center [124, 14] width 31 height 13
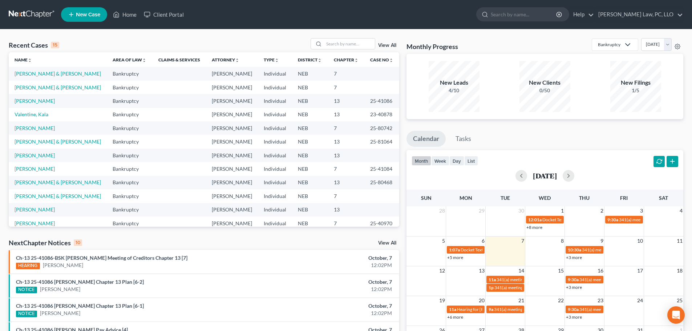
click at [101, 242] on div "NextChapter Notices 10 View All" at bounding box center [204, 244] width 391 height 12
drag, startPoint x: 89, startPoint y: 243, endPoint x: 12, endPoint y: 240, distance: 77.0
click at [12, 240] on div "NextChapter Notices 10 View All" at bounding box center [204, 244] width 391 height 12
click at [12, 241] on div "NextChapter Notices 10" at bounding box center [45, 242] width 73 height 9
